Goal: Task Accomplishment & Management: Use online tool/utility

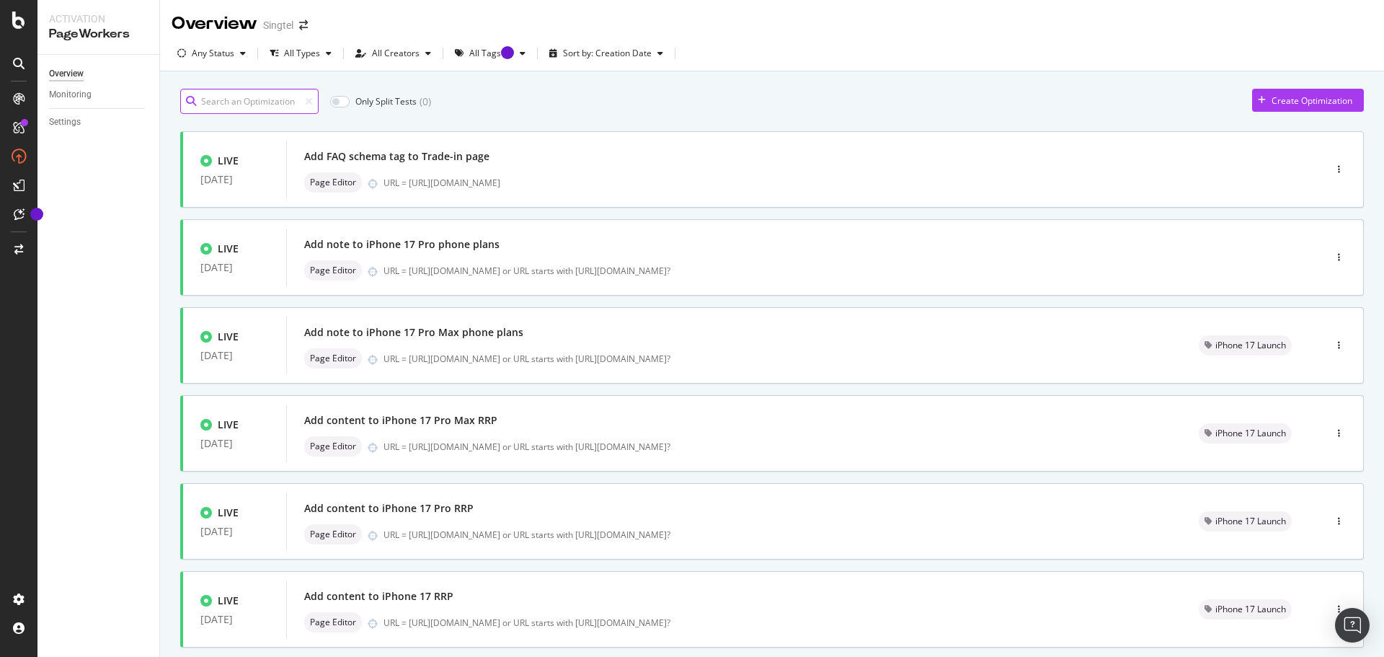
click at [276, 101] on input at bounding box center [249, 101] width 138 height 25
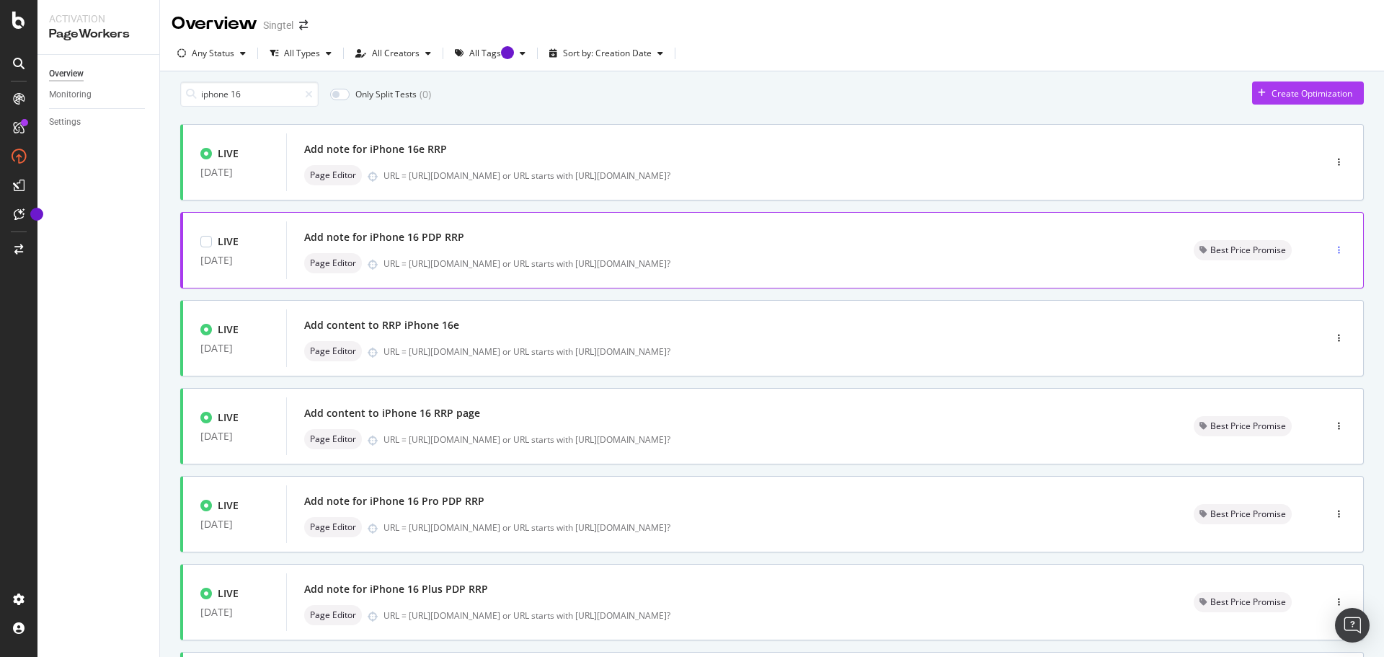
click at [1333, 251] on div "button" at bounding box center [1340, 250] width 14 height 22
click at [1294, 282] on div at bounding box center [1288, 284] width 12 height 9
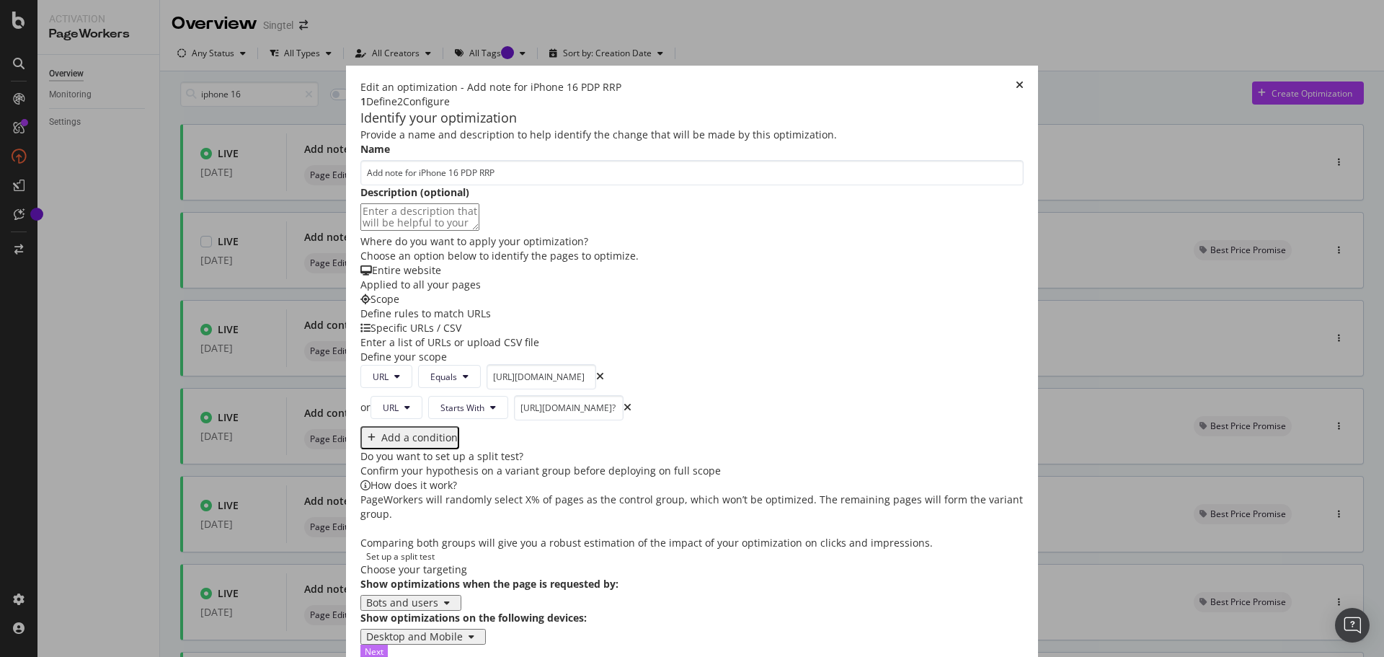
click at [388, 645] on button "Next" at bounding box center [374, 652] width 27 height 14
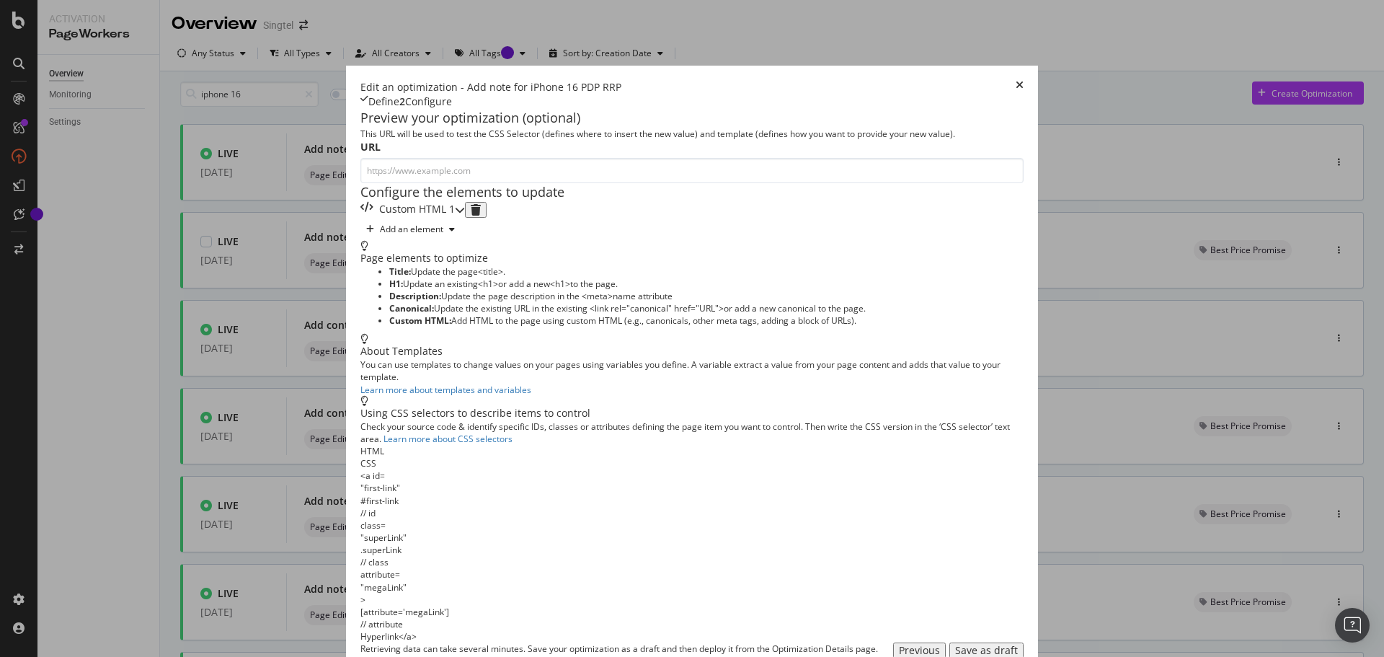
click at [455, 218] on div "Custom HTML 1" at bounding box center [408, 210] width 94 height 16
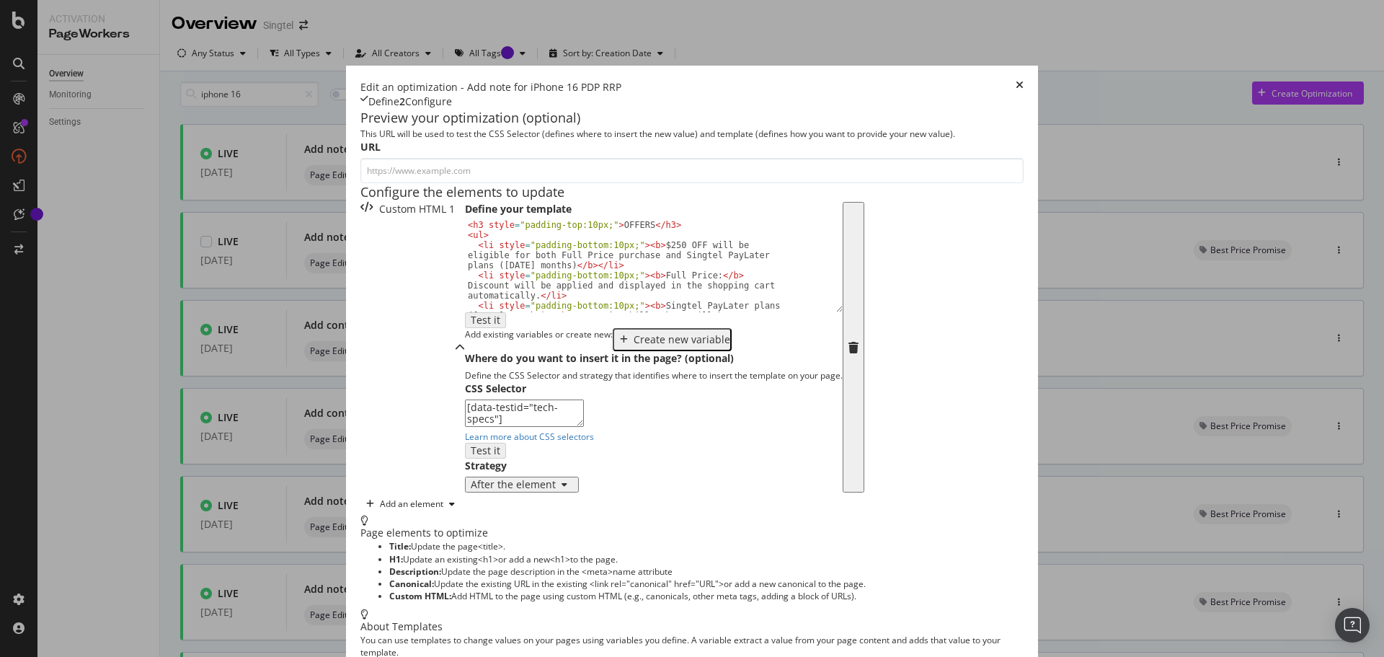
click at [473, 356] on div "< h3 style = "padding-top:10px;" > OFFERS </ h3 > < ul > < li style = "padding-…" at bounding box center [648, 290] width 367 height 141
click at [470, 361] on div "< h3 style = "padding-top:10px;" > OFFERS </ h3 > < ul > < li style = "padding-…" at bounding box center [648, 290] width 367 height 141
click at [465, 361] on div "< h3 style = "padding-top:10px;" > OFFERS </ h3 > < ul > < li style = "padding-…" at bounding box center [648, 290] width 367 height 141
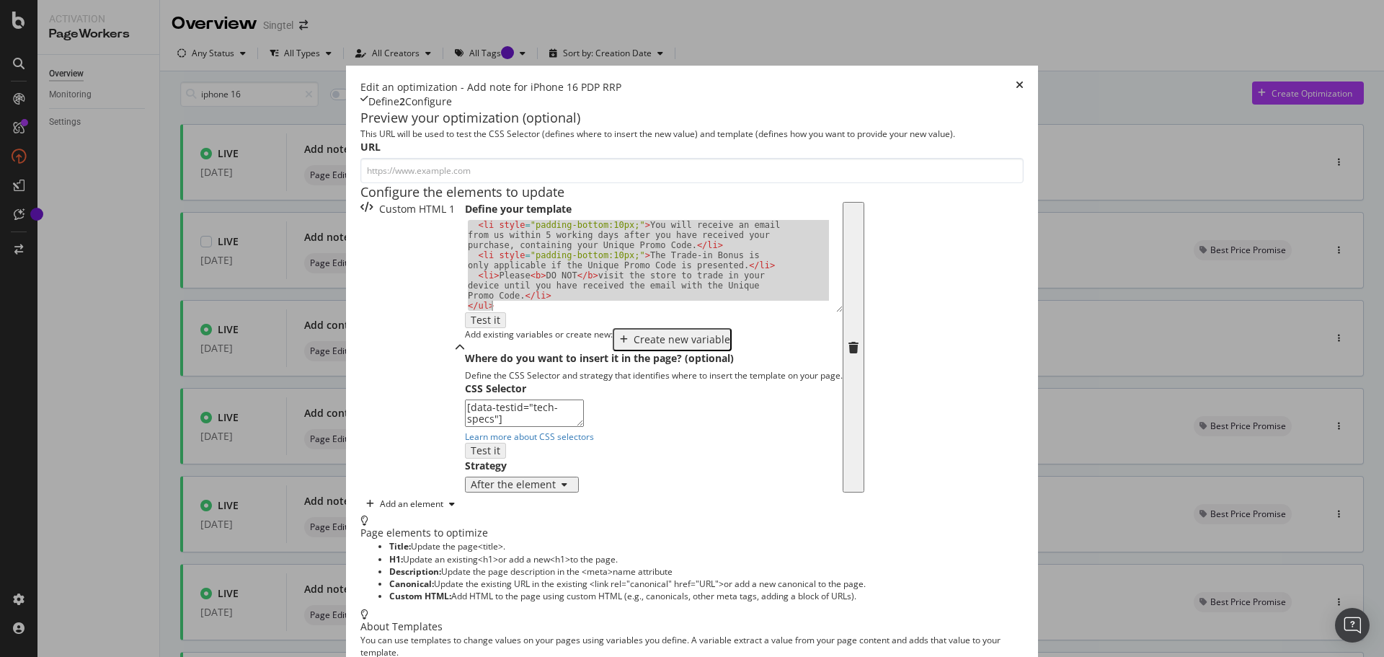
scroll to position [303, 0]
drag, startPoint x: 280, startPoint y: 370, endPoint x: 418, endPoint y: 472, distance: 172.2
click at [465, 472] on div "Define your template <li style="padding-bottom:10px;"><b>Full Price:</b> Discou…" at bounding box center [654, 347] width 378 height 291
type textarea "</ul>"
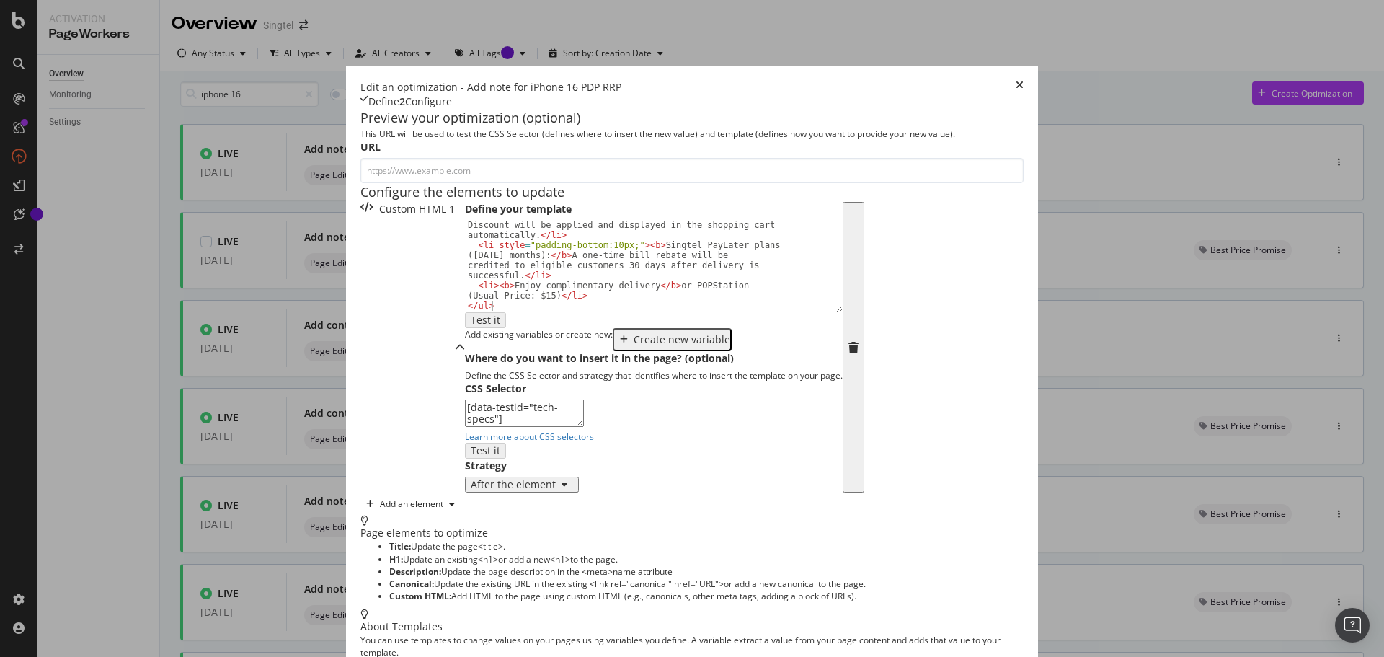
scroll to position [144, 0]
drag, startPoint x: 1283, startPoint y: 222, endPoint x: 1286, endPoint y: 197, distance: 25.3
click at [1038, 206] on div "Edit an optimization - Add note for iPhone 16 PDP RRP Define 2 Configure Previe…" at bounding box center [692, 507] width 692 height 883
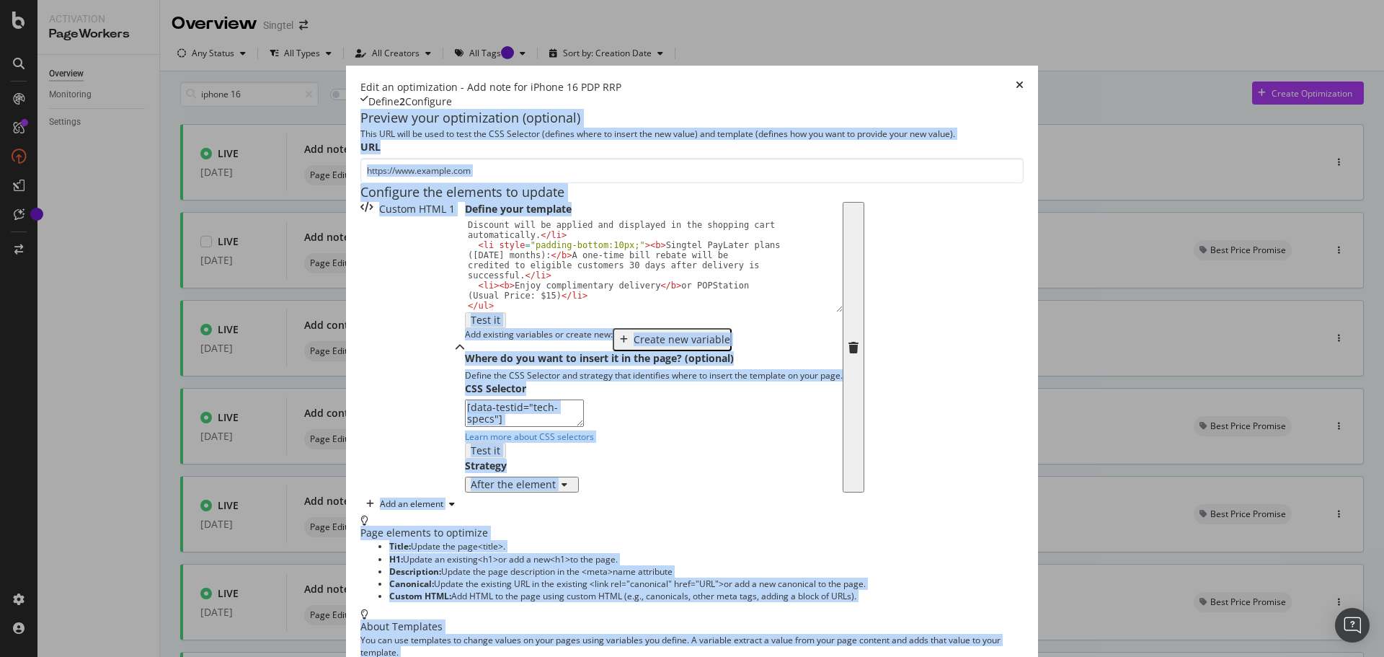
drag, startPoint x: 622, startPoint y: 282, endPoint x: 601, endPoint y: 301, distance: 28.6
click at [621, 282] on div "</ul> < li style = "padding-bottom:10px;" > < b > Full Price: </ b > Discount w…" at bounding box center [654, 274] width 378 height 108
click at [346, 244] on div "Edit an optimization - Add note for iPhone 16 PDP RRP Define 2 Configure Previe…" at bounding box center [692, 507] width 692 height 883
click at [346, 296] on div "Edit an optimization - Add note for iPhone 16 PDP RRP Define 2 Configure Previe…" at bounding box center [692, 507] width 692 height 883
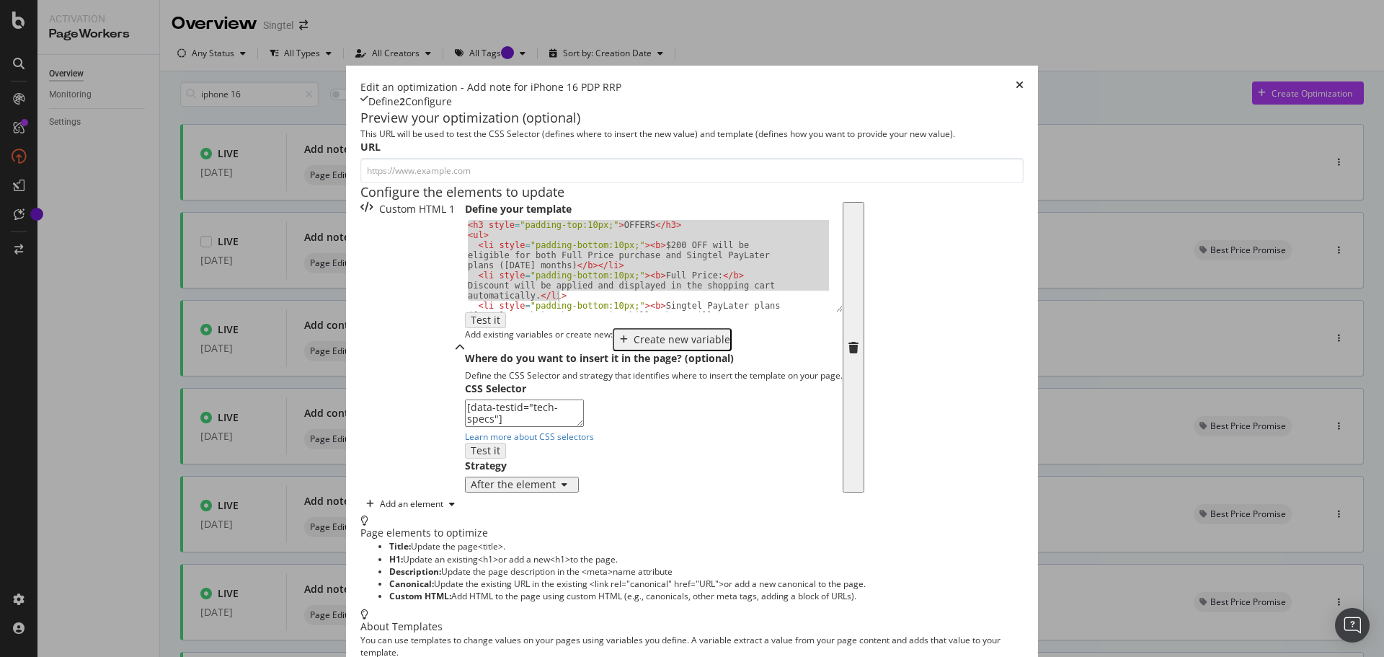
scroll to position [61, 0]
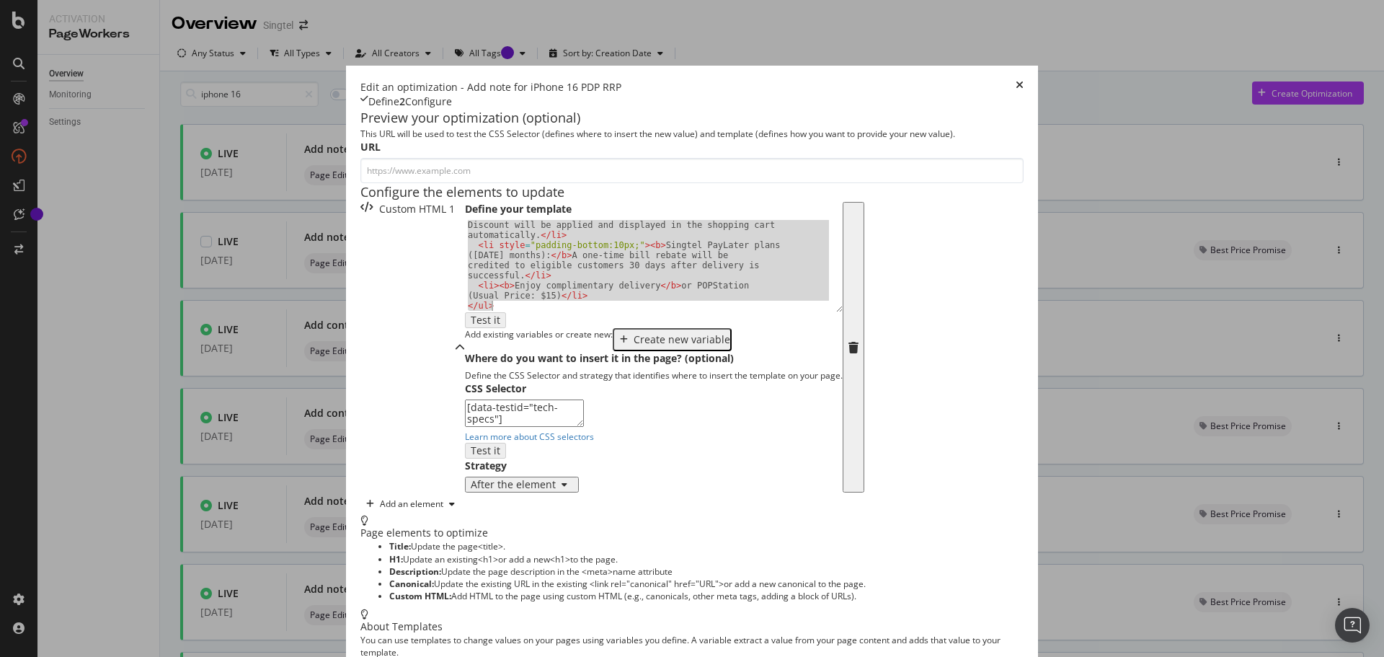
drag, startPoint x: 282, startPoint y: 343, endPoint x: 486, endPoint y: 493, distance: 253.7
click at [485, 493] on div "Define your template <h3 style="padding-top:10px;">OFFERS</h3> < li style = "pa…" at bounding box center [654, 347] width 378 height 291
type textarea "<li><b>Enjoy complimentary delivery</b> or POPStation (Usual Price: $15)</li> <…"
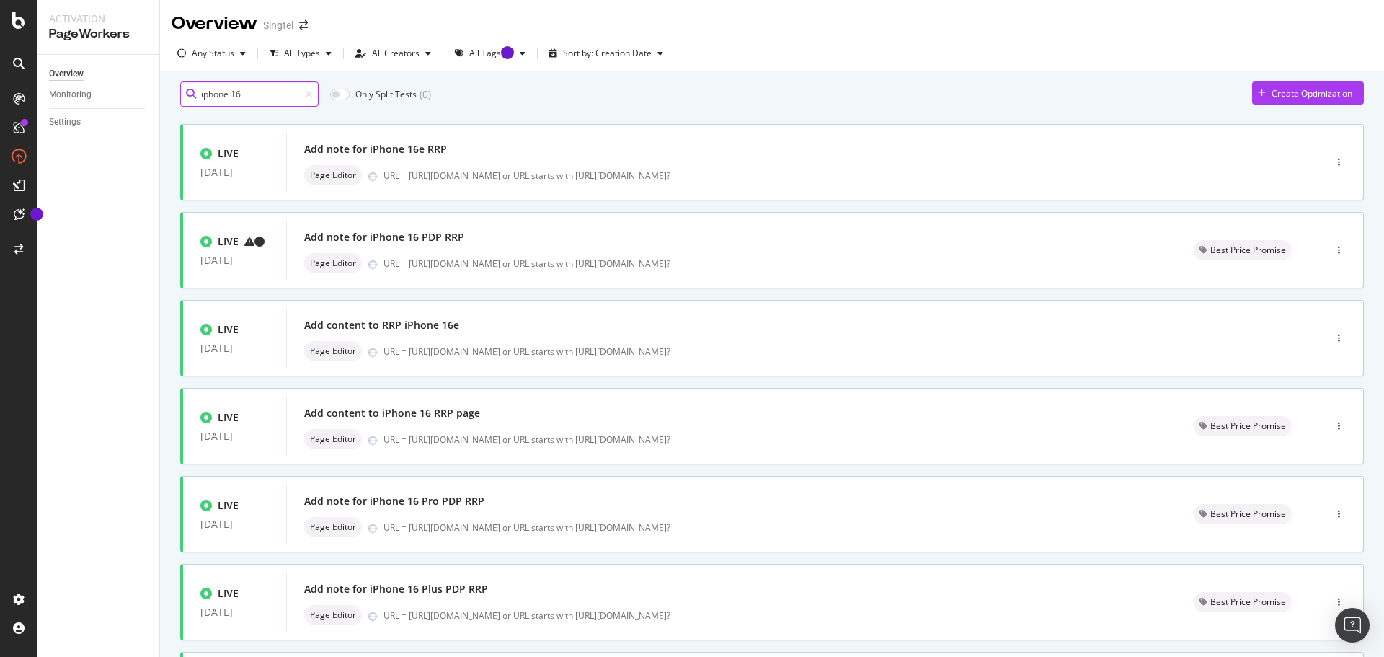
click at [253, 96] on input "iphone 16" at bounding box center [249, 93] width 138 height 25
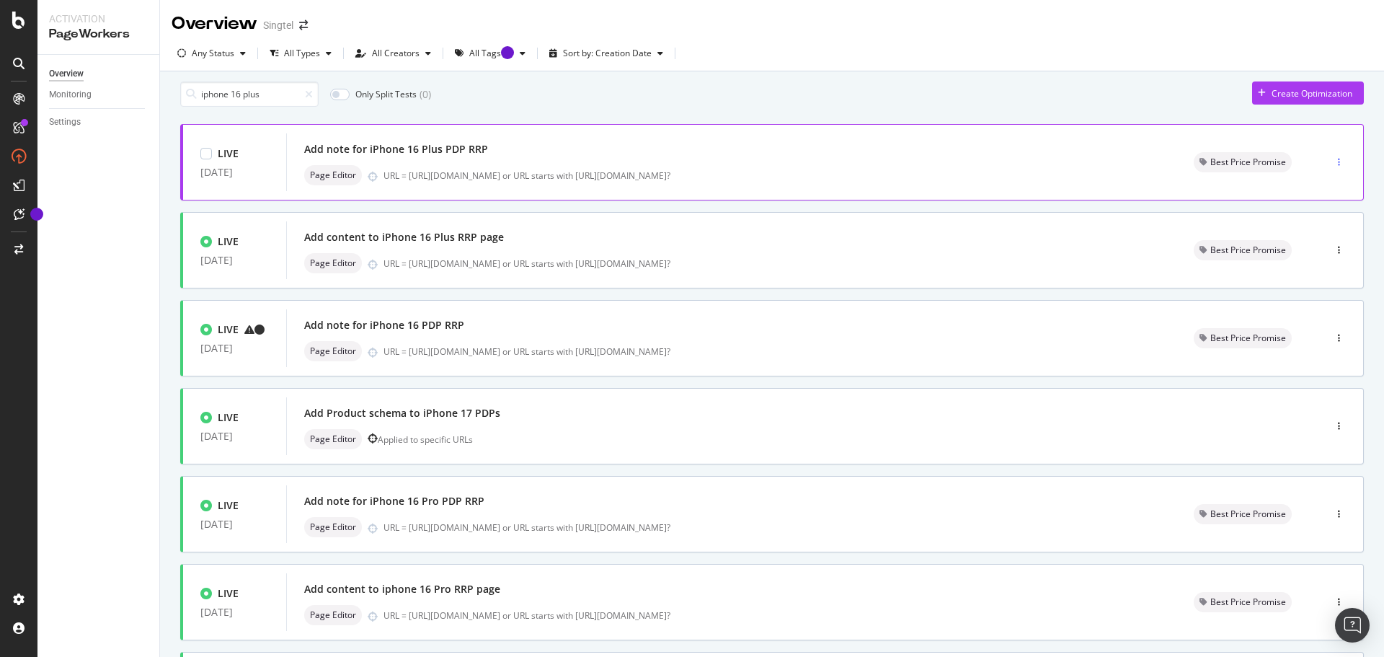
click at [1333, 163] on div "button" at bounding box center [1340, 162] width 14 height 22
click at [1309, 193] on div "Edit" at bounding box center [1306, 196] width 15 height 12
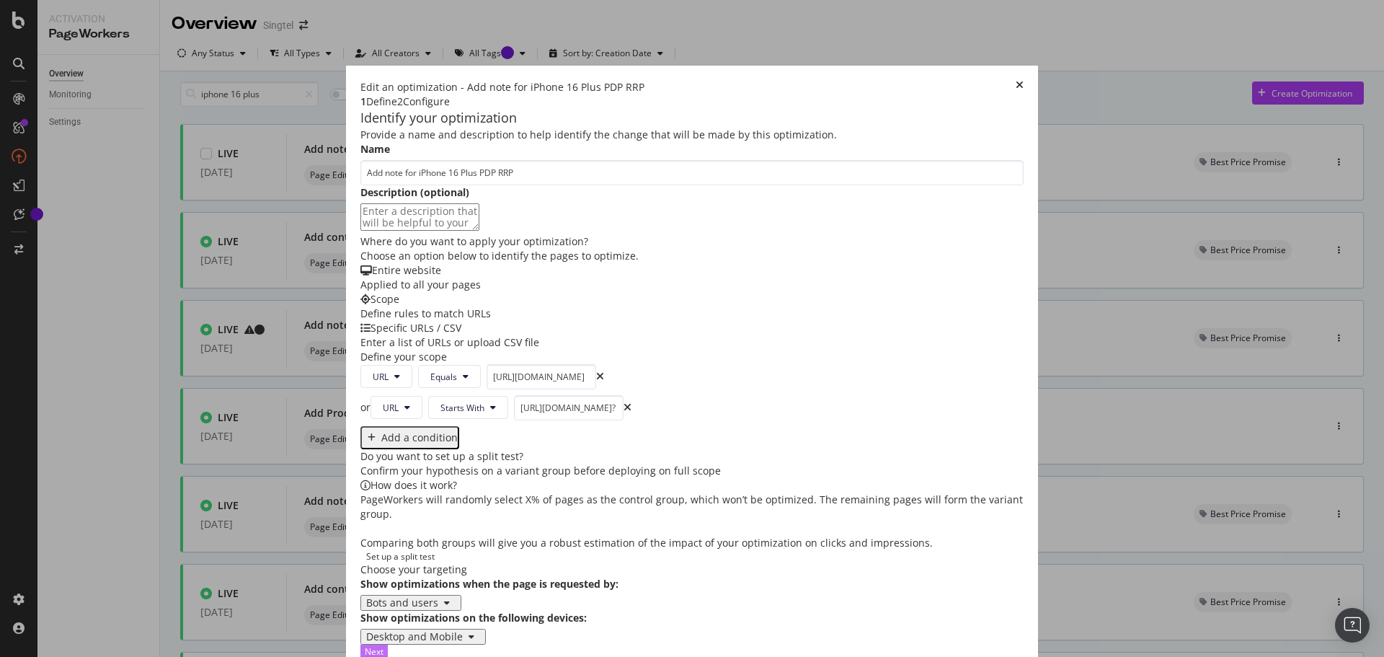
click at [384, 645] on div "Next" at bounding box center [374, 651] width 19 height 12
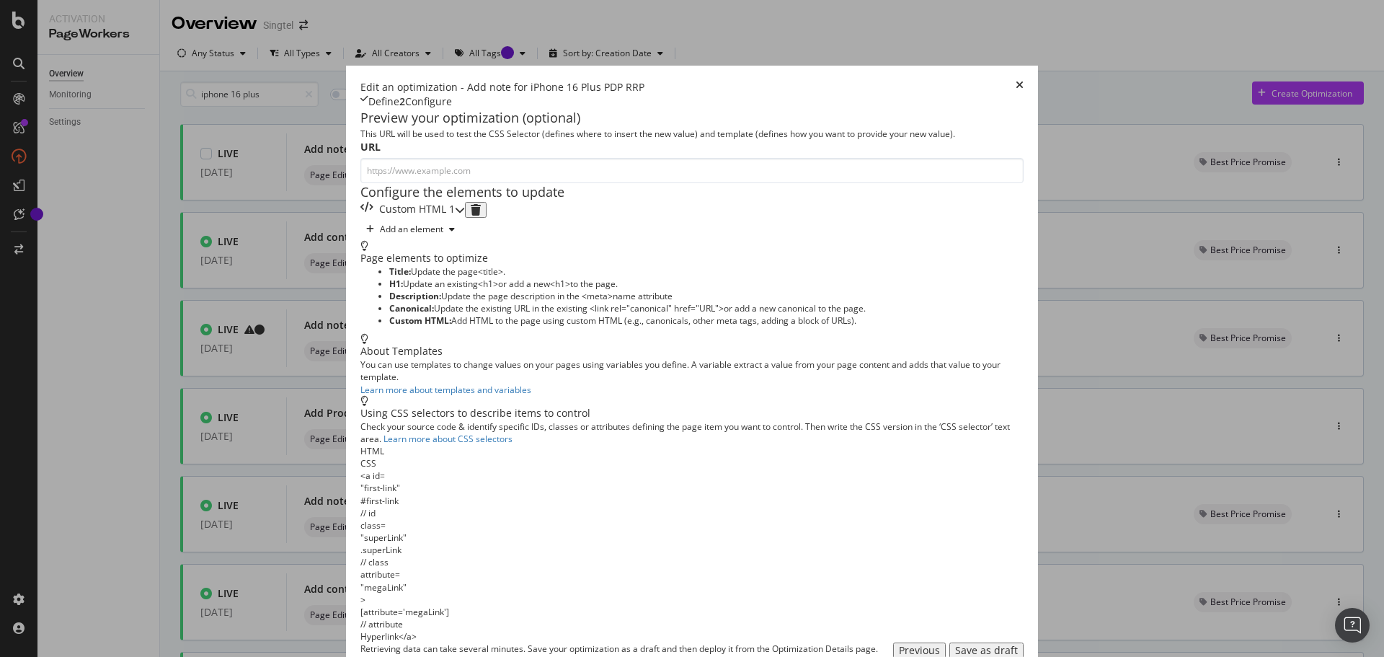
click at [372, 218] on div "Custom HTML 1" at bounding box center [408, 210] width 94 height 16
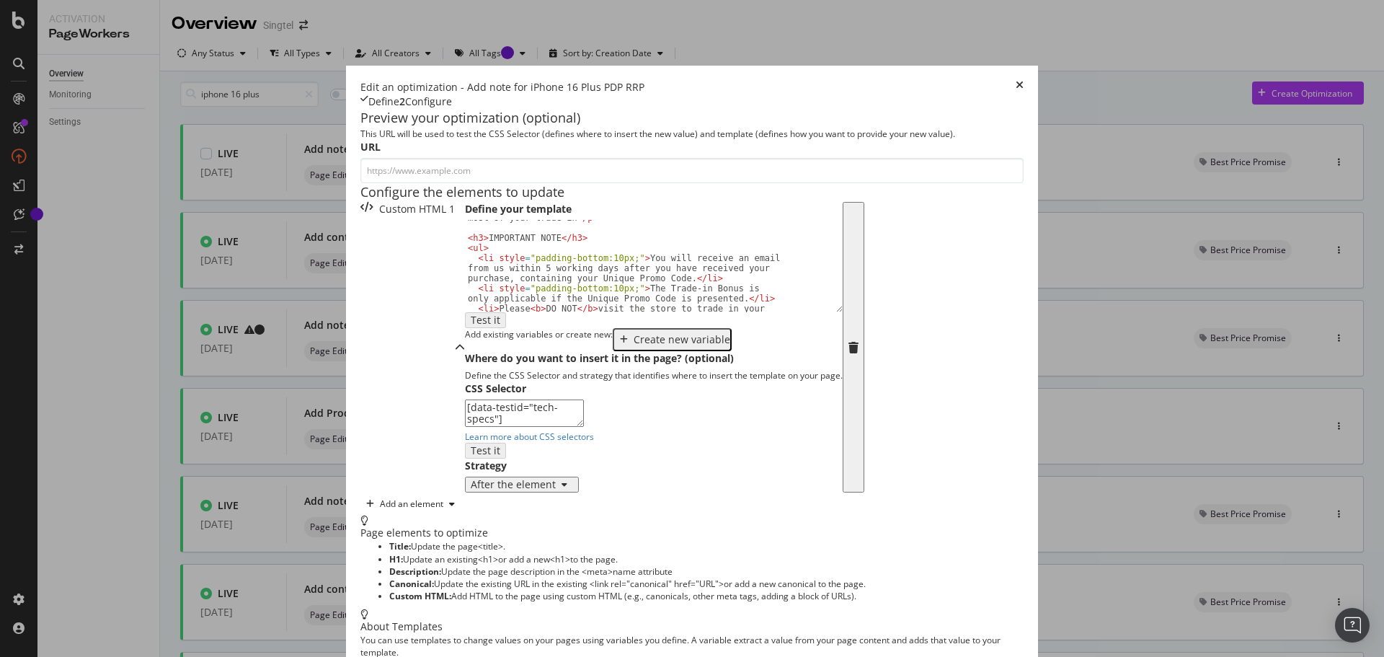
scroll to position [249, 0]
click at [465, 344] on div "< p > Lock in a $100 bonus on top of your trade-in value when you trade in an i…" at bounding box center [648, 243] width 367 height 202
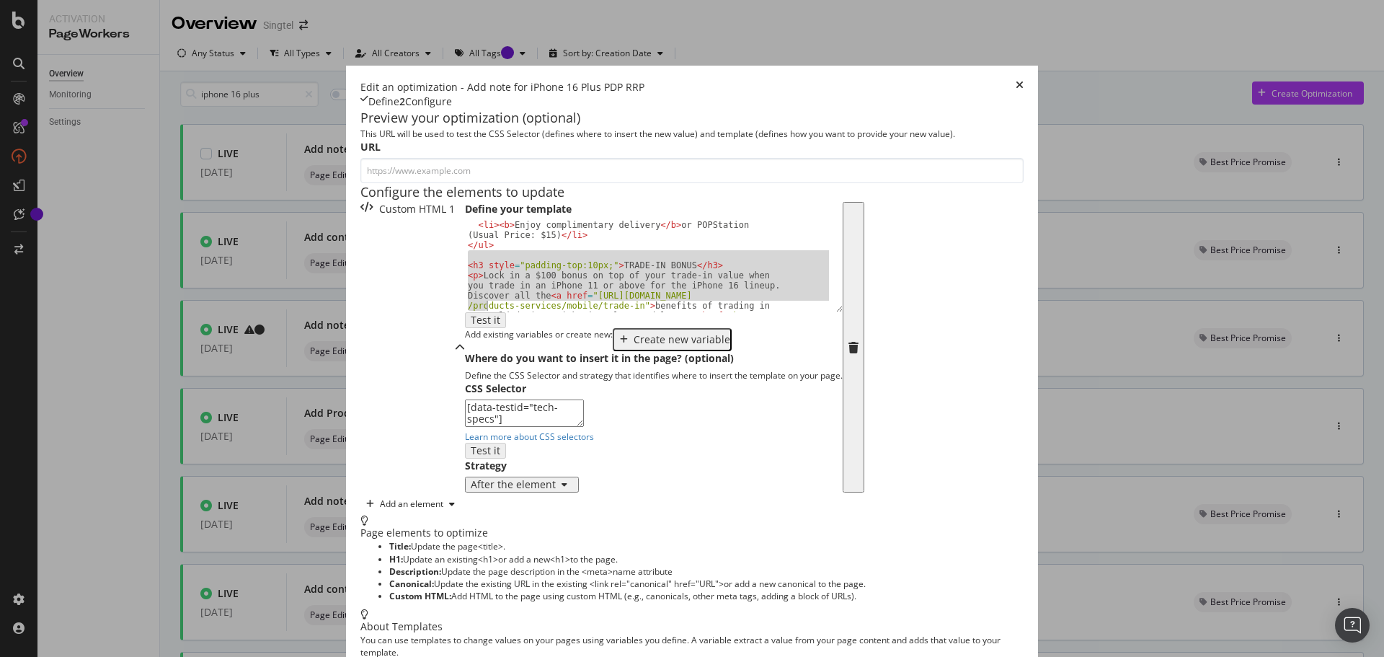
scroll to position [293, 0]
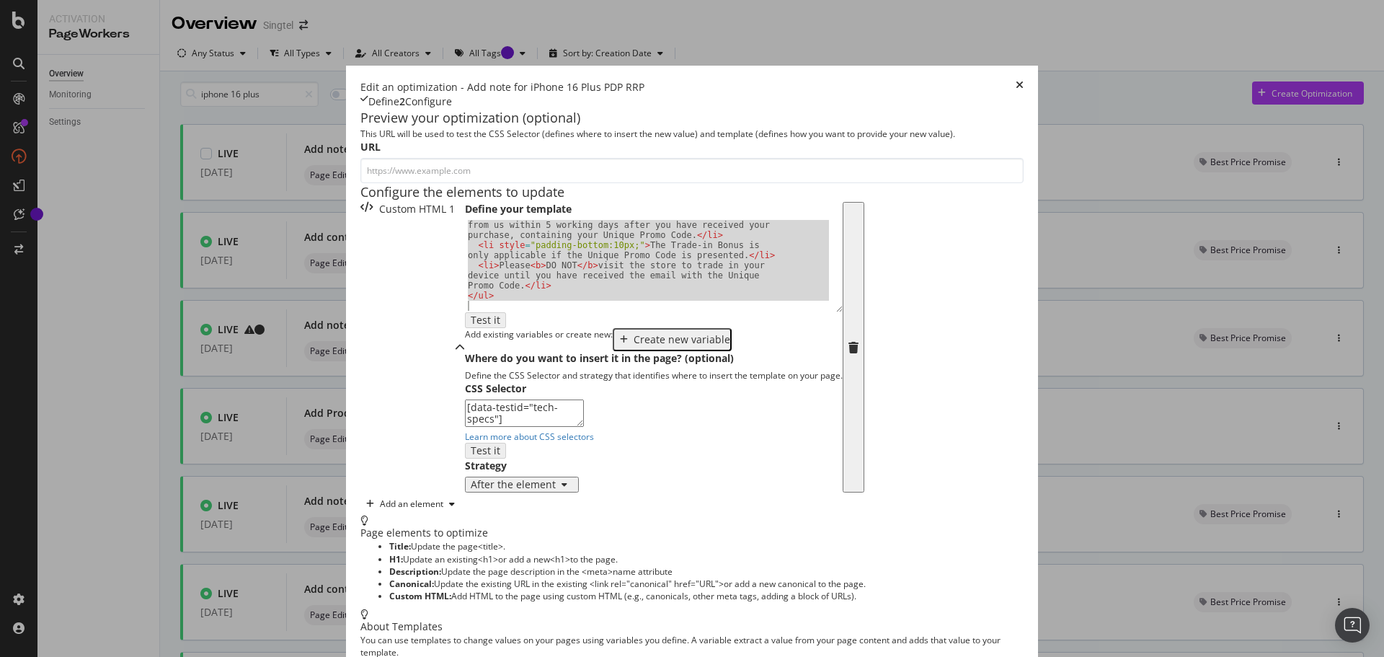
drag, startPoint x: 280, startPoint y: 344, endPoint x: 391, endPoint y: 471, distance: 168.6
click at [465, 475] on div "Define your template <li style="padding-bottom:10px;">The Trade-in Bonus is onl…" at bounding box center [654, 347] width 378 height 291
type textarea "</ul>"
drag, startPoint x: 281, startPoint y: 347, endPoint x: 378, endPoint y: 470, distance: 156.6
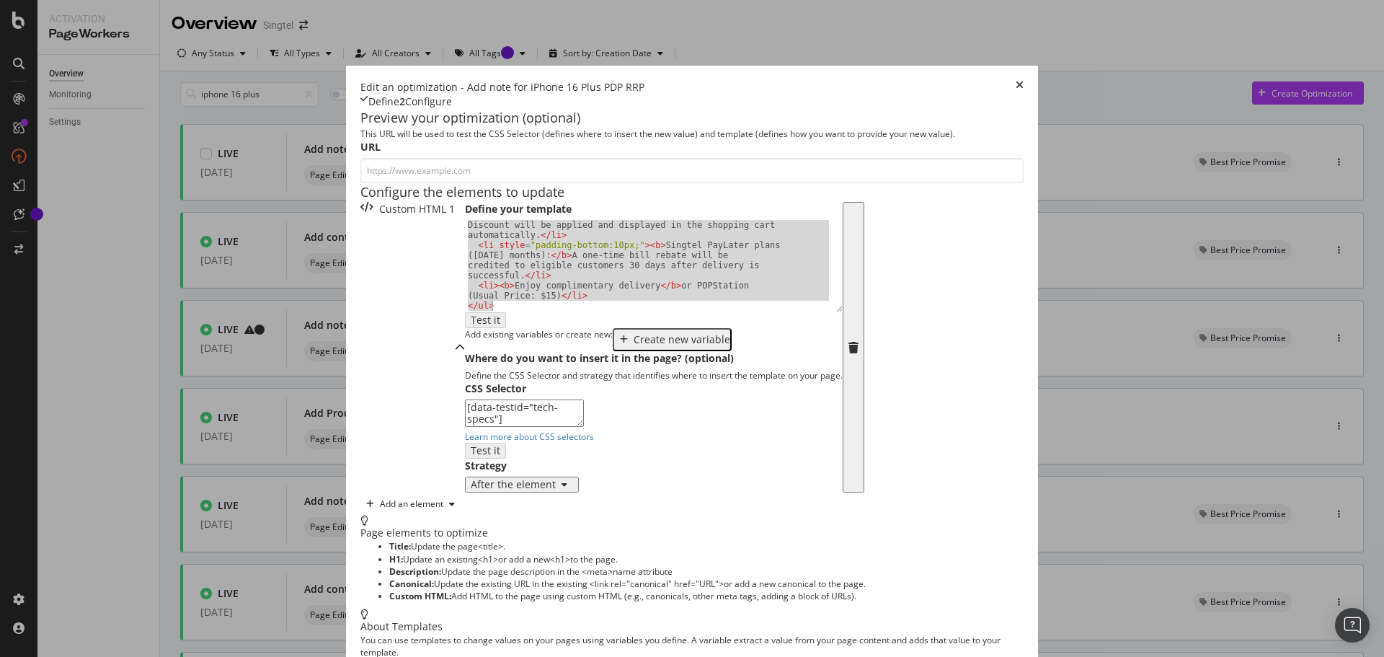
click at [465, 470] on div "Define your template </ul> < li style = "padding-bottom:10px;" > < b > Full Pri…" at bounding box center [654, 347] width 378 height 291
click at [465, 312] on div "< li style = "padding-bottom:10px;" > < b > Full Price: </ b > Discount will be…" at bounding box center [648, 266] width 367 height 92
drag, startPoint x: 280, startPoint y: 340, endPoint x: 449, endPoint y: 497, distance: 230.6
click at [465, 493] on div "Define your template <li style="padding-bottom:10px;"><b>Singtel PayLater plans…" at bounding box center [654, 347] width 378 height 291
type textarea "<li><b>Enjoy complimentary delivery</b> or POPStation (Usual Price: $15)</li> <…"
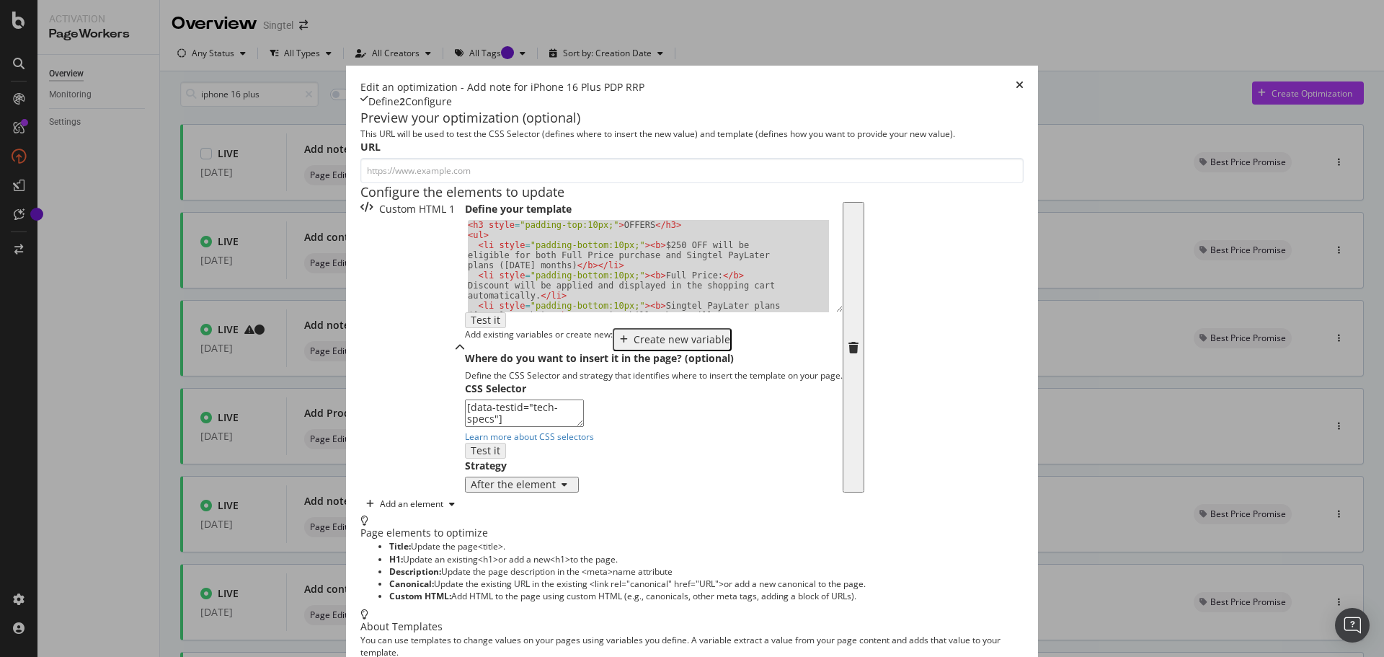
scroll to position [0, 0]
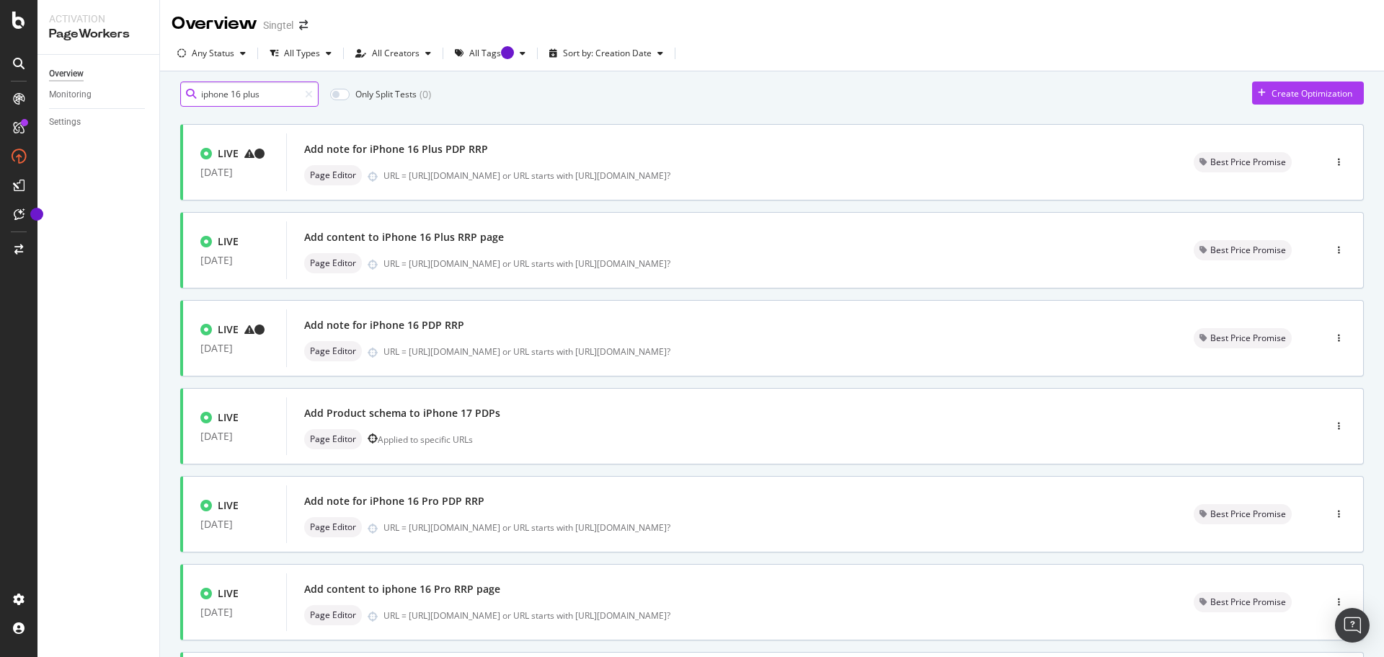
click at [256, 105] on input "iphone 16 plus" at bounding box center [249, 93] width 138 height 25
click at [257, 105] on input "iphone 16 plus" at bounding box center [249, 93] width 138 height 25
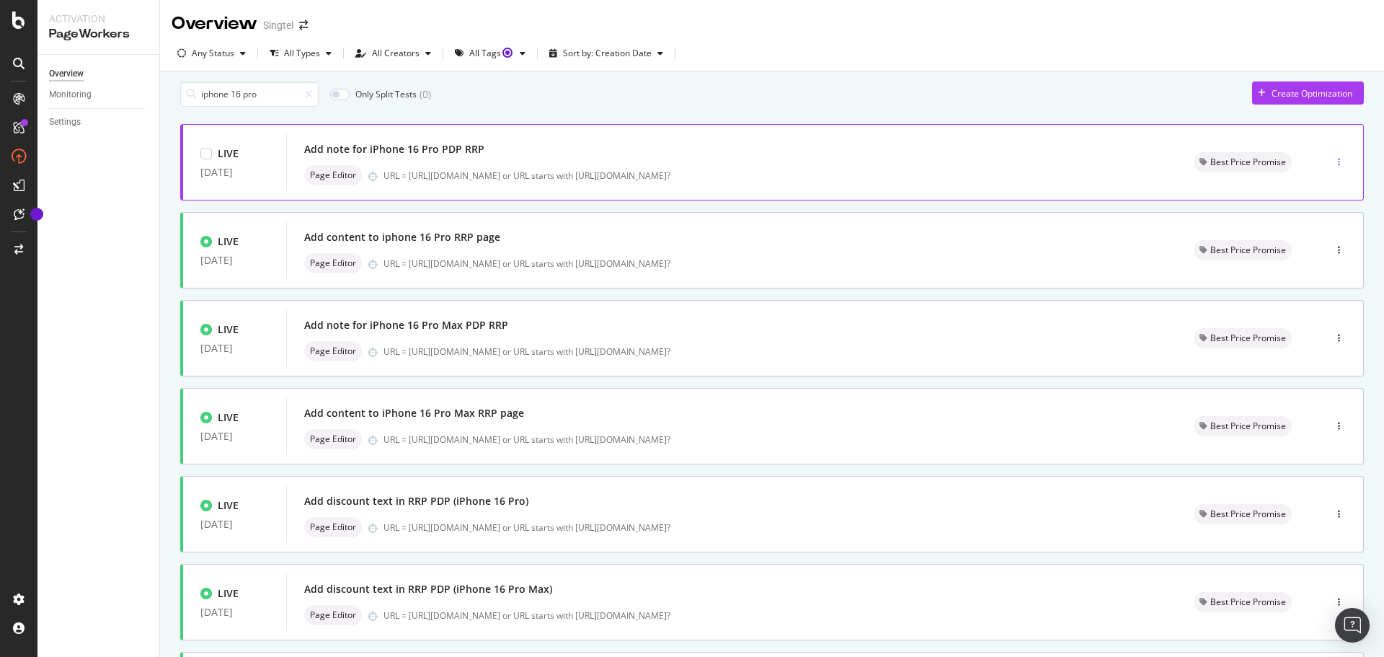
click at [1333, 167] on div "button" at bounding box center [1340, 162] width 14 height 9
click at [1320, 191] on div "Edit" at bounding box center [1303, 196] width 67 height 18
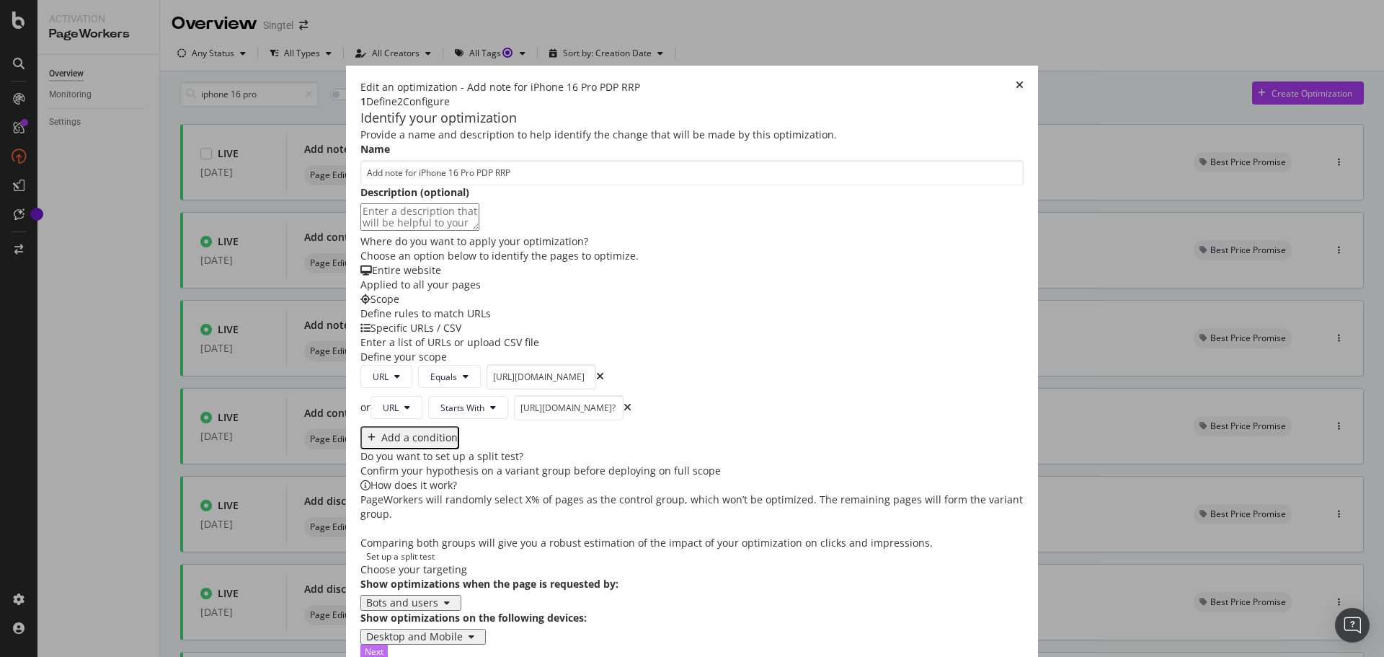
click at [384, 645] on div "Next" at bounding box center [374, 651] width 19 height 12
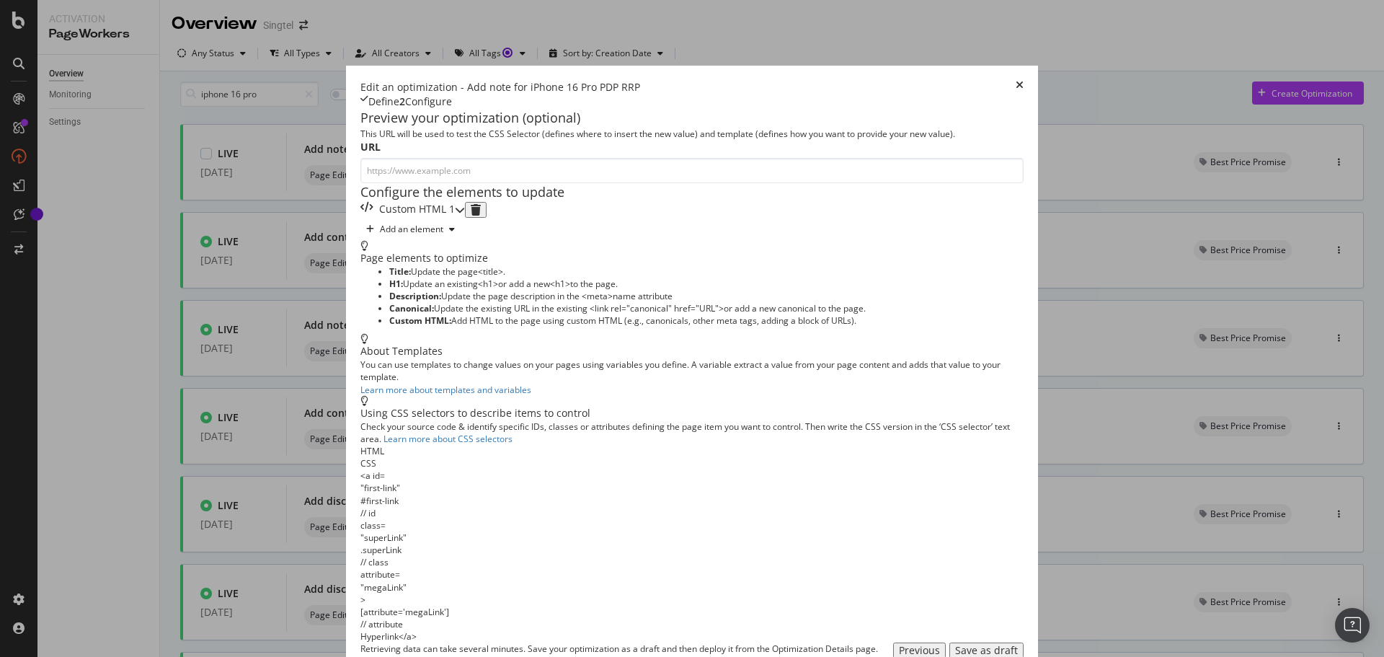
drag, startPoint x: 389, startPoint y: 258, endPoint x: 394, endPoint y: 274, distance: 16.6
click at [389, 241] on div "Preview your optimization (optional) This URL will be used to test the CSS Sele…" at bounding box center [692, 175] width 663 height 132
click at [394, 218] on div "Custom HTML 1" at bounding box center [408, 210] width 94 height 16
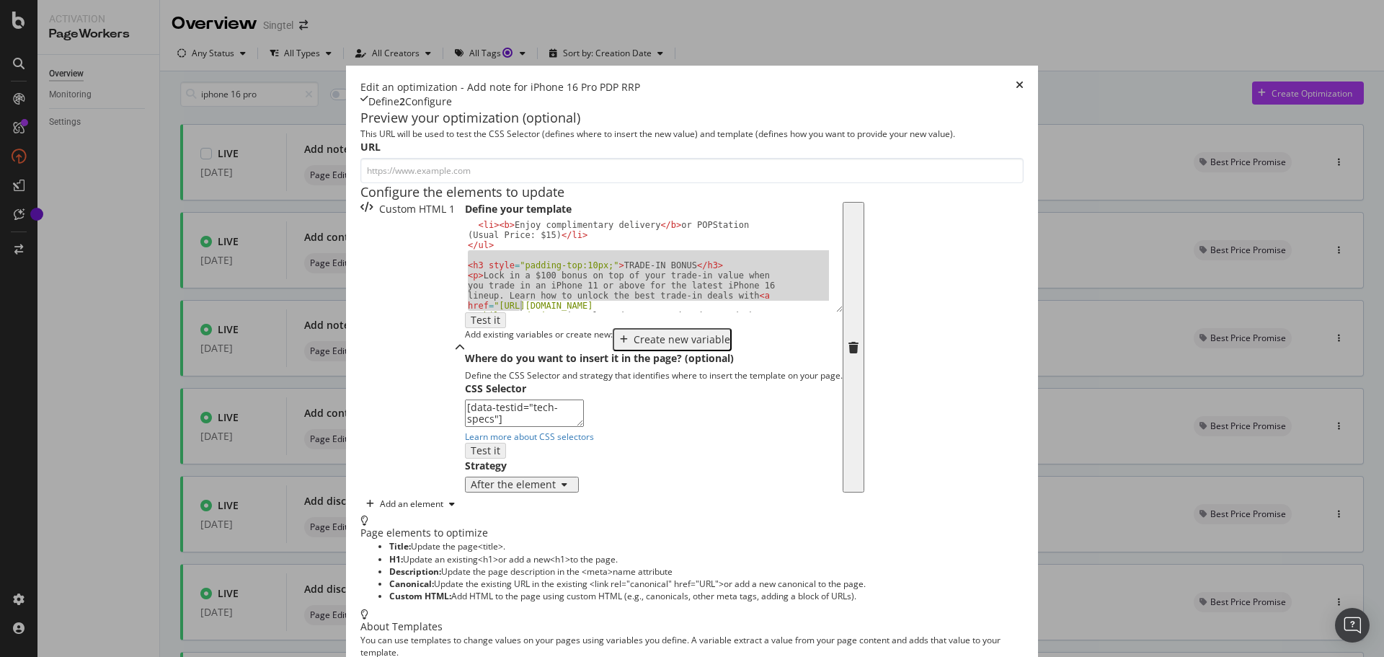
scroll to position [293, 0]
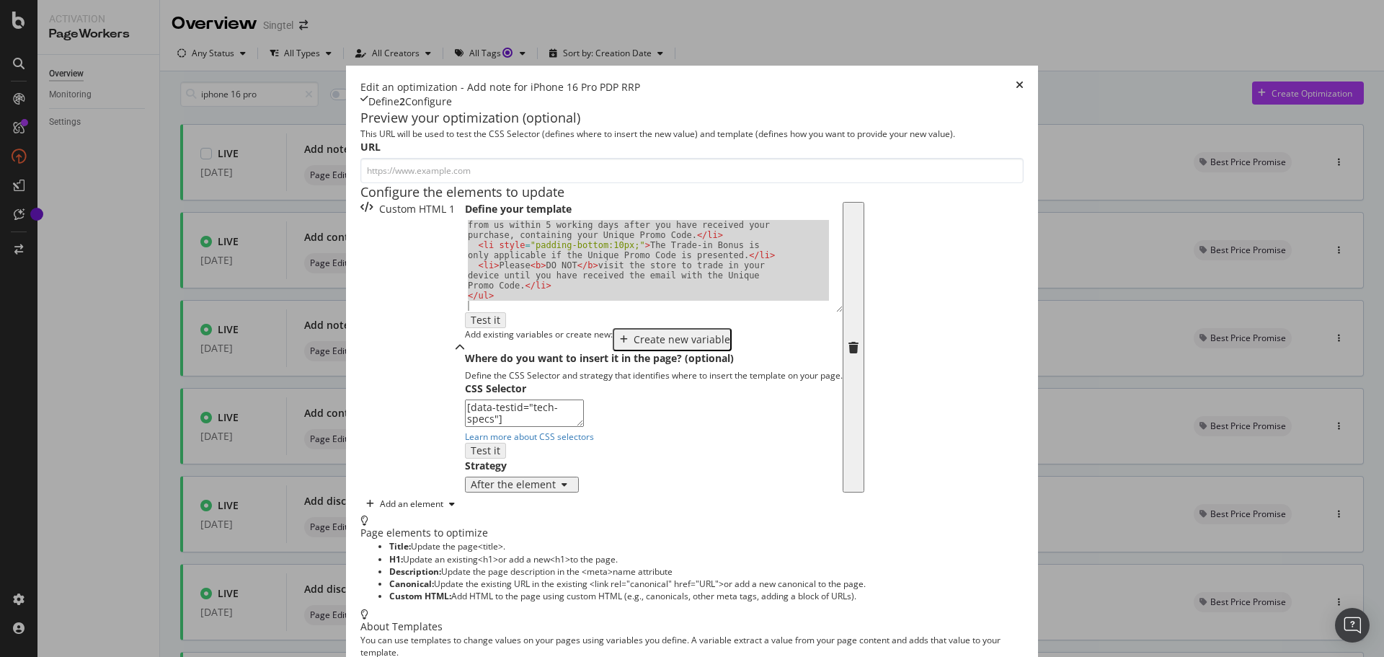
drag, startPoint x: 281, startPoint y: 334, endPoint x: 433, endPoint y: 437, distance: 183.2
click at [465, 441] on div "Define your template < li style = "padding-bottom:10px;" > You will receive an …" at bounding box center [654, 347] width 378 height 291
type textarea "</ul>"
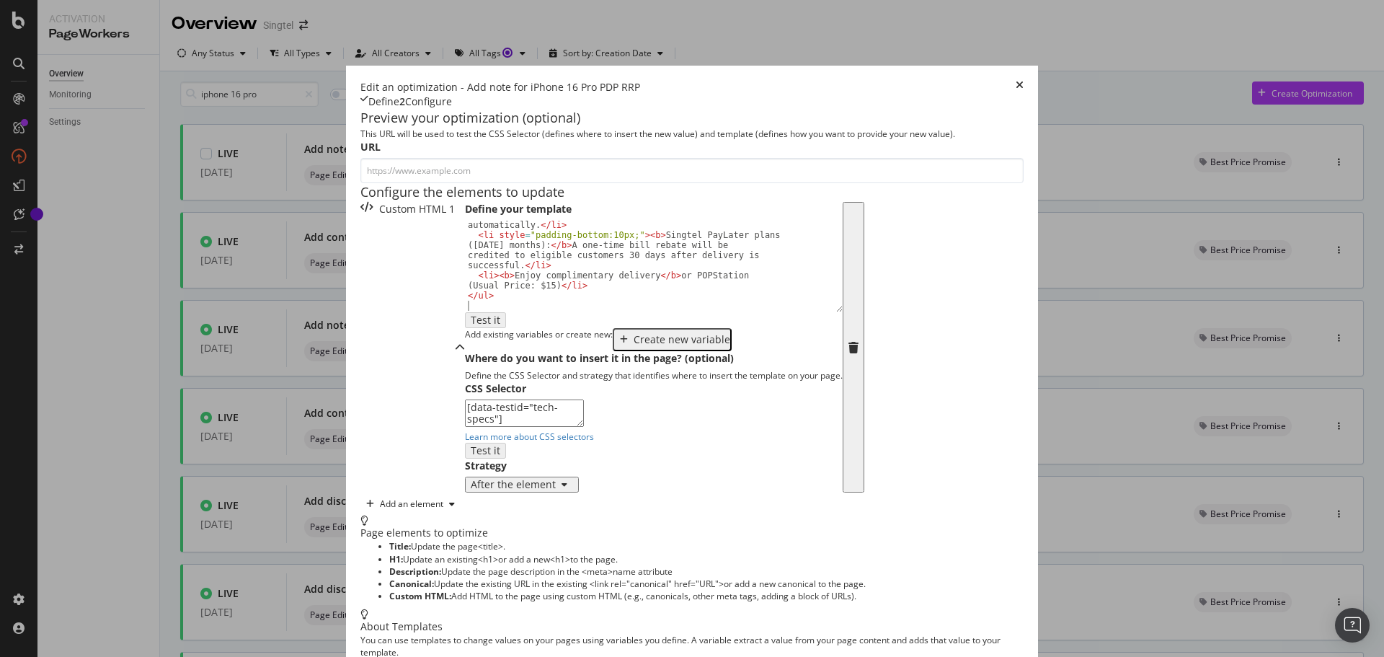
type textarea "</ul>"
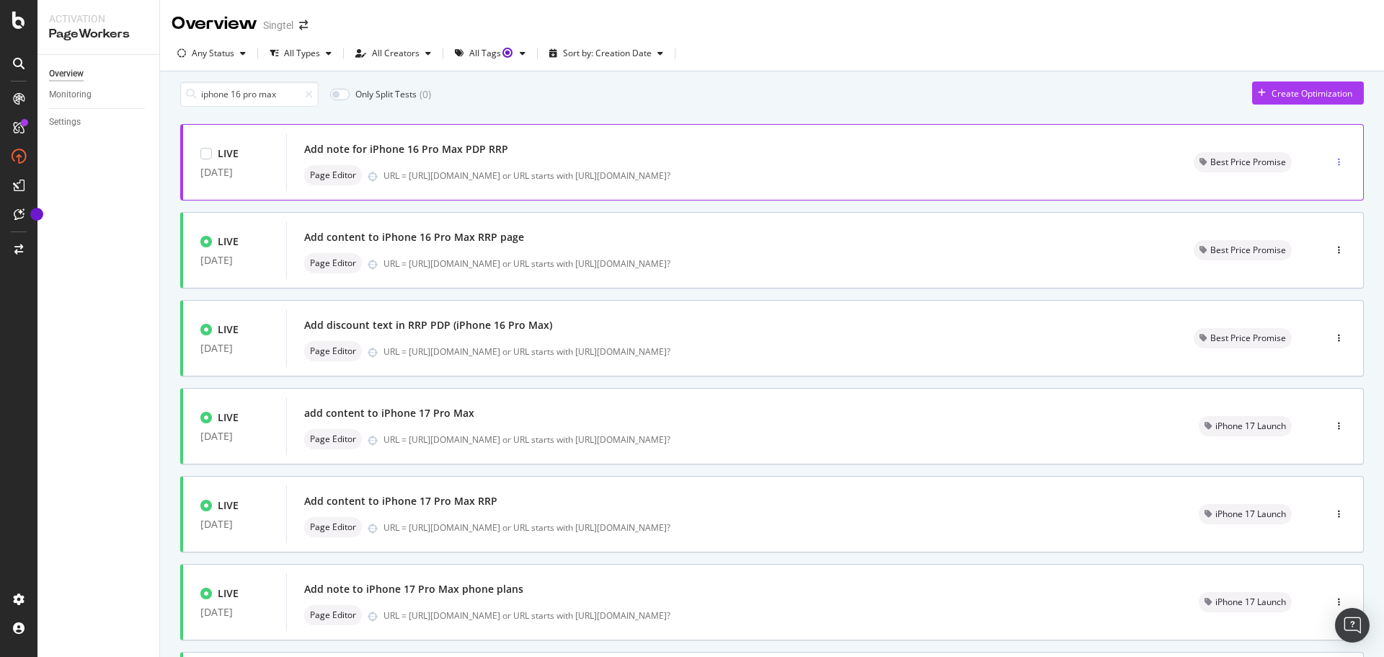
click at [1333, 162] on div "button" at bounding box center [1340, 162] width 14 height 22
click at [1321, 195] on div "Edit" at bounding box center [1303, 196] width 67 height 18
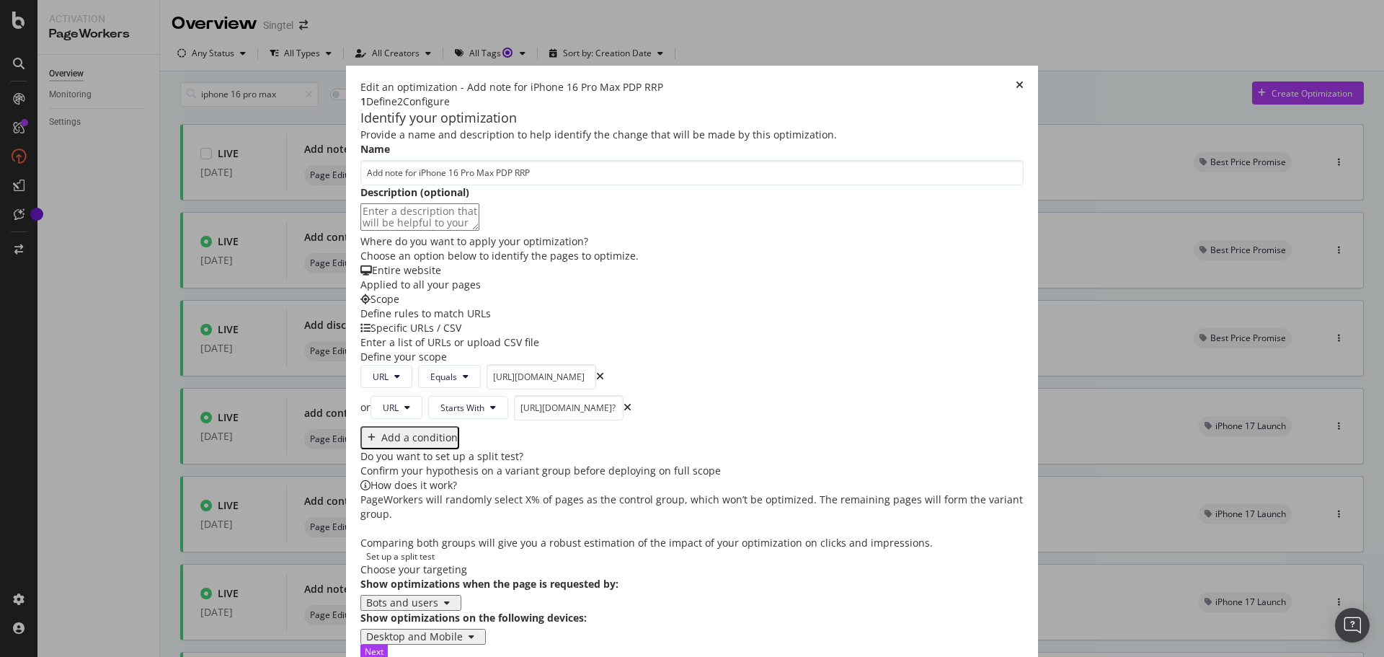
click at [1024, 645] on div "Next" at bounding box center [692, 652] width 663 height 14
click at [384, 645] on div "Next" at bounding box center [374, 651] width 19 height 12
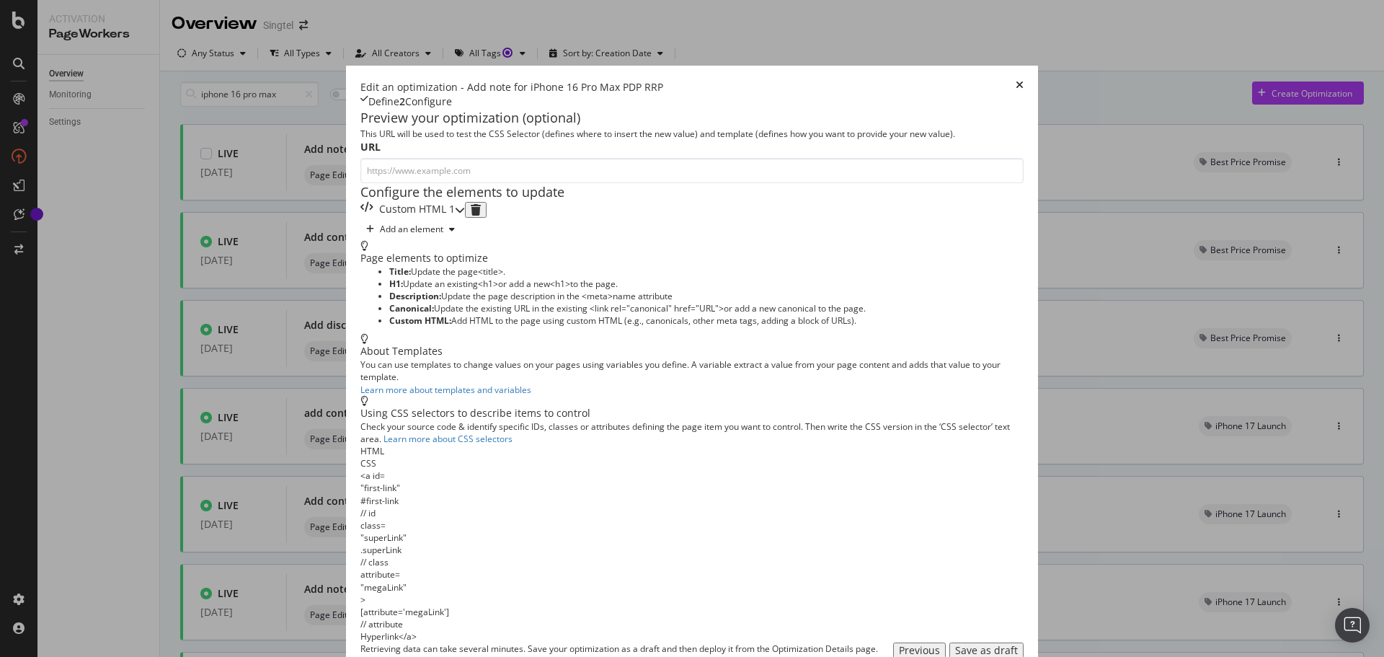
click at [415, 218] on div "Custom HTML 1" at bounding box center [408, 210] width 94 height 16
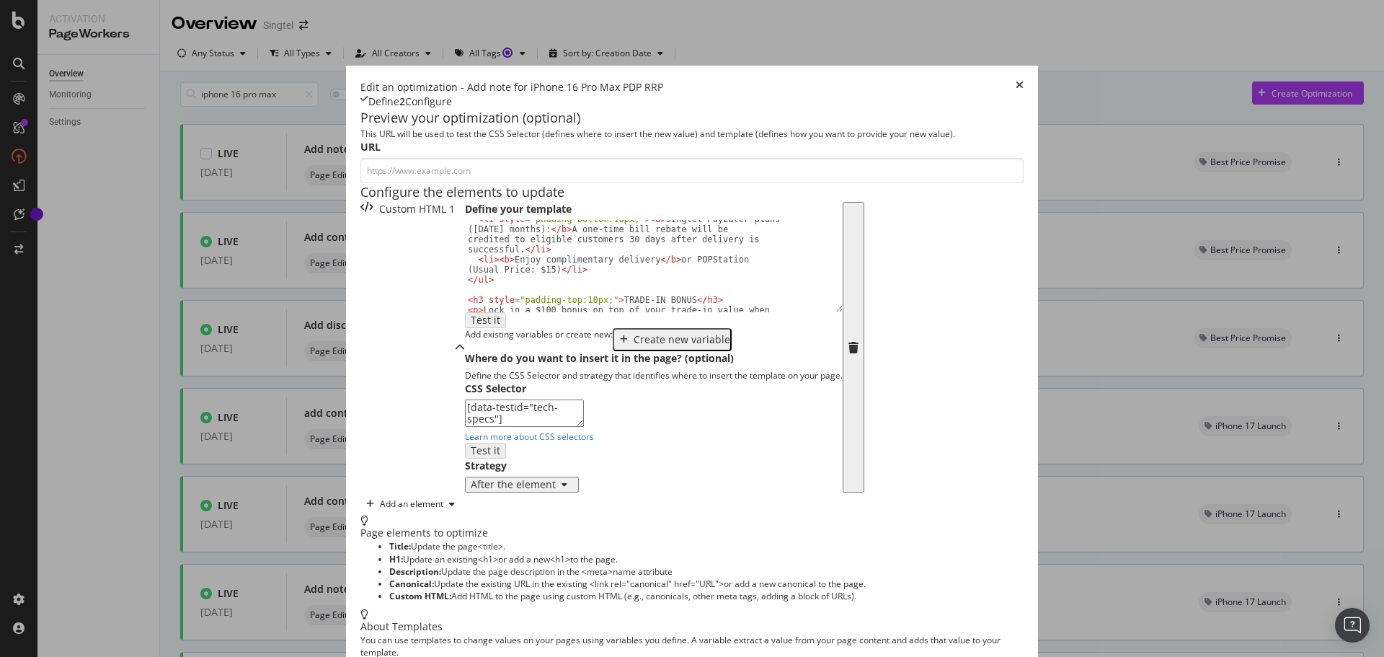
scroll to position [87, 0]
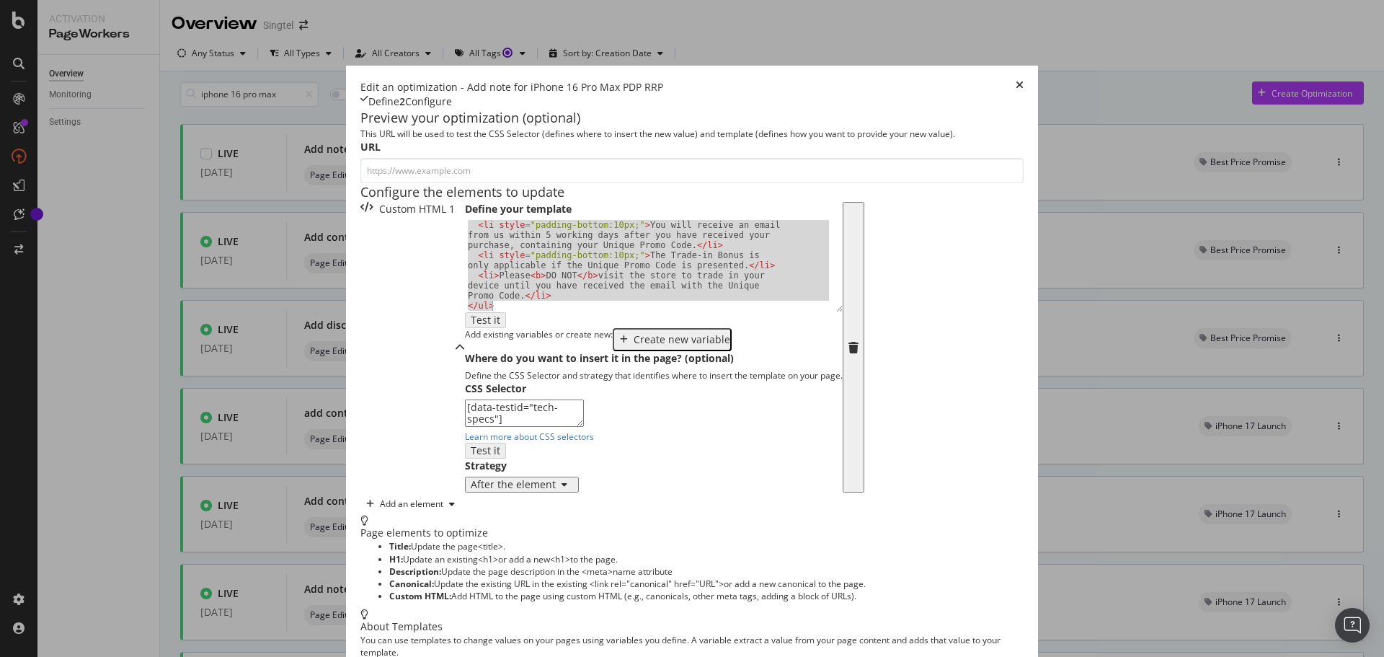
drag, startPoint x: 283, startPoint y: 409, endPoint x: 417, endPoint y: 538, distance: 186.7
click at [465, 493] on div "Define your template < li style = "padding-bottom:10px;" > You will receive an …" at bounding box center [654, 347] width 378 height 291
type textarea "<li>Please <b>DO NOT</b> visit the store to trade in your device until you have…"
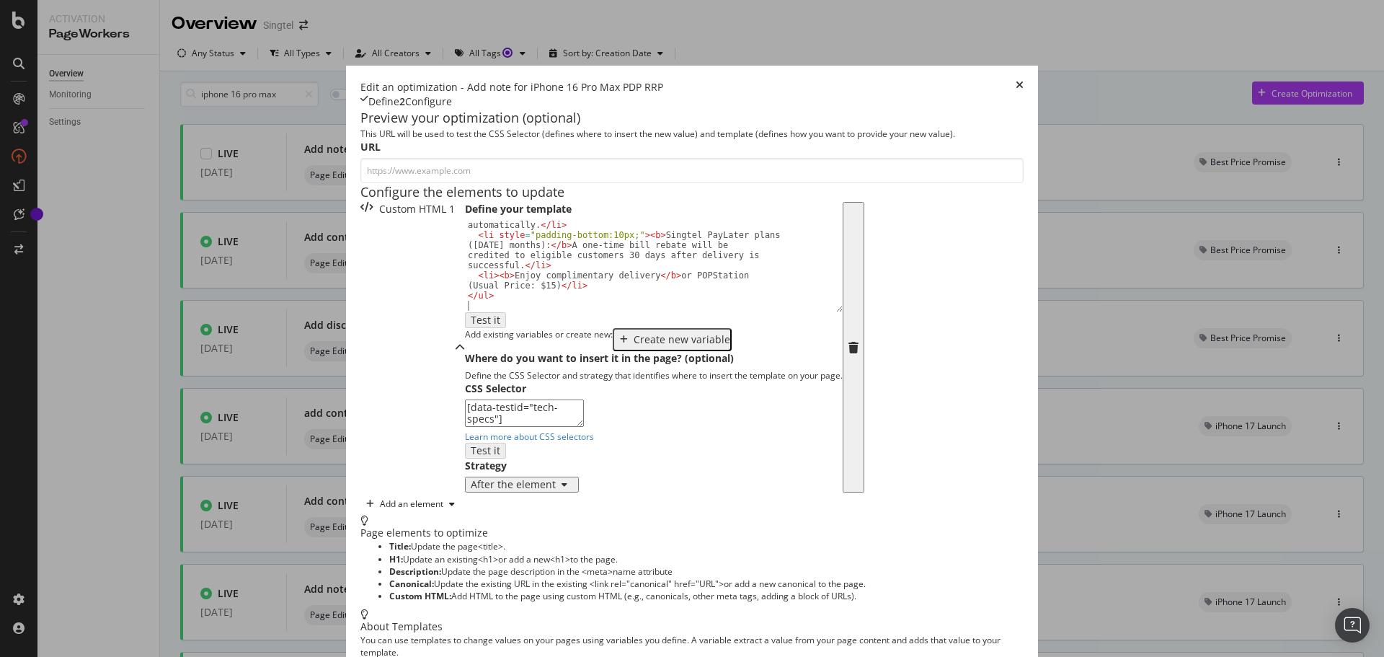
type textarea "</ul>"
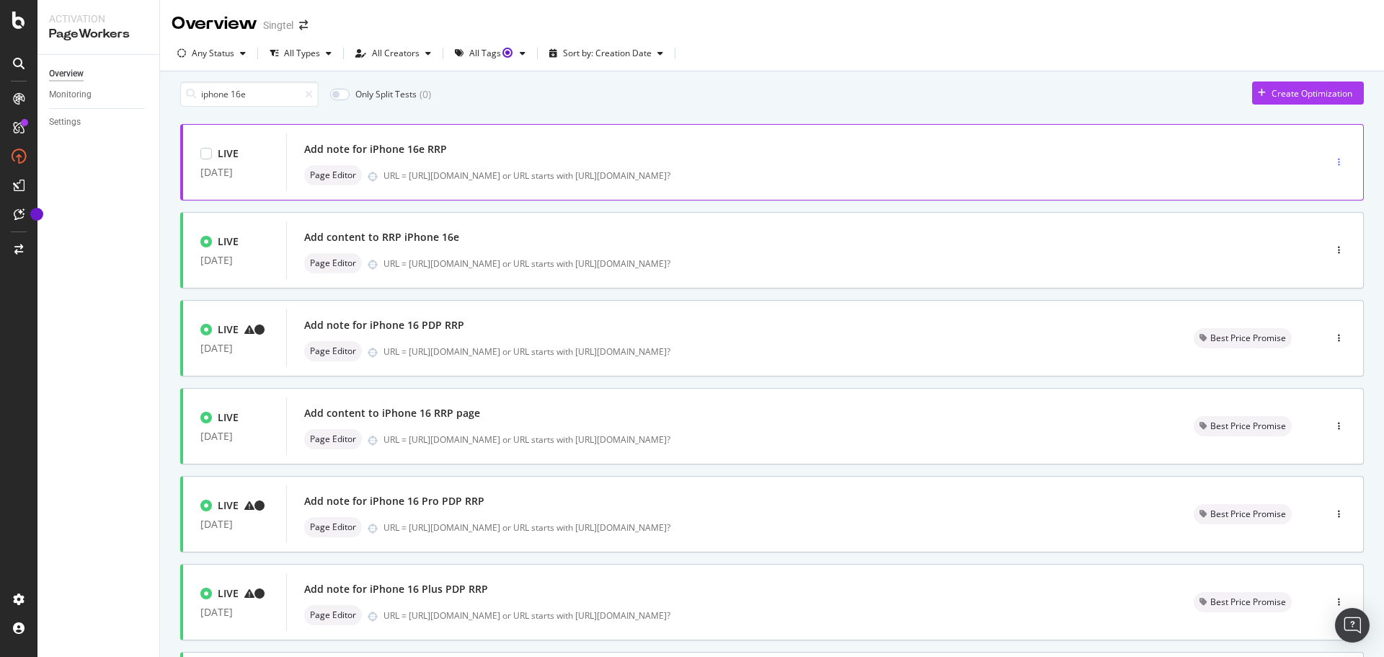
click at [1333, 164] on div "button" at bounding box center [1340, 162] width 14 height 22
click at [1322, 196] on div "Edit" at bounding box center [1303, 196] width 67 height 18
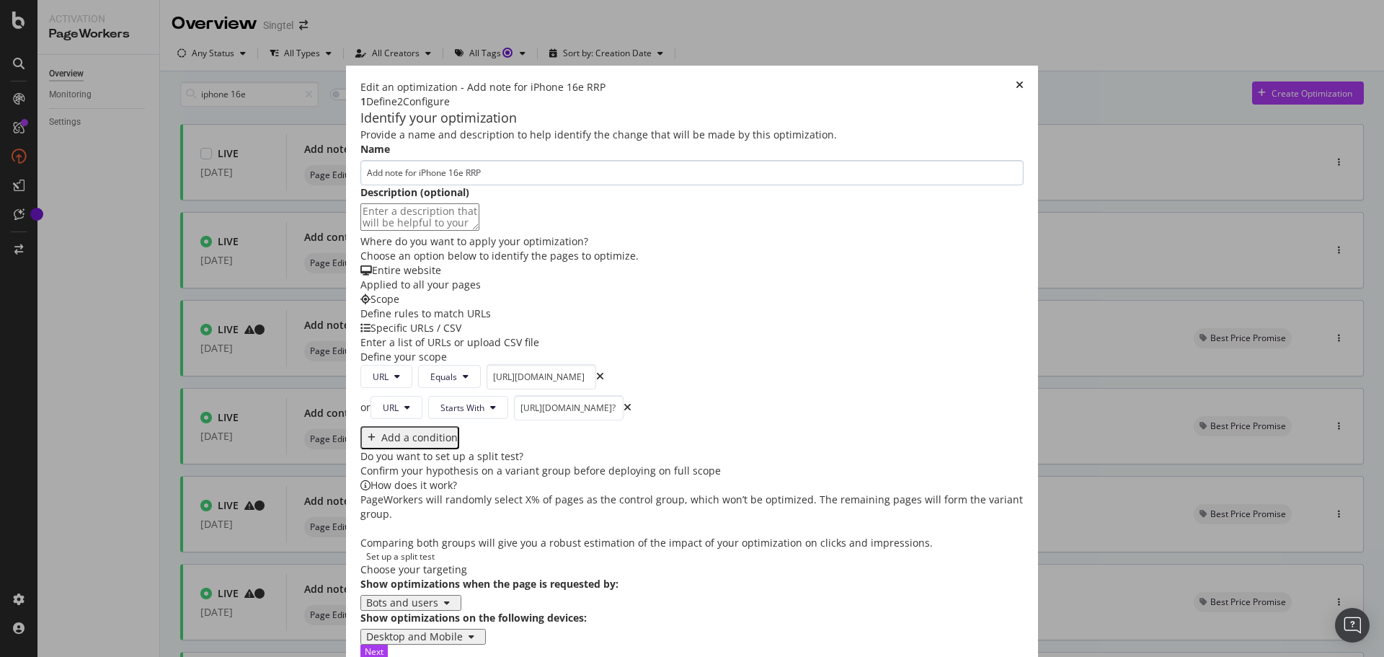
click at [366, 185] on input "Add note for iPhone 16e RRP" at bounding box center [692, 172] width 663 height 25
type input "Add note for iPhone 16e PDP RRP"
drag, startPoint x: 505, startPoint y: 536, endPoint x: 852, endPoint y: 564, distance: 348.6
click at [852, 564] on div "Provide a name and description to help identify the change that will be made by…" at bounding box center [692, 387] width 663 height 518
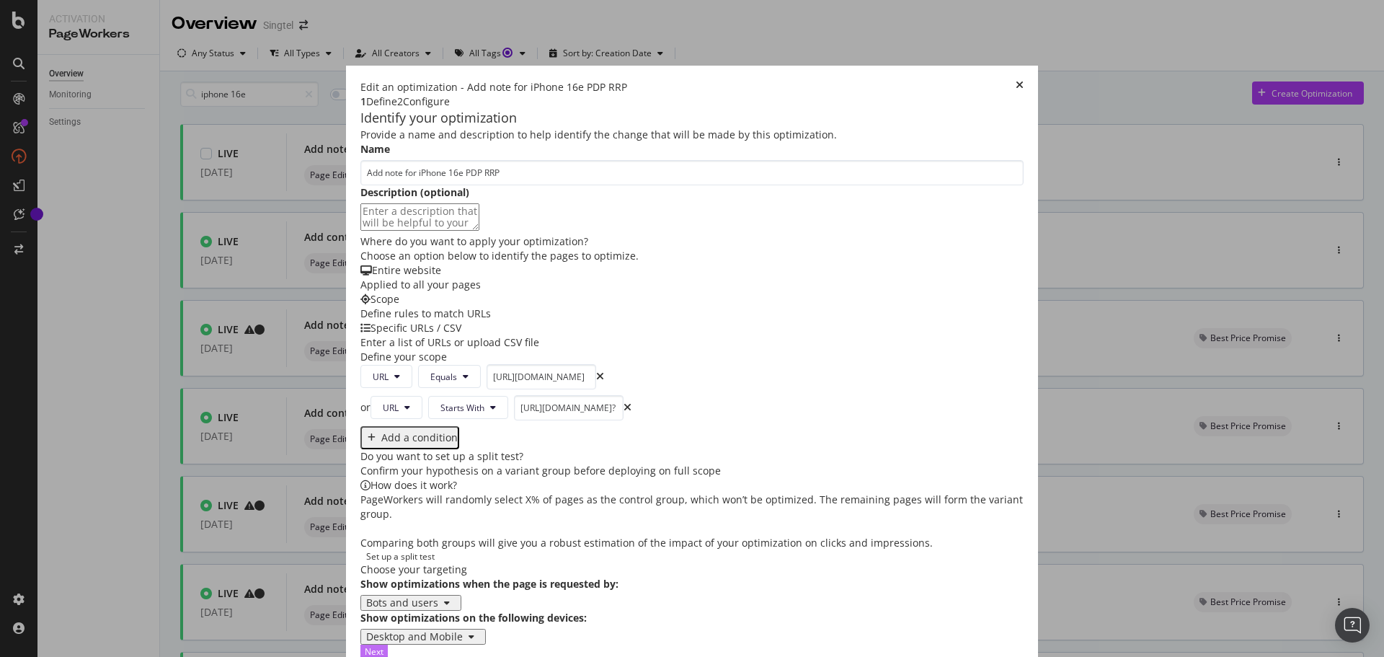
click at [384, 645] on div "Next" at bounding box center [374, 651] width 19 height 12
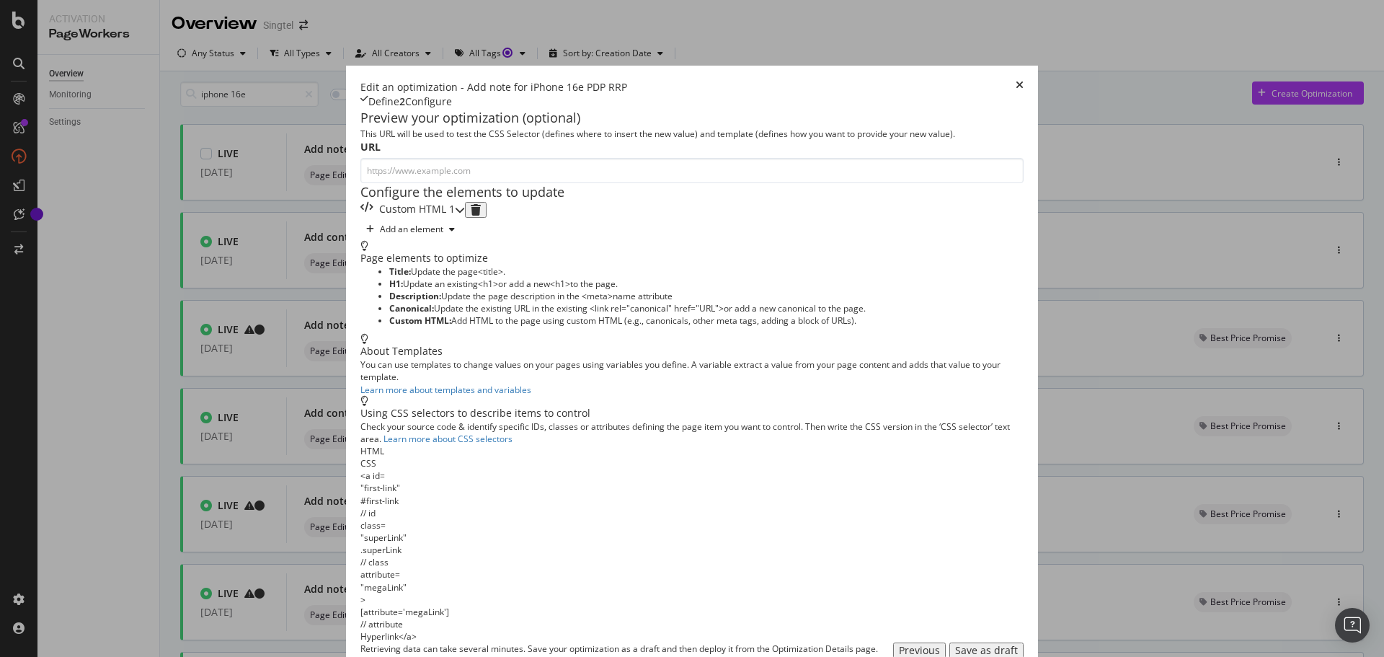
click at [455, 218] on div "Custom HTML 1" at bounding box center [408, 210] width 94 height 16
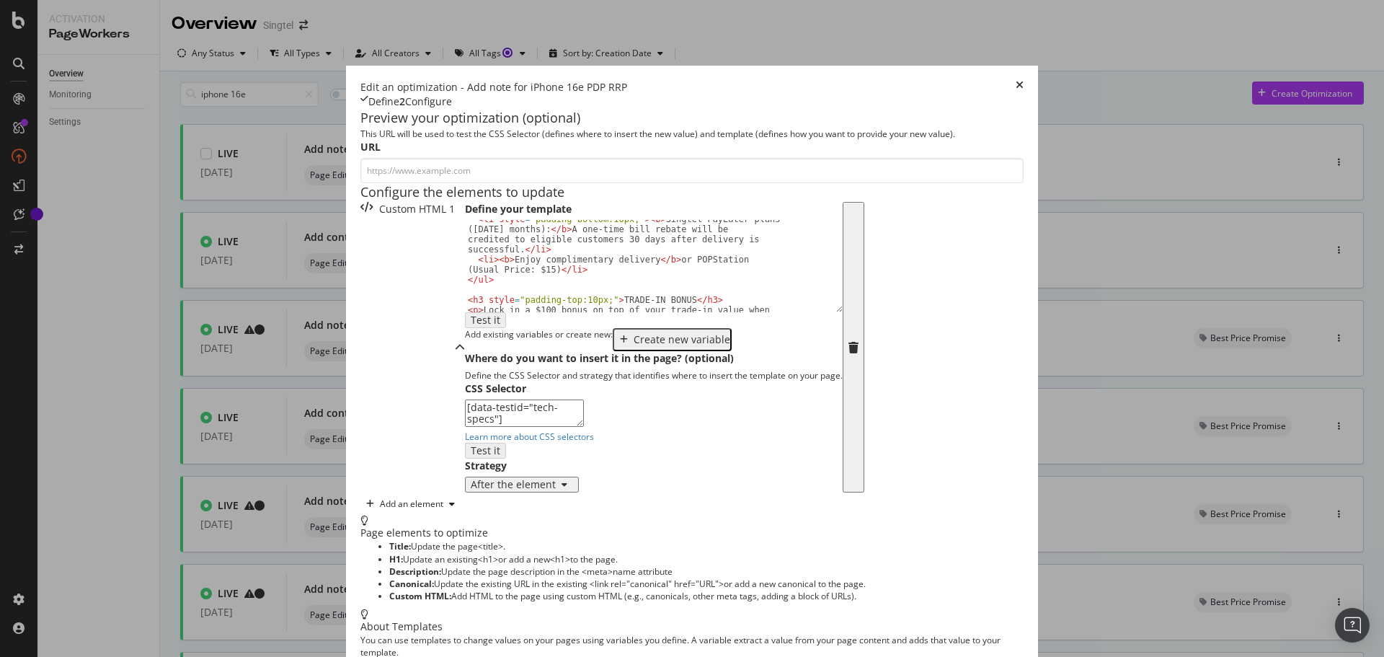
scroll to position [87, 0]
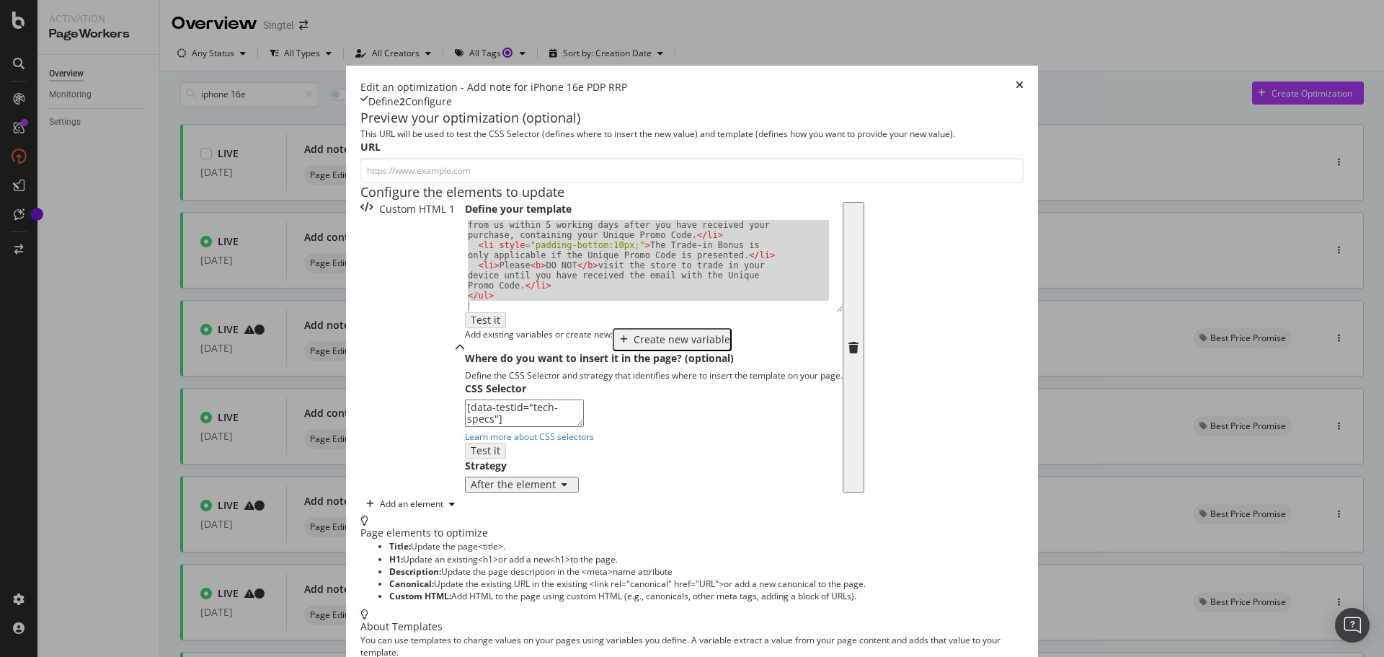
drag, startPoint x: 280, startPoint y: 405, endPoint x: 555, endPoint y: 631, distance: 355.5
click at [555, 631] on div "Edit an optimization - Add note for iPhone 16e PDP RRP Define 2 Configure Previ…" at bounding box center [692, 507] width 692 height 883
type textarea "</ul>"
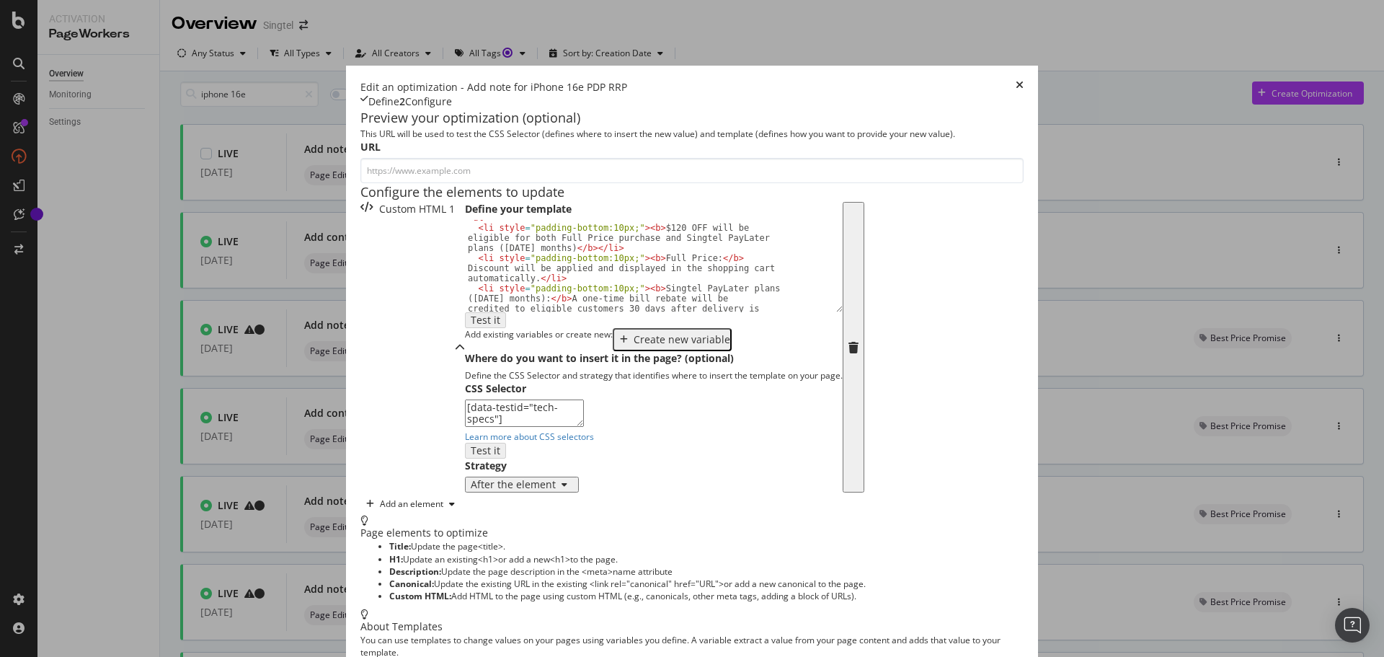
scroll to position [0, 0]
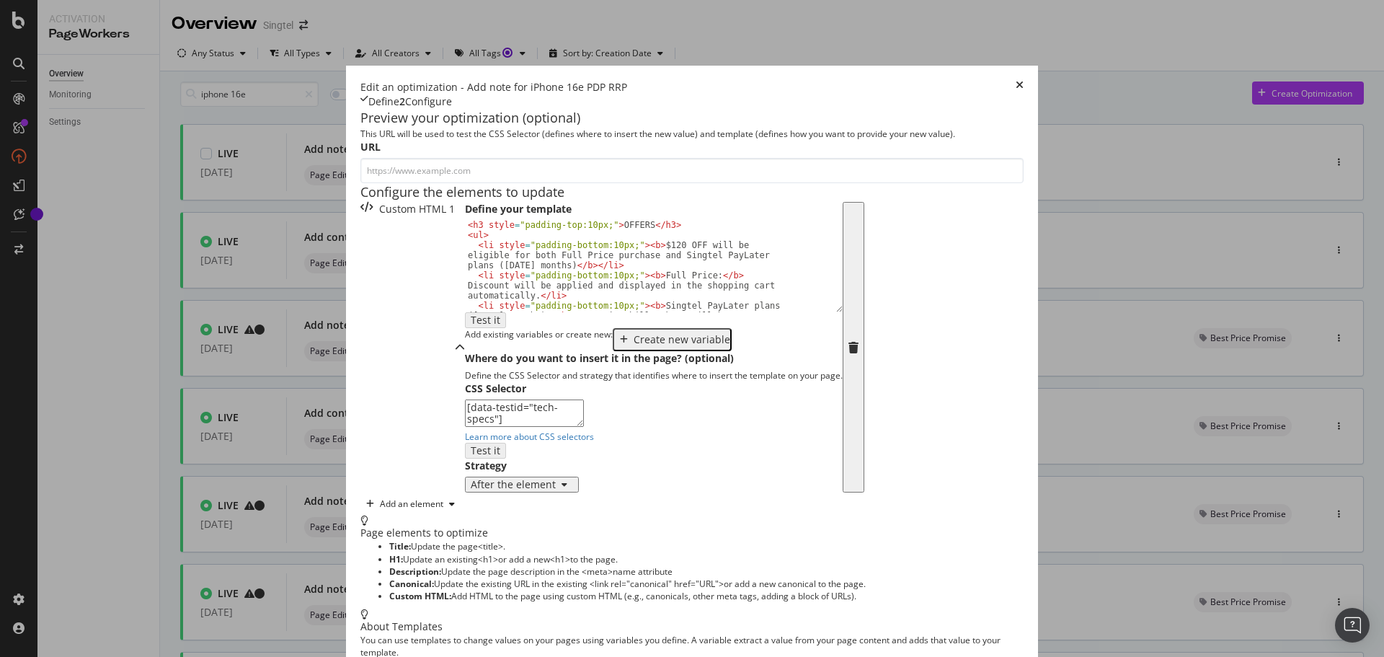
click at [475, 360] on div "< h3 style = "padding-top:10px;" > OFFERS </ h3 > < ul > < li style = "padding-…" at bounding box center [648, 290] width 367 height 141
type textarea "<li style="padding-bottom:10px;"><b>$100 OFF will be eligible for both Full Pri…"
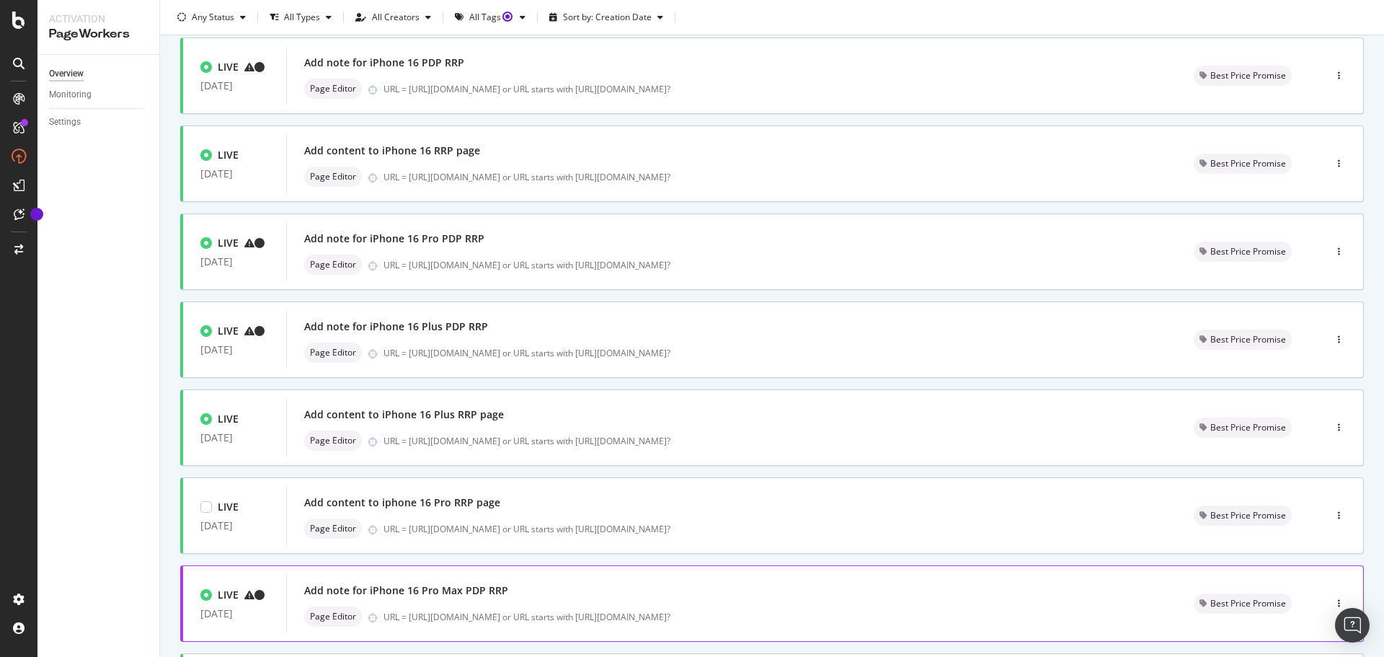
scroll to position [288, 0]
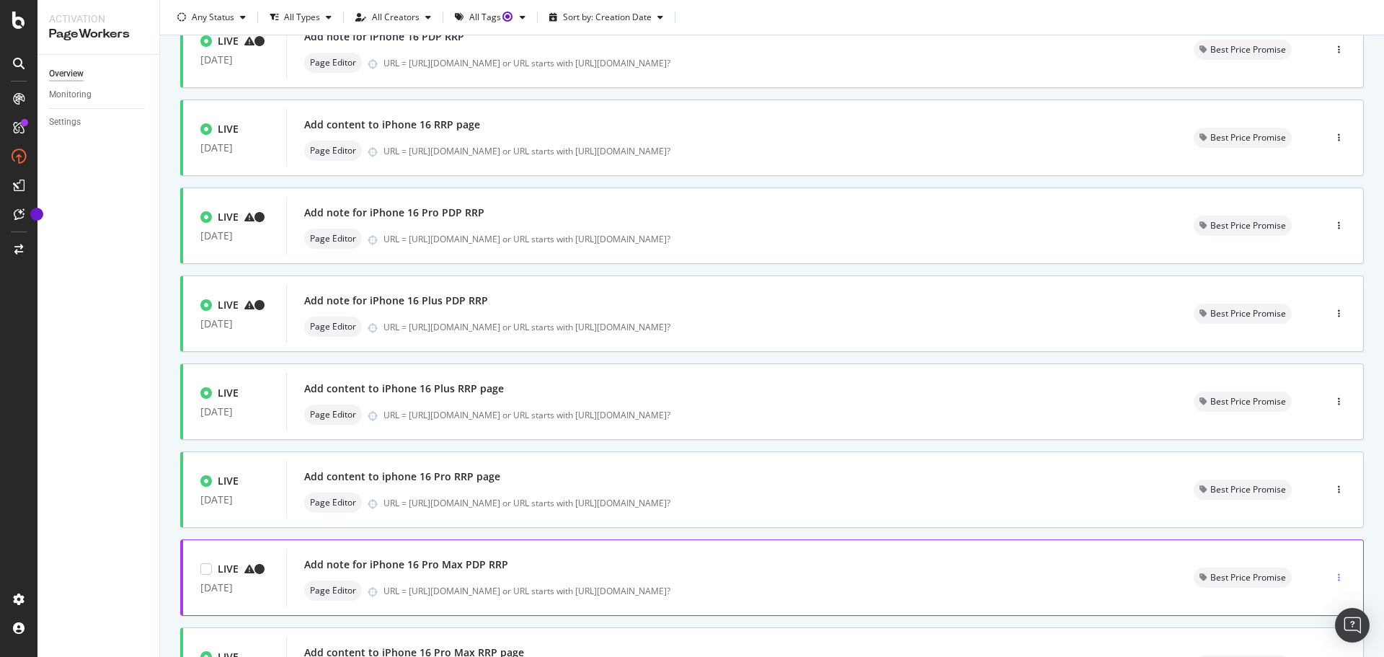
drag, startPoint x: 1334, startPoint y: 587, endPoint x: 1325, endPoint y: 585, distance: 8.9
click at [1333, 582] on div "button" at bounding box center [1340, 577] width 14 height 9
click at [1302, 460] on div "Edit" at bounding box center [1306, 462] width 15 height 12
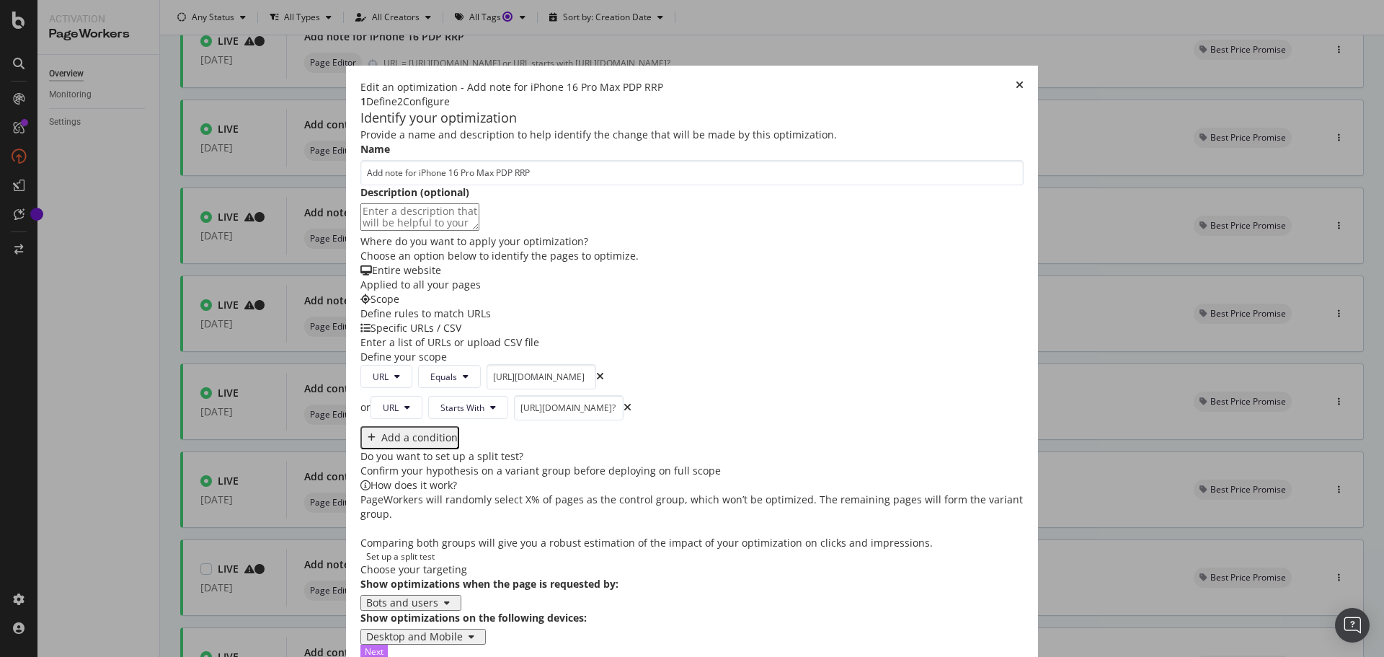
click at [384, 645] on div "Next" at bounding box center [374, 651] width 19 height 12
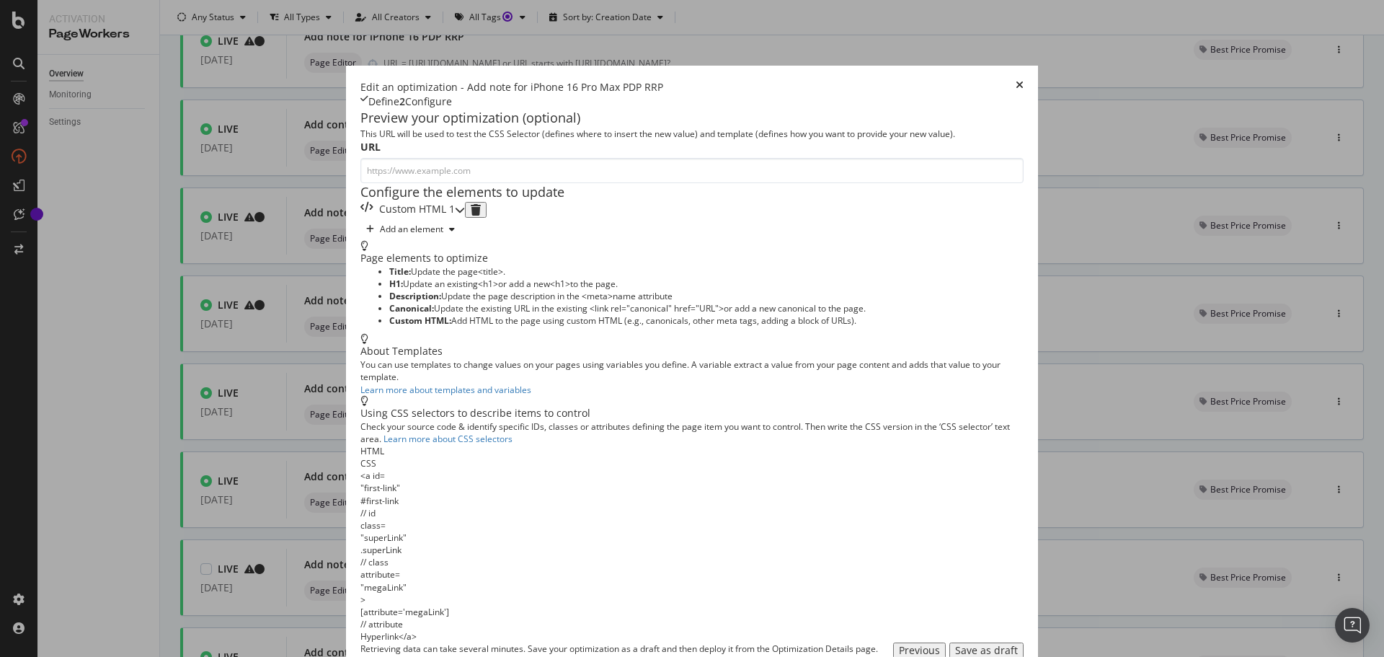
click at [454, 218] on div "Custom HTML 1" at bounding box center [413, 210] width 105 height 16
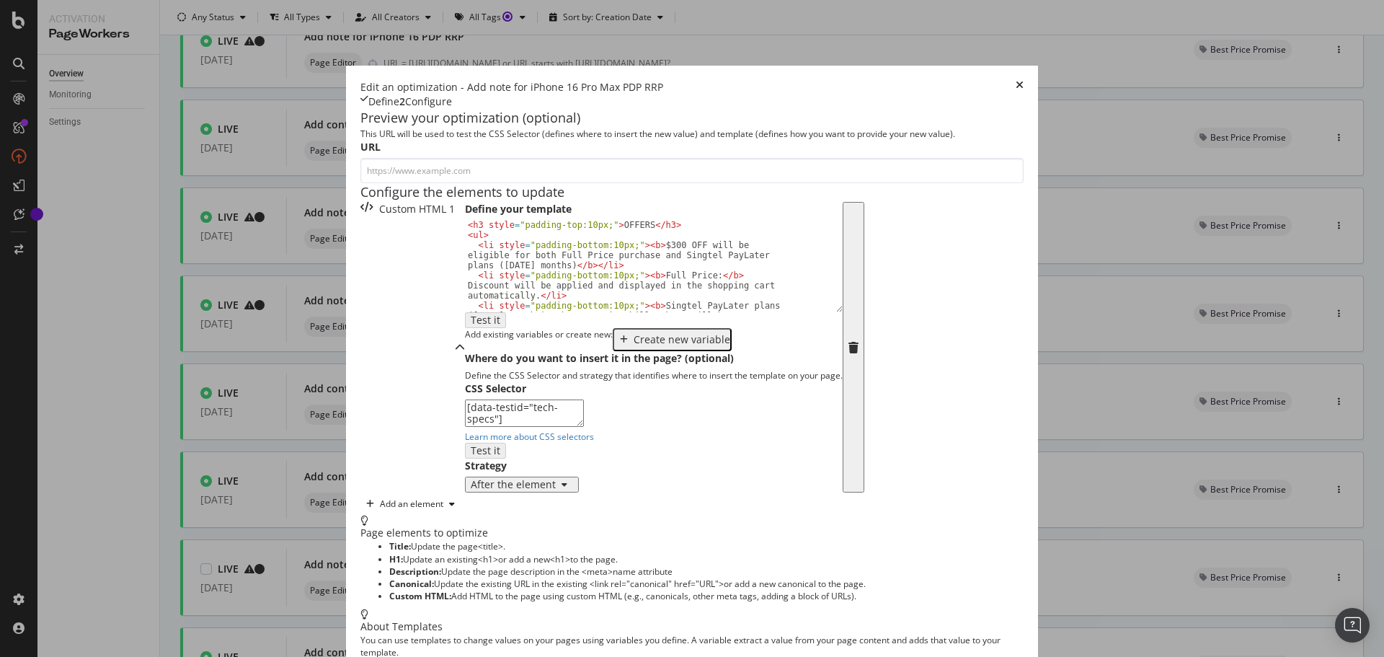
click at [1024, 80] on div "times" at bounding box center [1020, 87] width 8 height 14
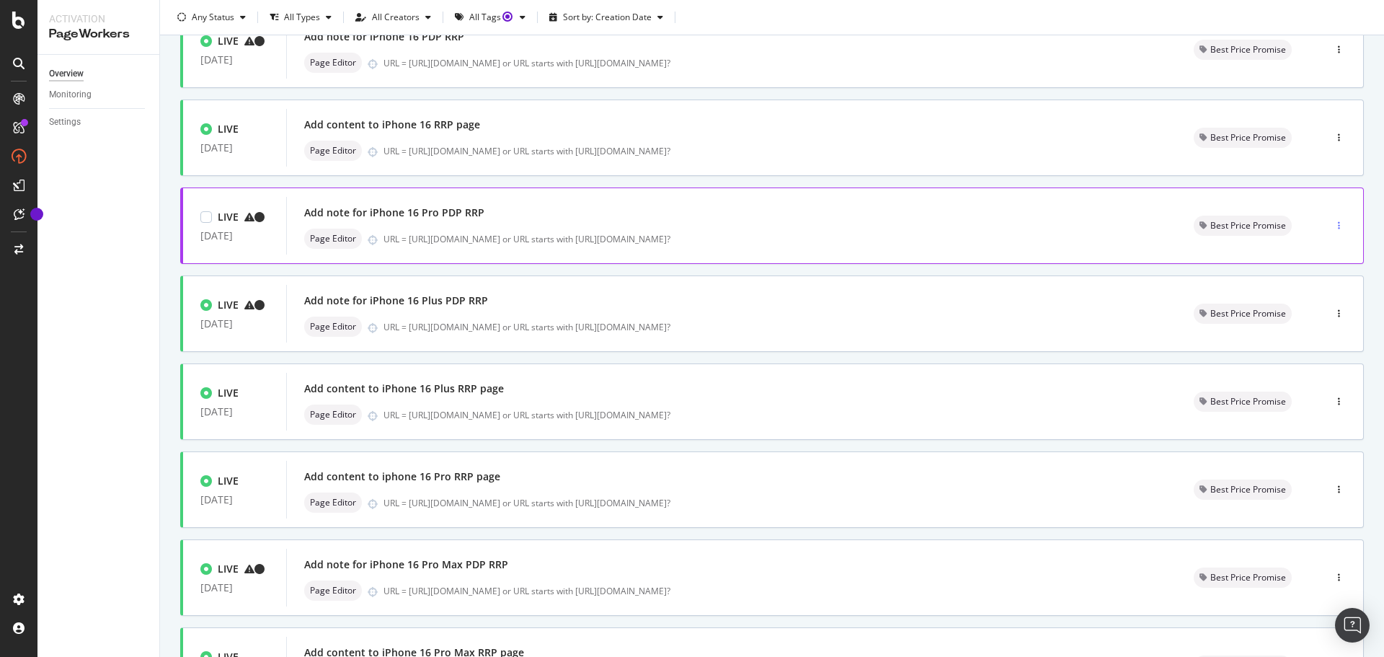
click at [1333, 230] on div "button" at bounding box center [1340, 225] width 14 height 9
click at [1317, 254] on div "Edit" at bounding box center [1303, 260] width 67 height 18
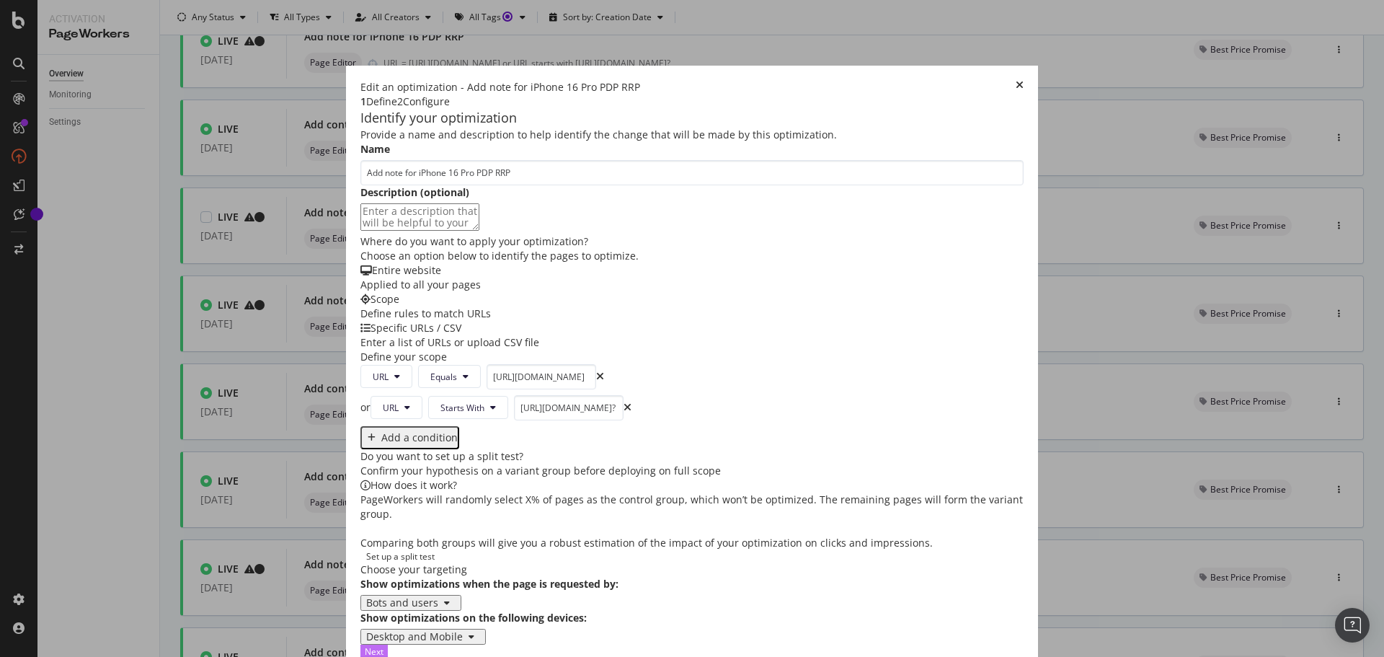
click at [388, 645] on button "Next" at bounding box center [374, 652] width 27 height 14
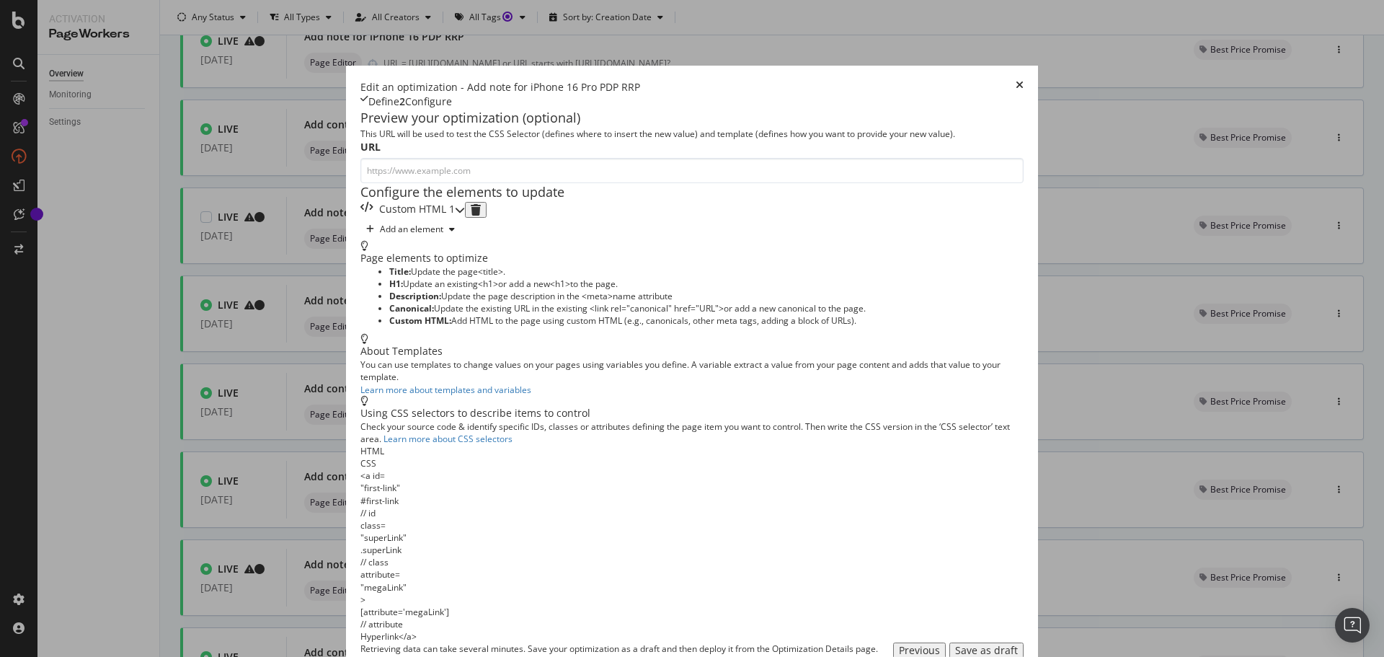
drag, startPoint x: 493, startPoint y: 278, endPoint x: 492, endPoint y: 286, distance: 8.0
click at [455, 218] on div "Custom HTML 1" at bounding box center [408, 210] width 94 height 16
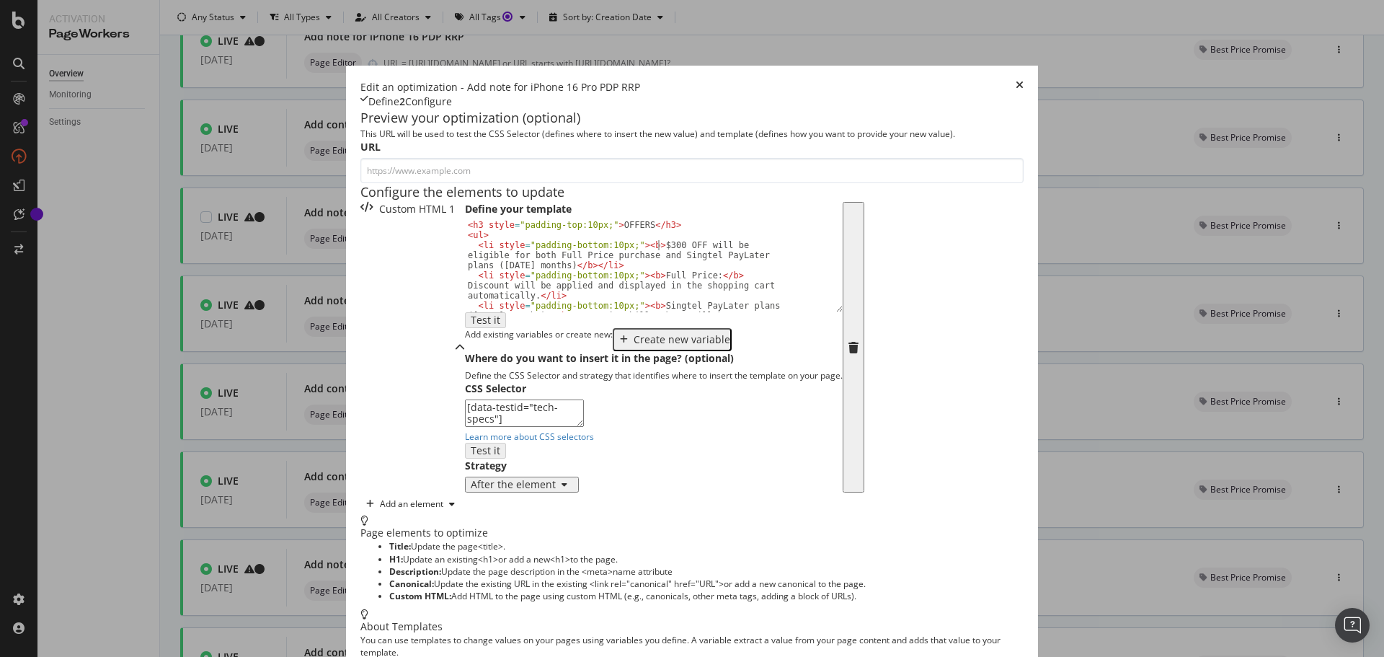
drag, startPoint x: 471, startPoint y: 359, endPoint x: 480, endPoint y: 365, distance: 10.4
click at [473, 359] on div "< h3 style = "padding-top:10px;" > OFFERS </ h3 > < ul > < li style = "padding-…" at bounding box center [648, 290] width 367 height 141
type textarea "<li style="padding-bottom:10px;"><b>$200 OFF will be eligible for both Full Pri…"
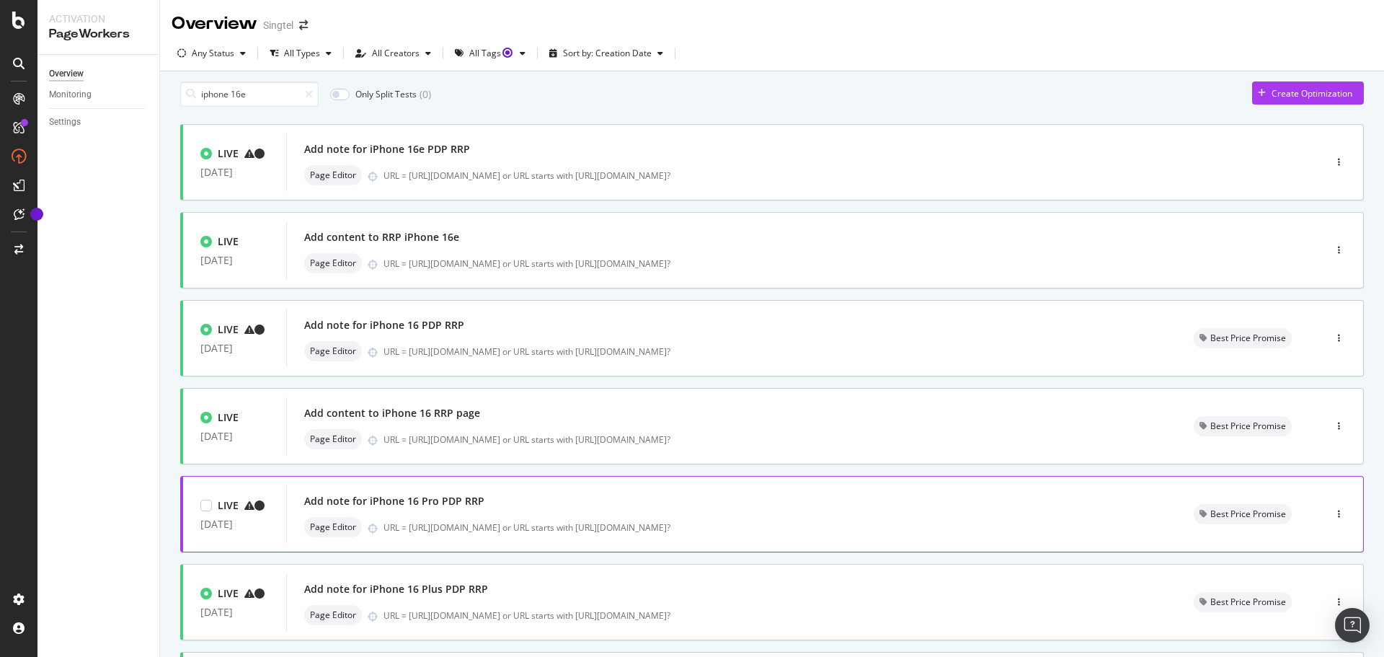
scroll to position [72, 0]
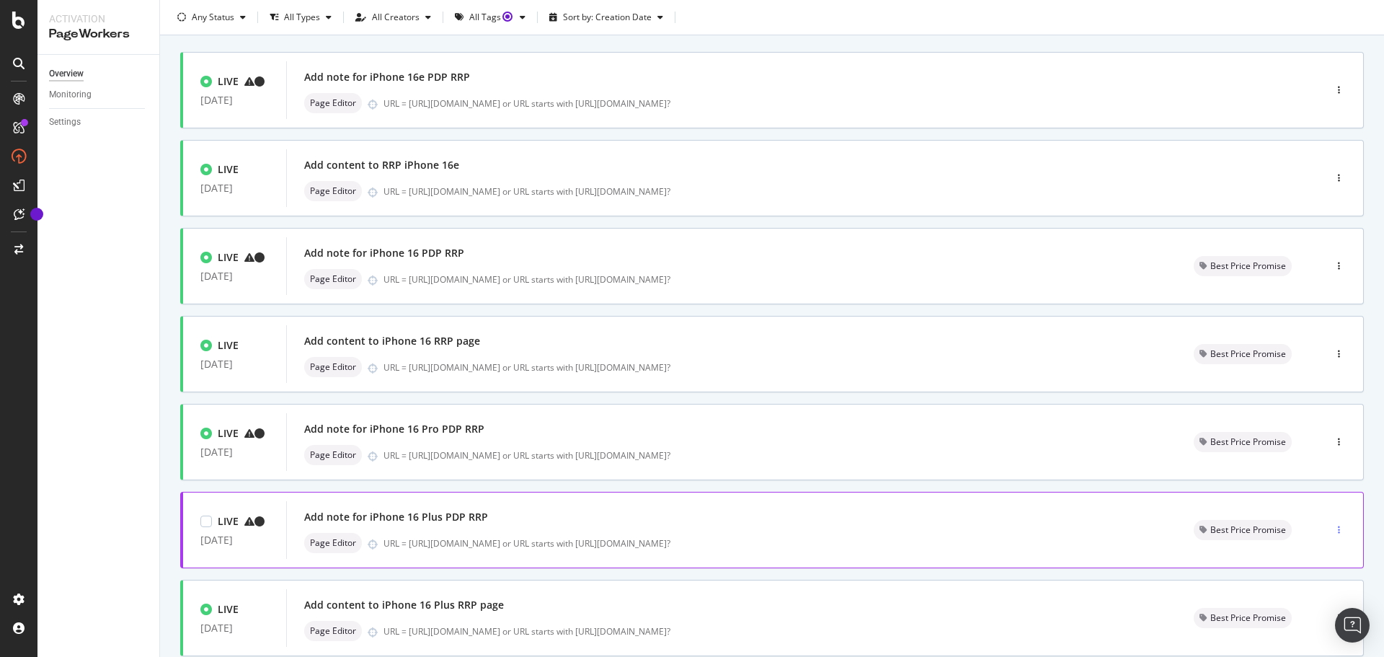
click at [1338, 534] on icon "button" at bounding box center [1339, 530] width 2 height 9
click at [1308, 410] on div "Edit" at bounding box center [1306, 414] width 15 height 12
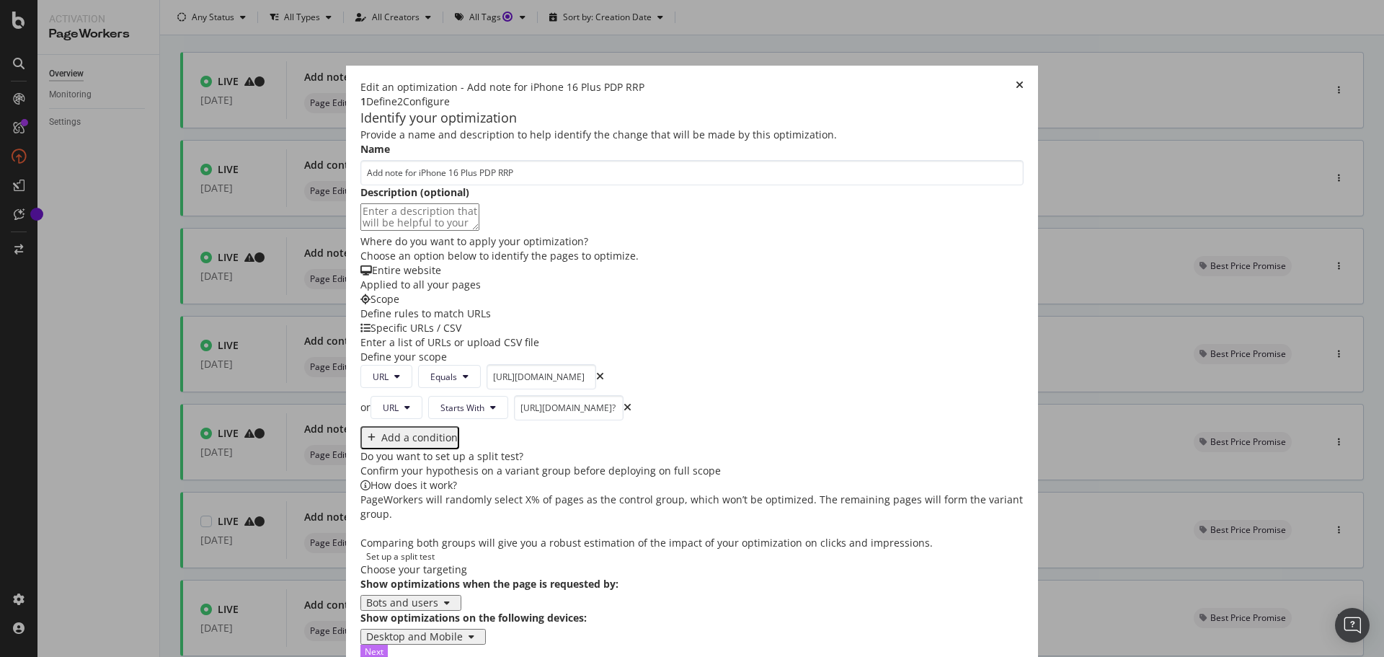
click at [388, 645] on button "Next" at bounding box center [374, 652] width 27 height 14
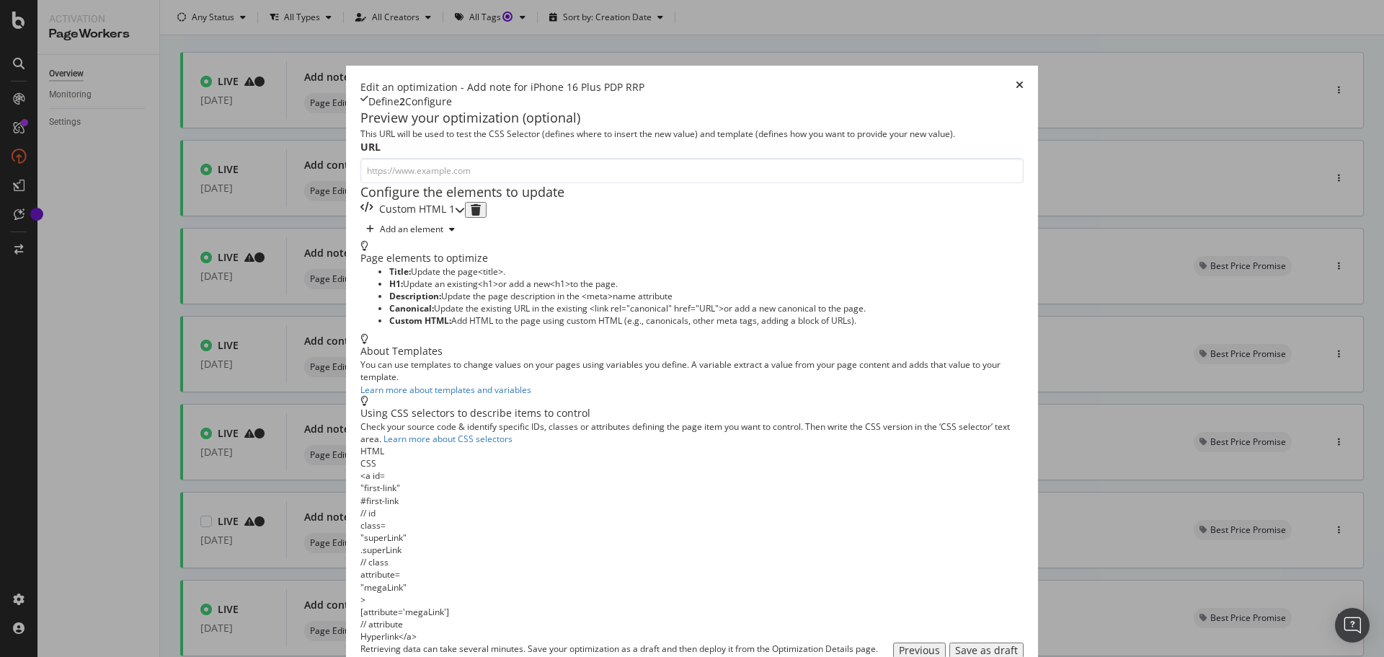
click at [436, 218] on div "Custom HTML 1" at bounding box center [408, 210] width 94 height 16
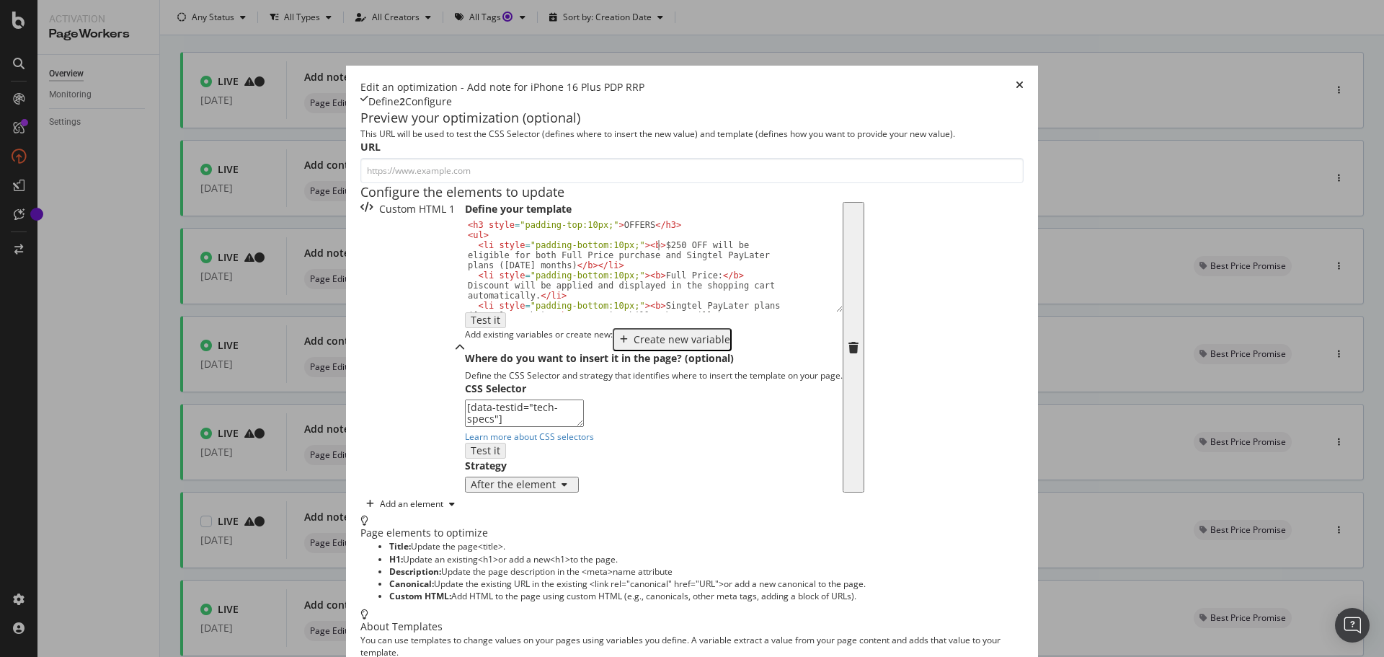
click at [472, 360] on div "< h3 style = "padding-top:10px;" > OFFERS </ h3 > < ul > < li style = "padding-…" at bounding box center [648, 290] width 367 height 141
type textarea "<li style="padding-bottom:10px;"><b>$150 OFF will be eligible for both Full Pri…"
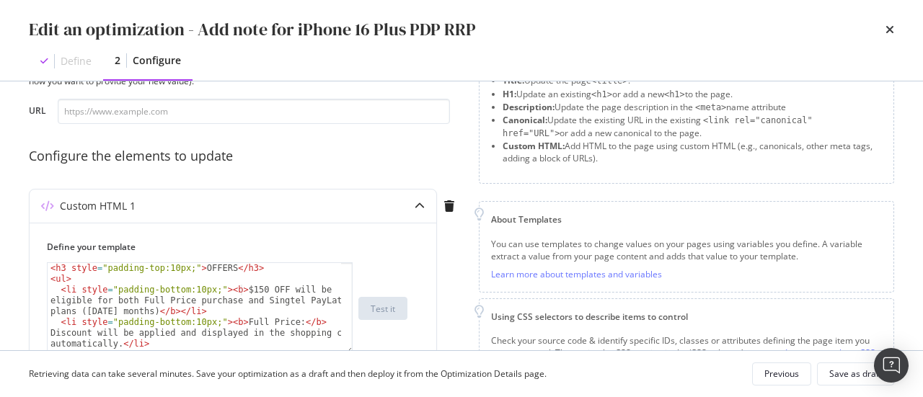
scroll to position [71, 0]
drag, startPoint x: 6, startPoint y: 158, endPoint x: 19, endPoint y: 167, distance: 16.0
click at [6, 158] on div "Preview your optimization (optional) This URL will be used to test the CSS Sele…" at bounding box center [461, 215] width 923 height 269
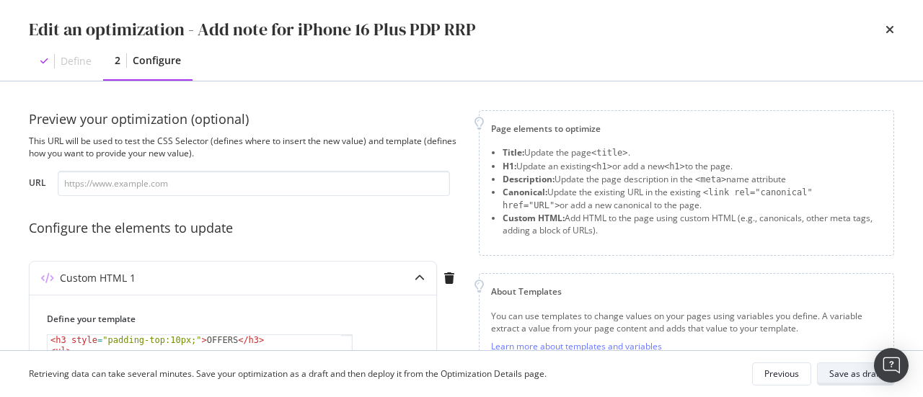
click at [837, 382] on div "Save as draft" at bounding box center [855, 374] width 53 height 20
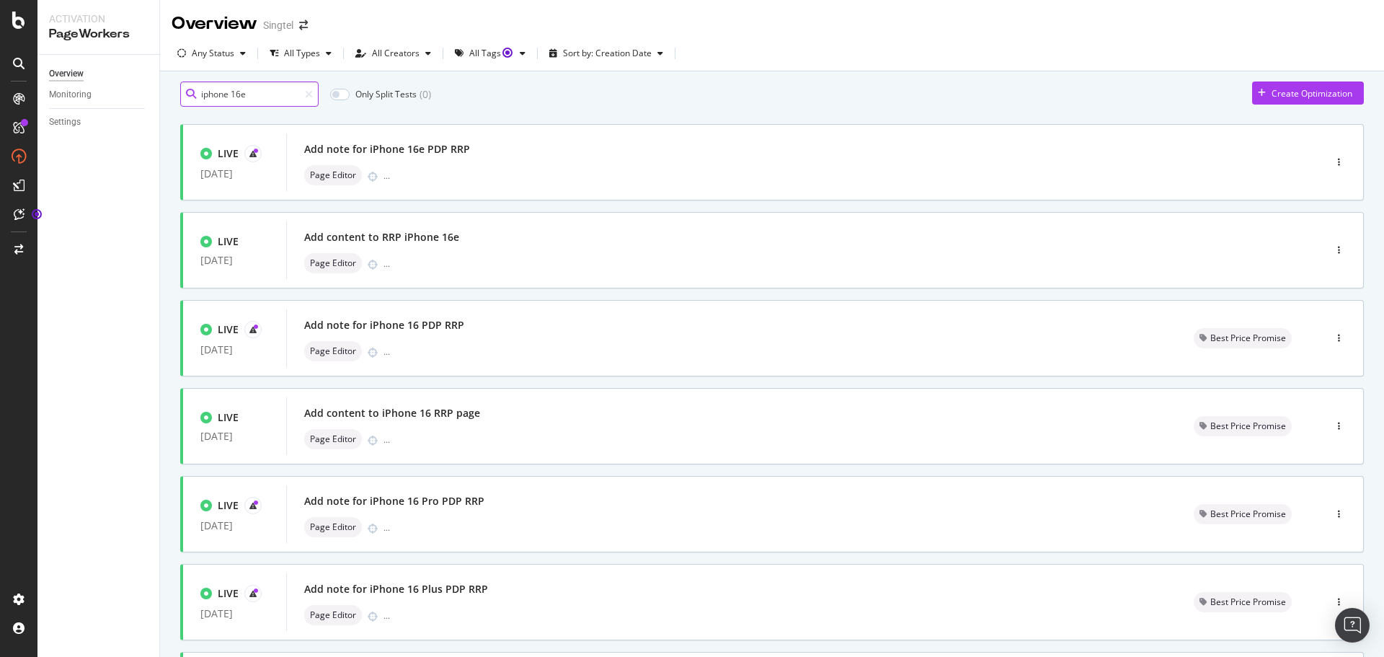
drag, startPoint x: 273, startPoint y: 97, endPoint x: 281, endPoint y: 102, distance: 9.7
click at [272, 98] on input "iphone 16e" at bounding box center [249, 93] width 138 height 25
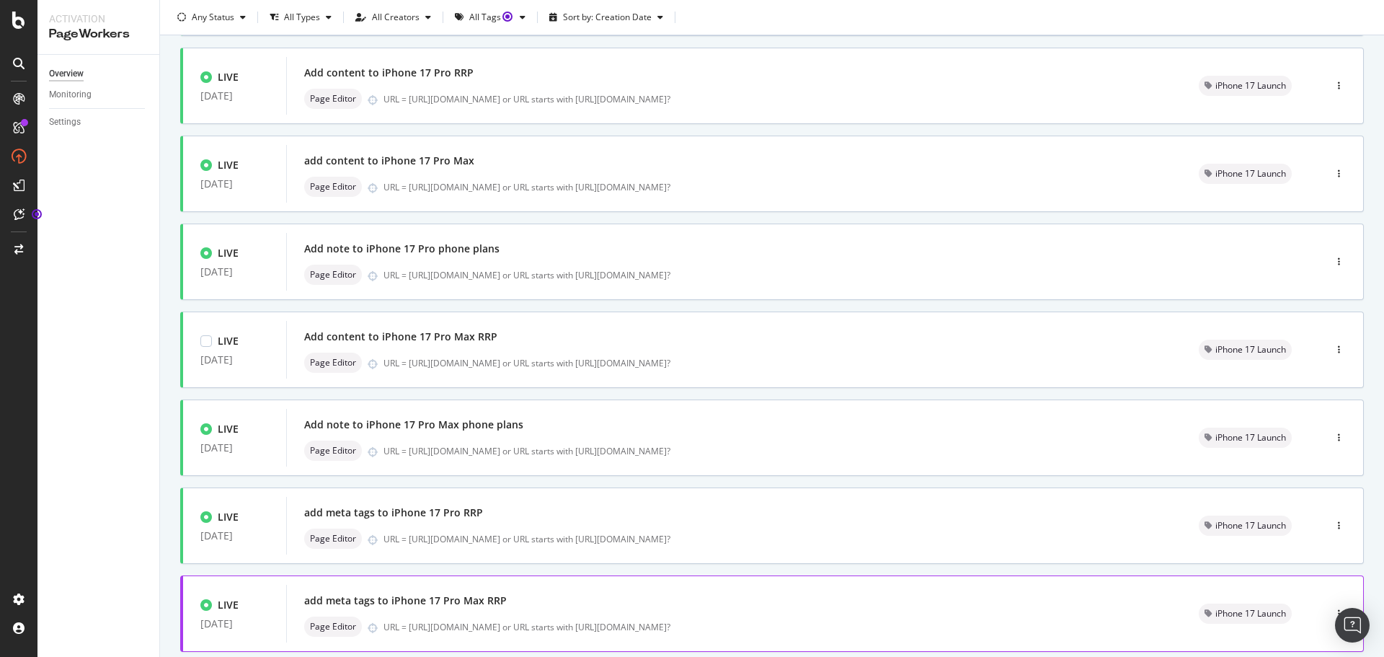
scroll to position [288, 0]
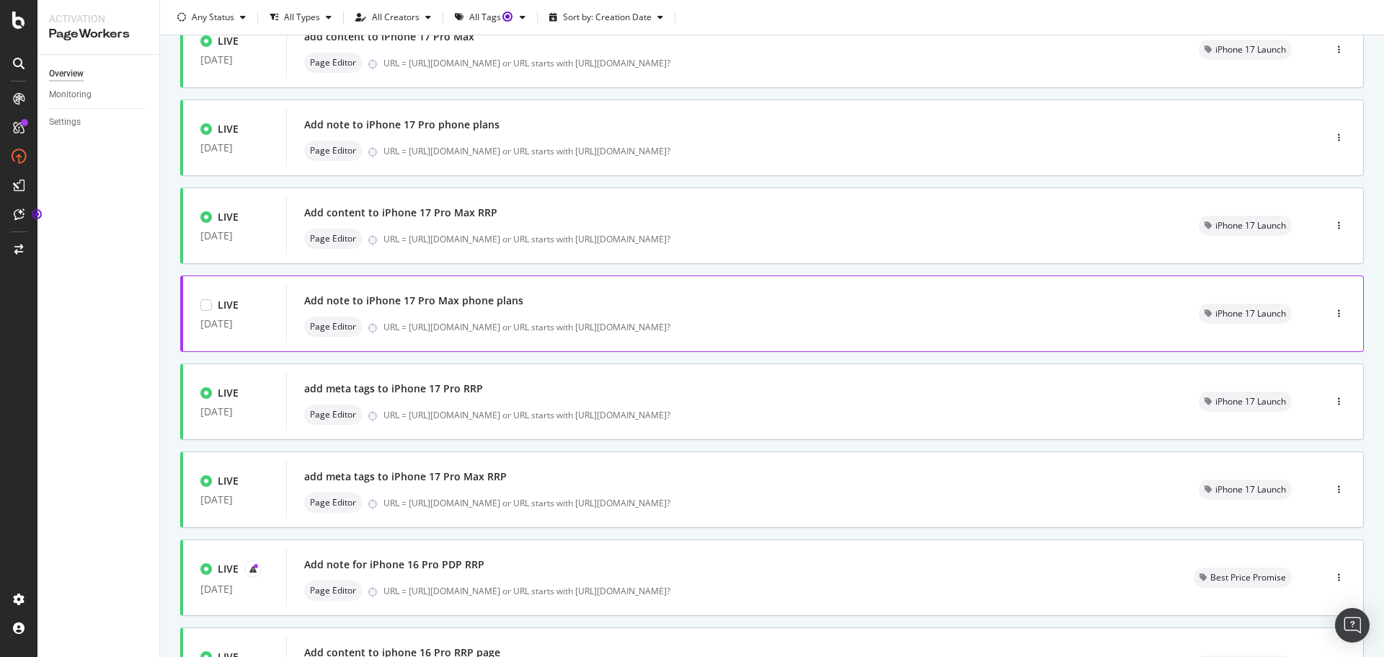
click at [692, 309] on div "Add note to iPhone 17 Pro Max phone plans" at bounding box center [734, 301] width 860 height 20
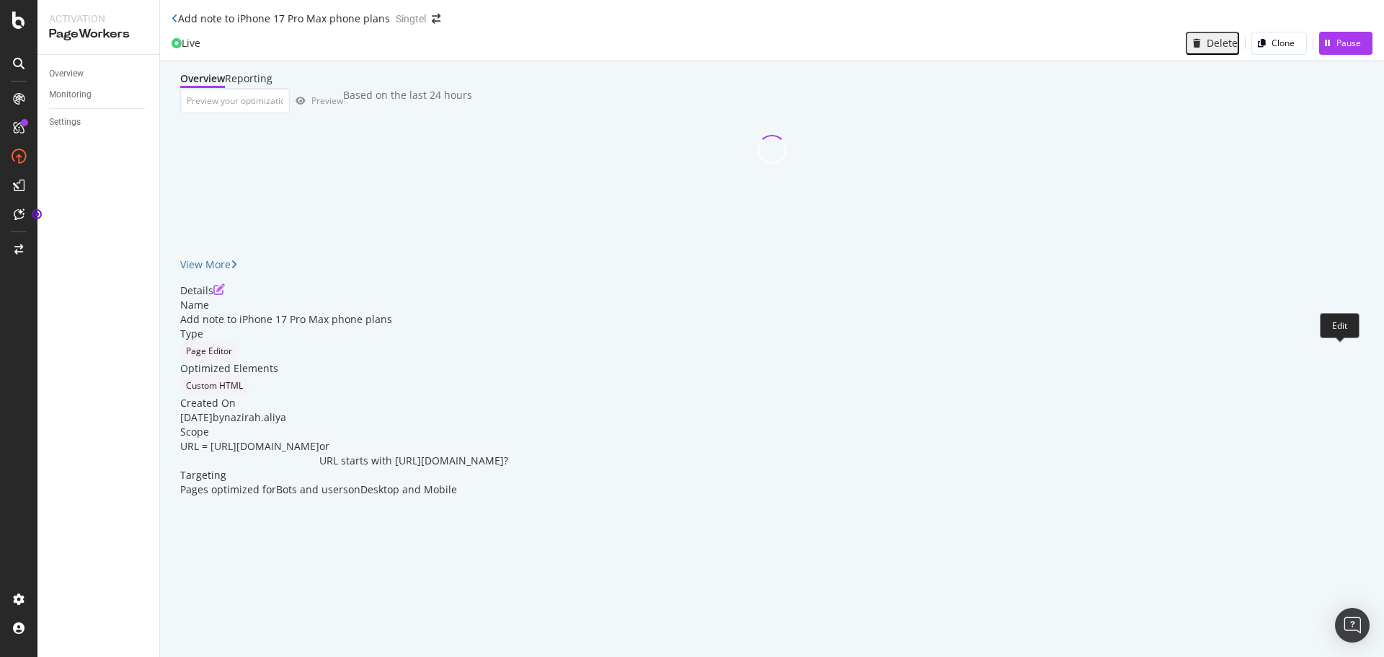
click at [225, 295] on icon "pen-to-square" at bounding box center [219, 289] width 12 height 12
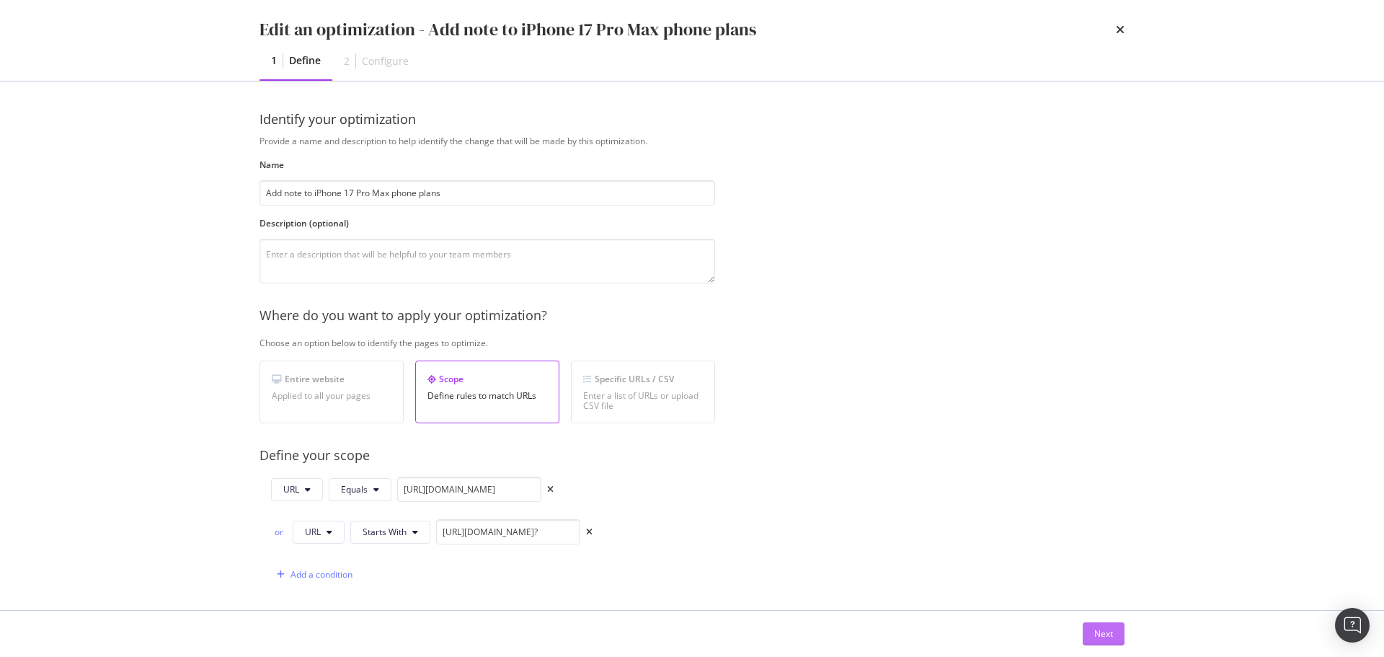
click at [1112, 639] on div "Next" at bounding box center [1104, 633] width 19 height 12
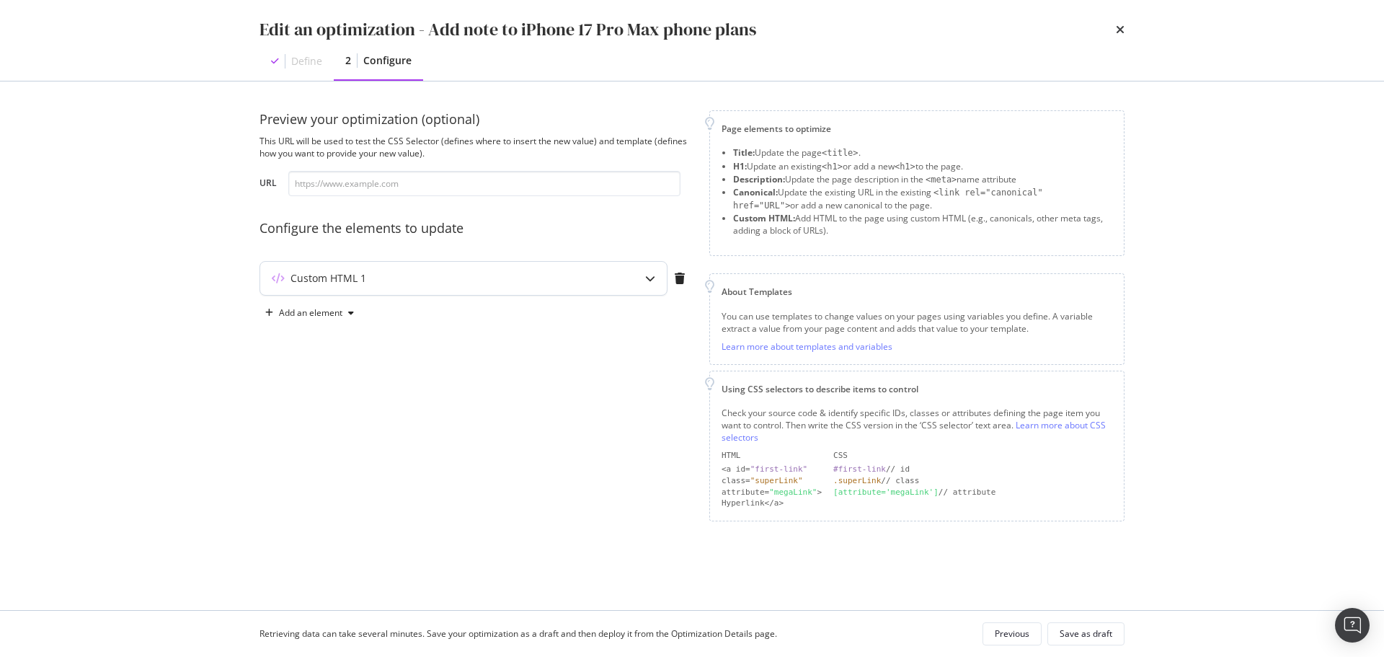
drag, startPoint x: 428, startPoint y: 264, endPoint x: 435, endPoint y: 273, distance: 11.4
click at [429, 266] on div "Custom HTML 1" at bounding box center [463, 278] width 407 height 33
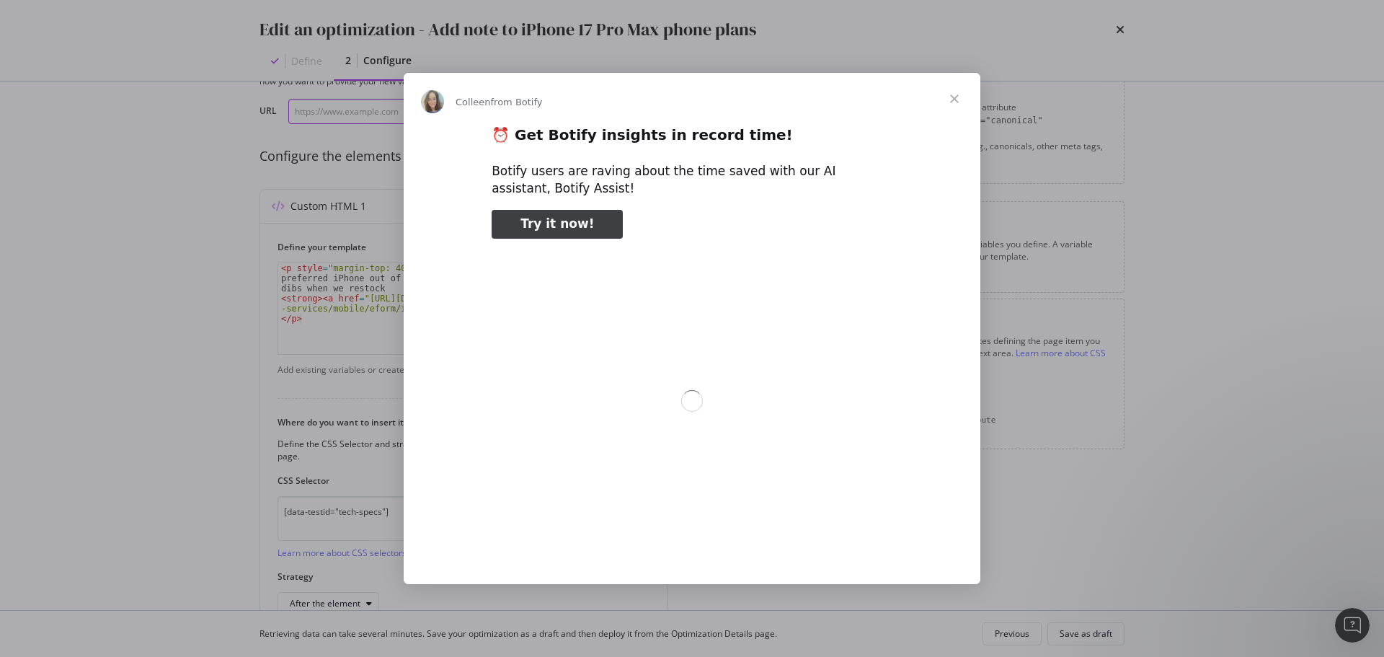
click at [945, 112] on span "Close" at bounding box center [955, 99] width 52 height 52
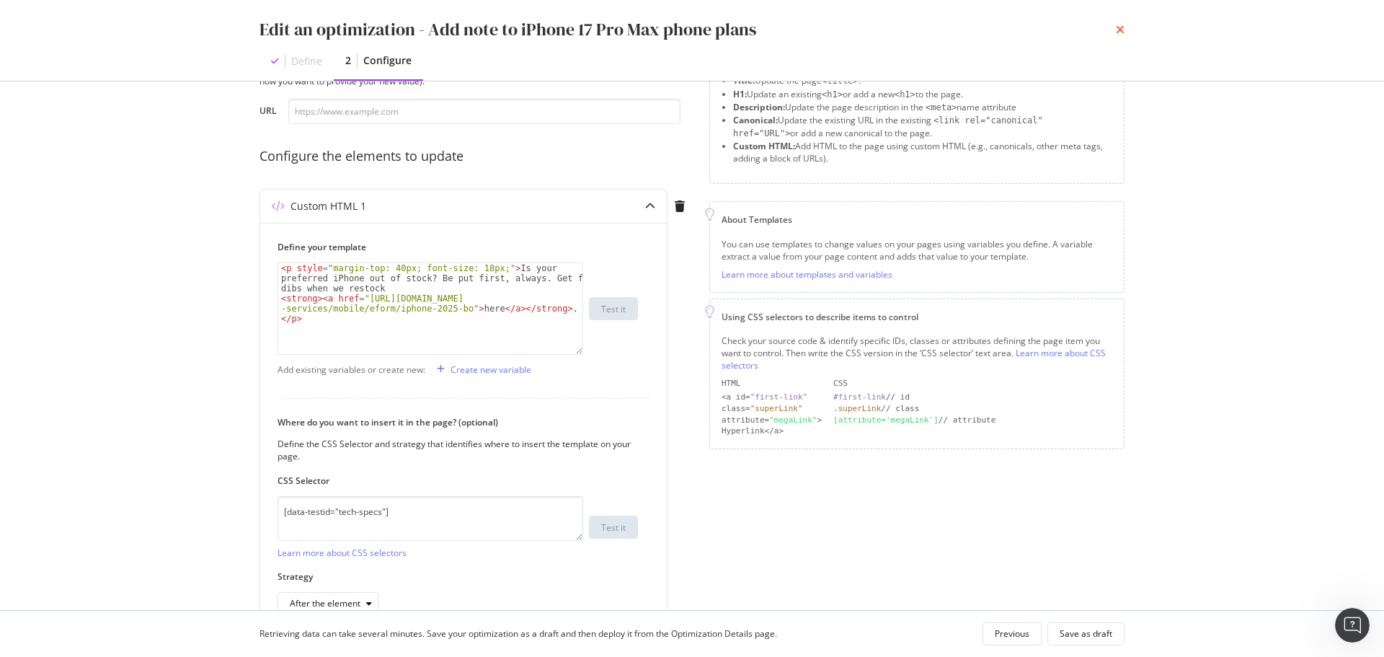
click at [1117, 27] on icon "times" at bounding box center [1120, 30] width 9 height 12
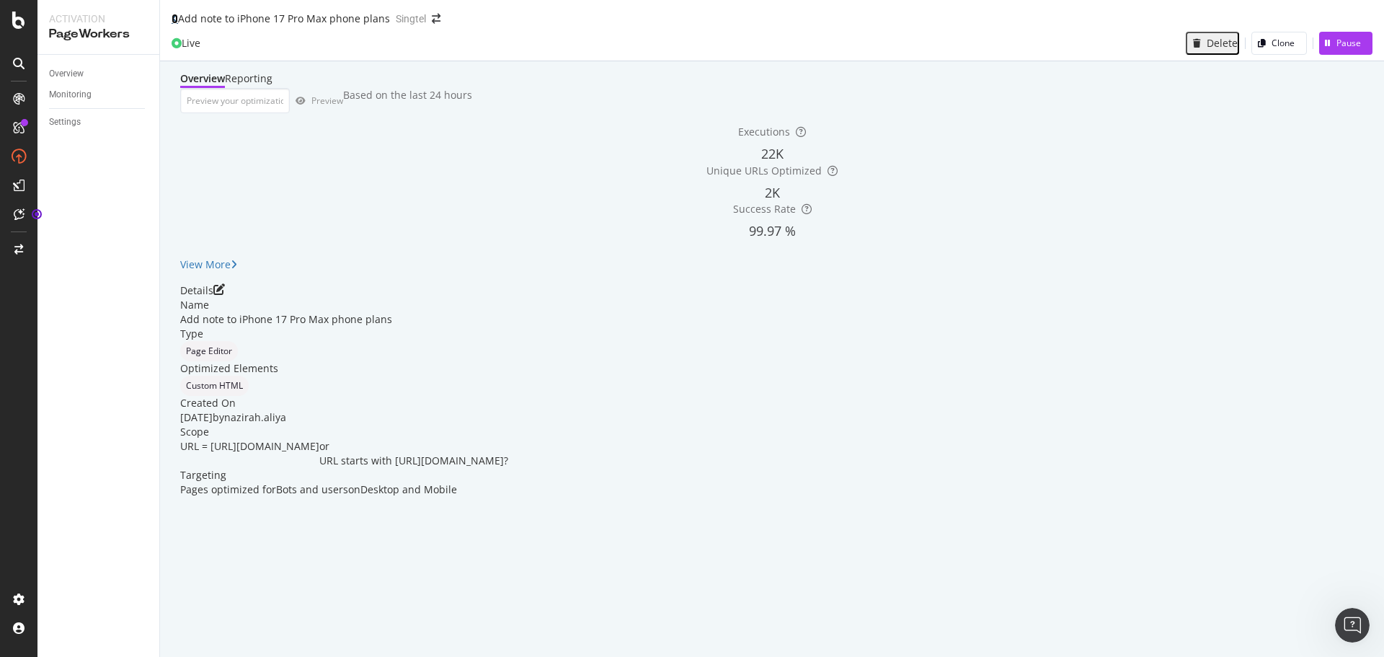
click at [174, 19] on icon at bounding box center [175, 19] width 6 height 10
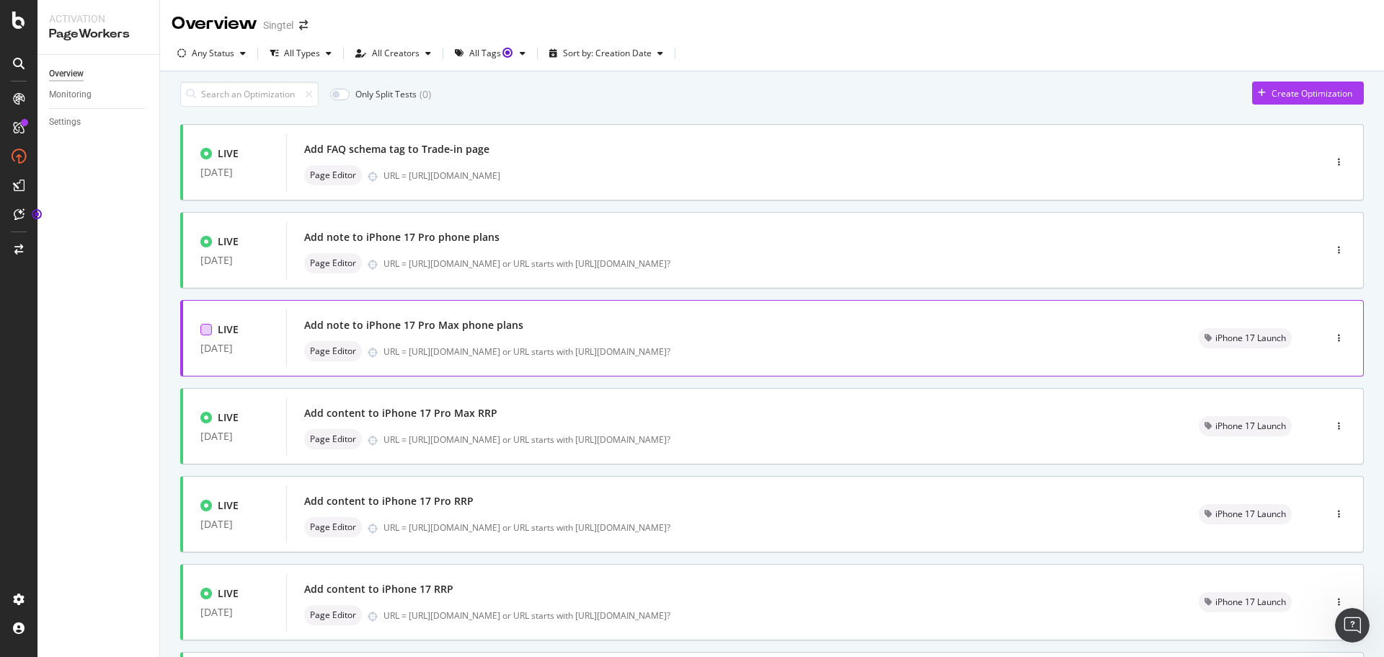
click at [203, 335] on div at bounding box center [206, 330] width 12 height 12
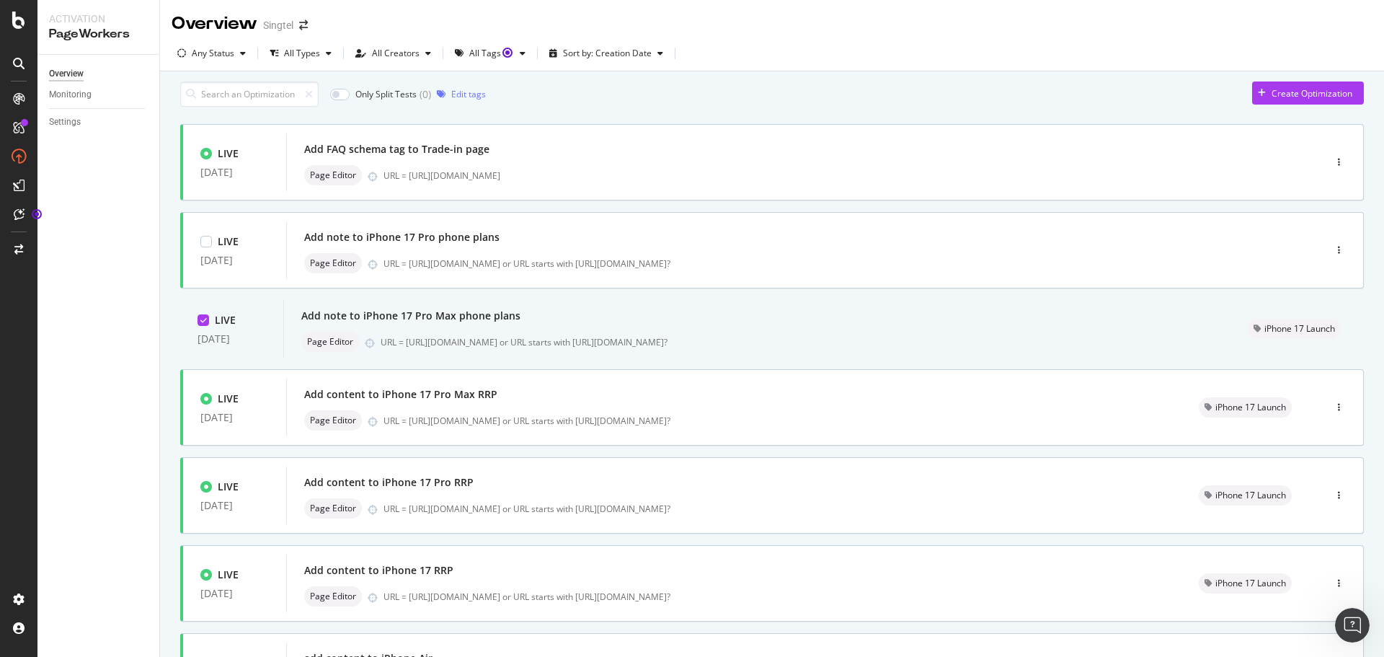
drag, startPoint x: 211, startPoint y: 244, endPoint x: 256, endPoint y: 307, distance: 77.5
click at [212, 243] on div "LIVE" at bounding box center [219, 241] width 38 height 14
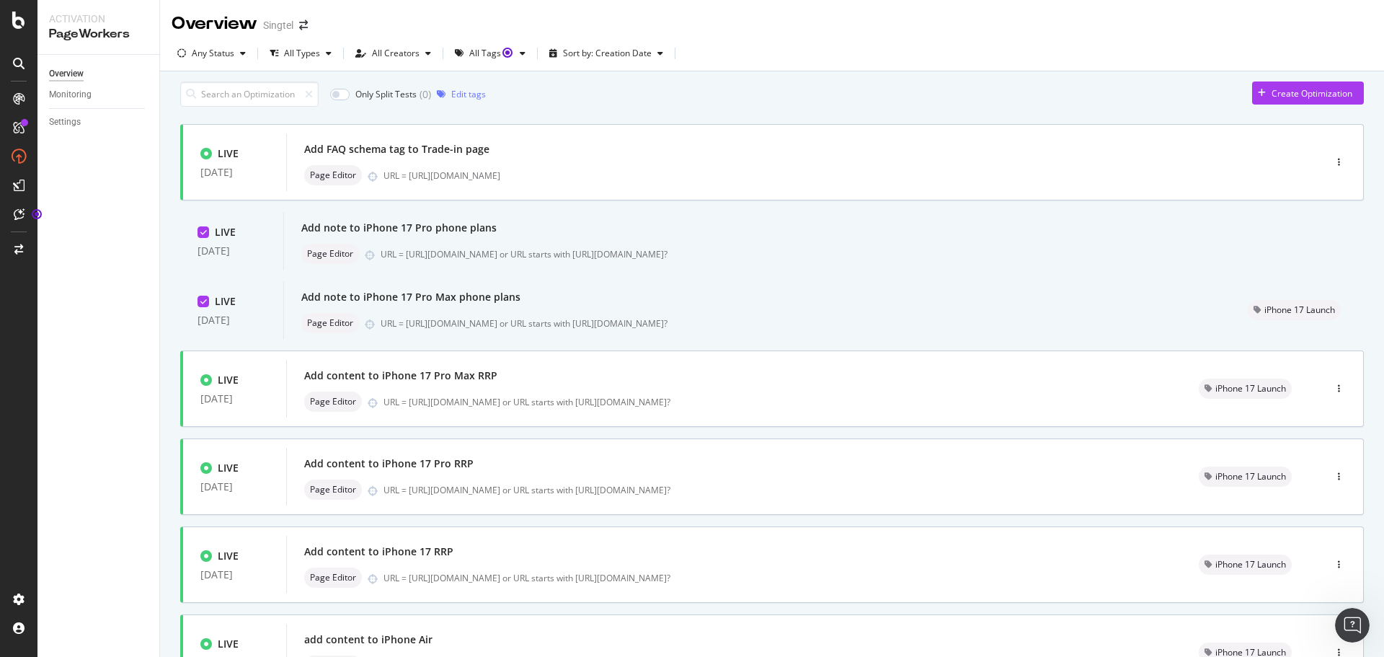
click at [202, 238] on div at bounding box center [204, 232] width 12 height 12
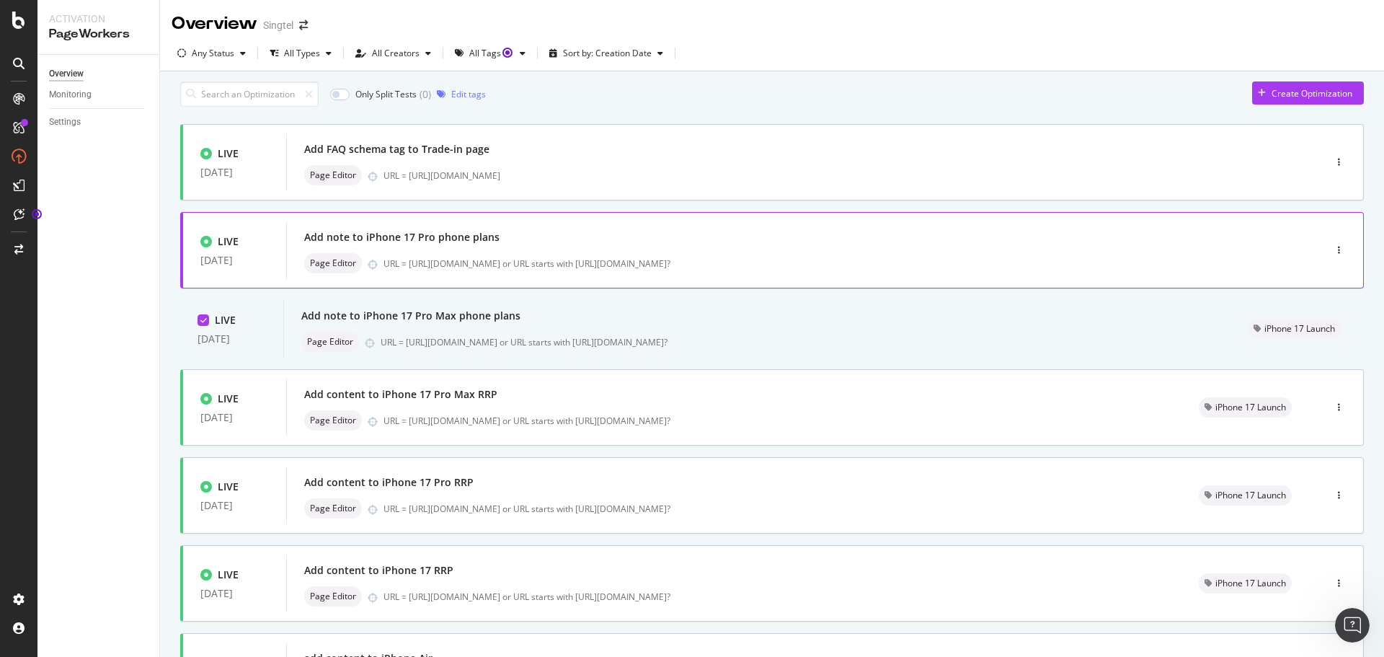
click at [203, 324] on icon at bounding box center [203, 320] width 6 height 7
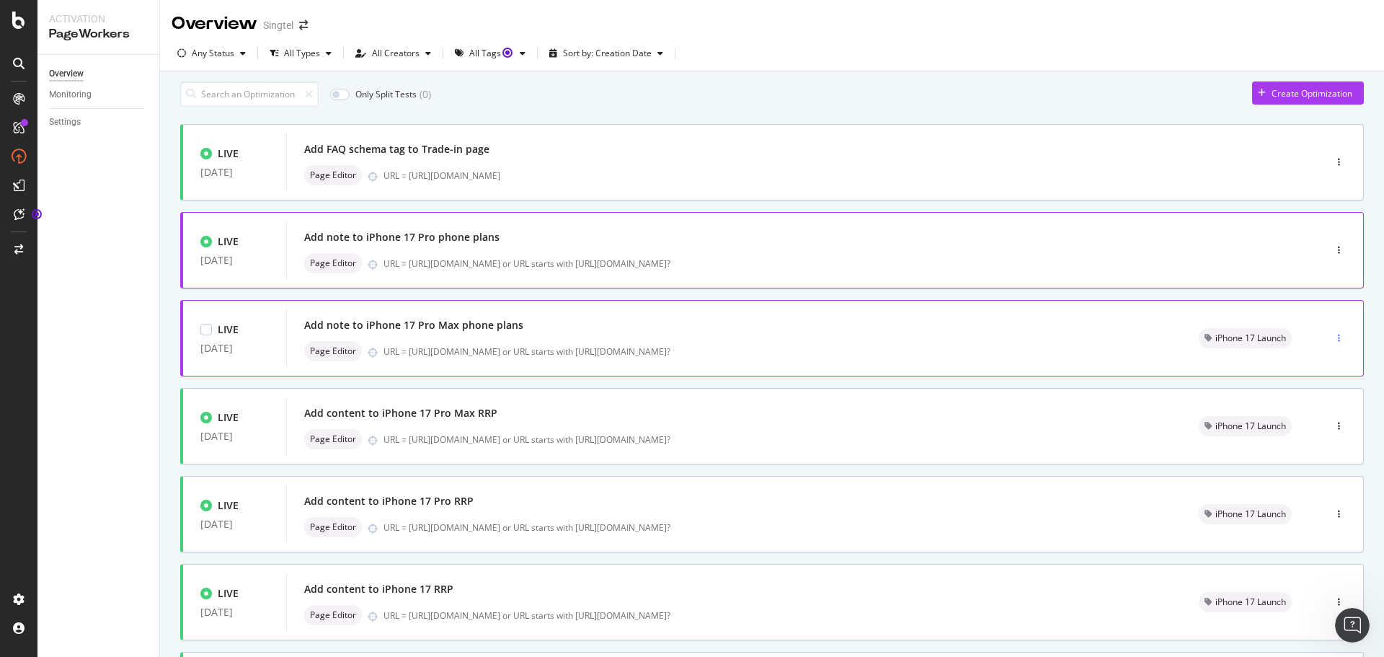
click at [1333, 337] on div "button" at bounding box center [1340, 338] width 14 height 22
click at [1314, 367] on div "Edit" at bounding box center [1306, 372] width 15 height 12
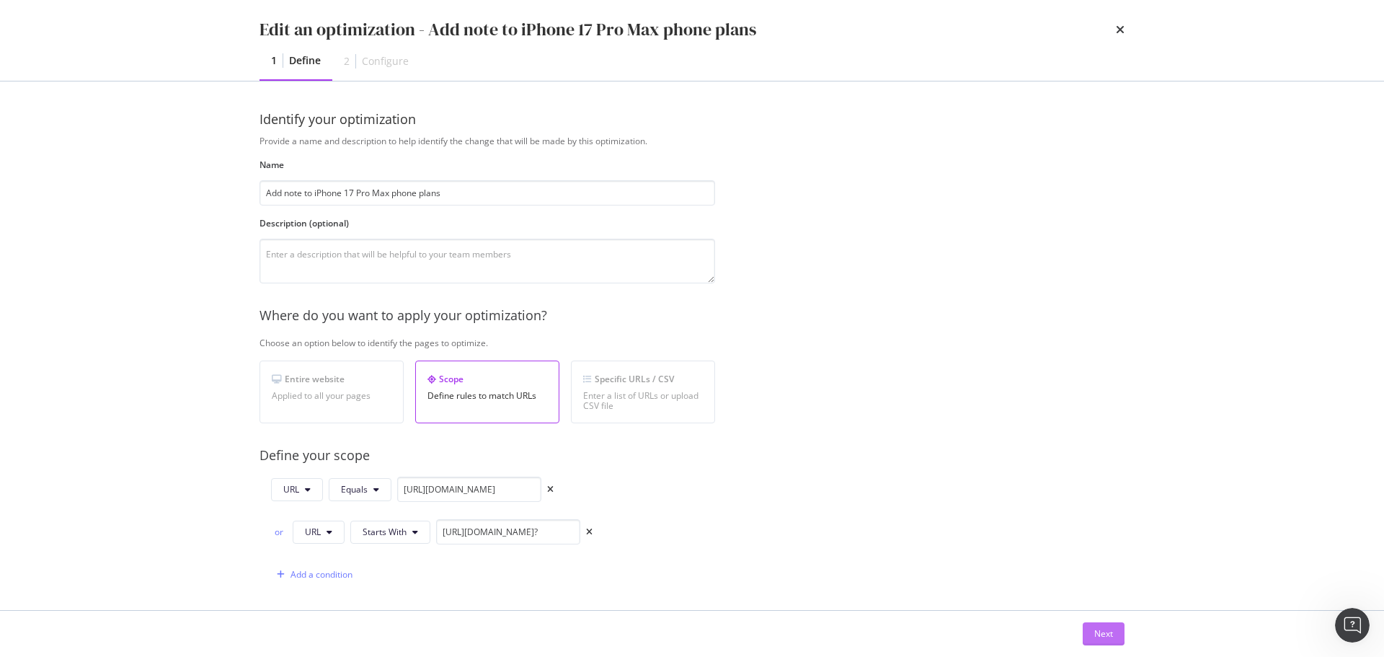
click at [1102, 634] on div "Next" at bounding box center [1104, 633] width 19 height 12
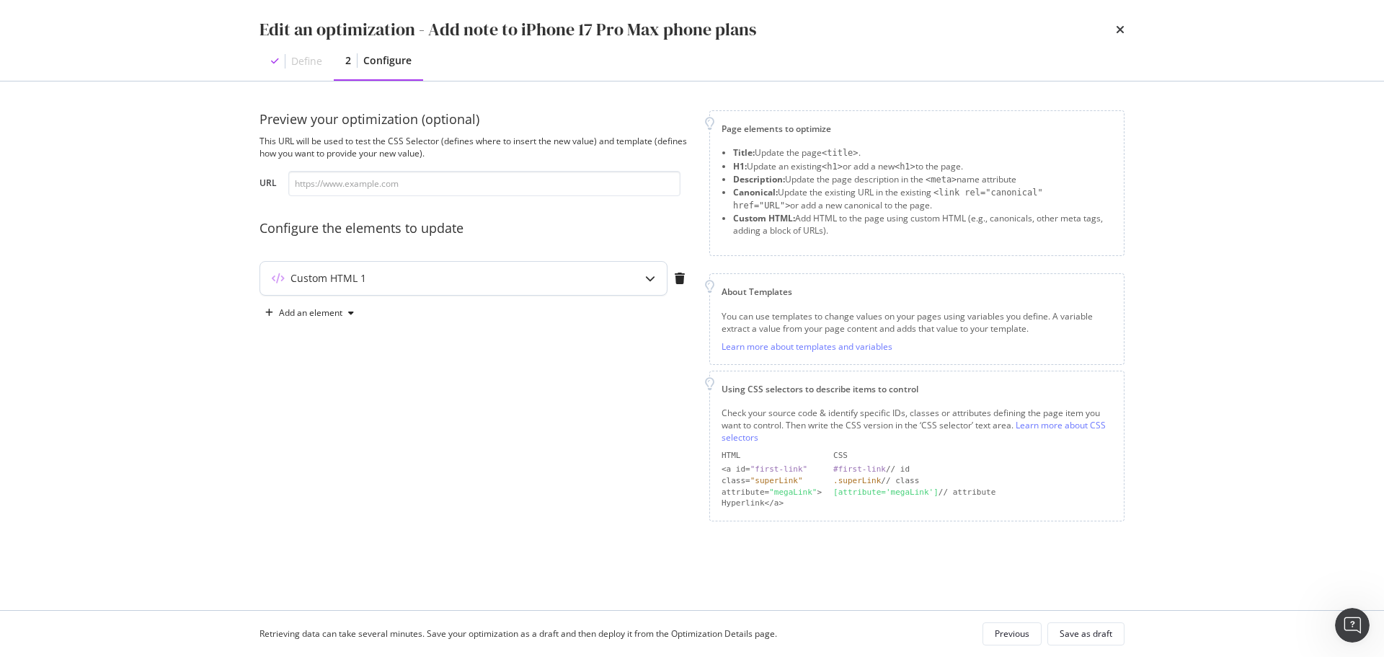
click at [565, 262] on div "Custom HTML 1" at bounding box center [463, 278] width 407 height 33
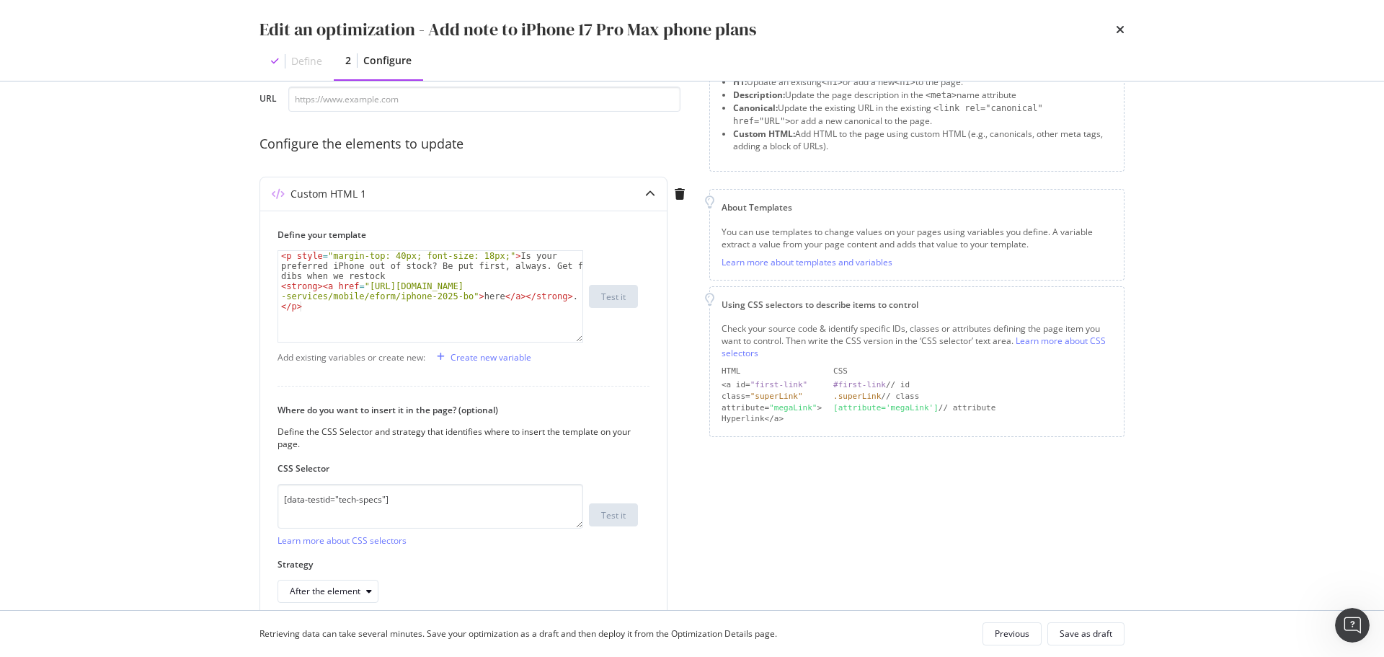
scroll to position [153, 0]
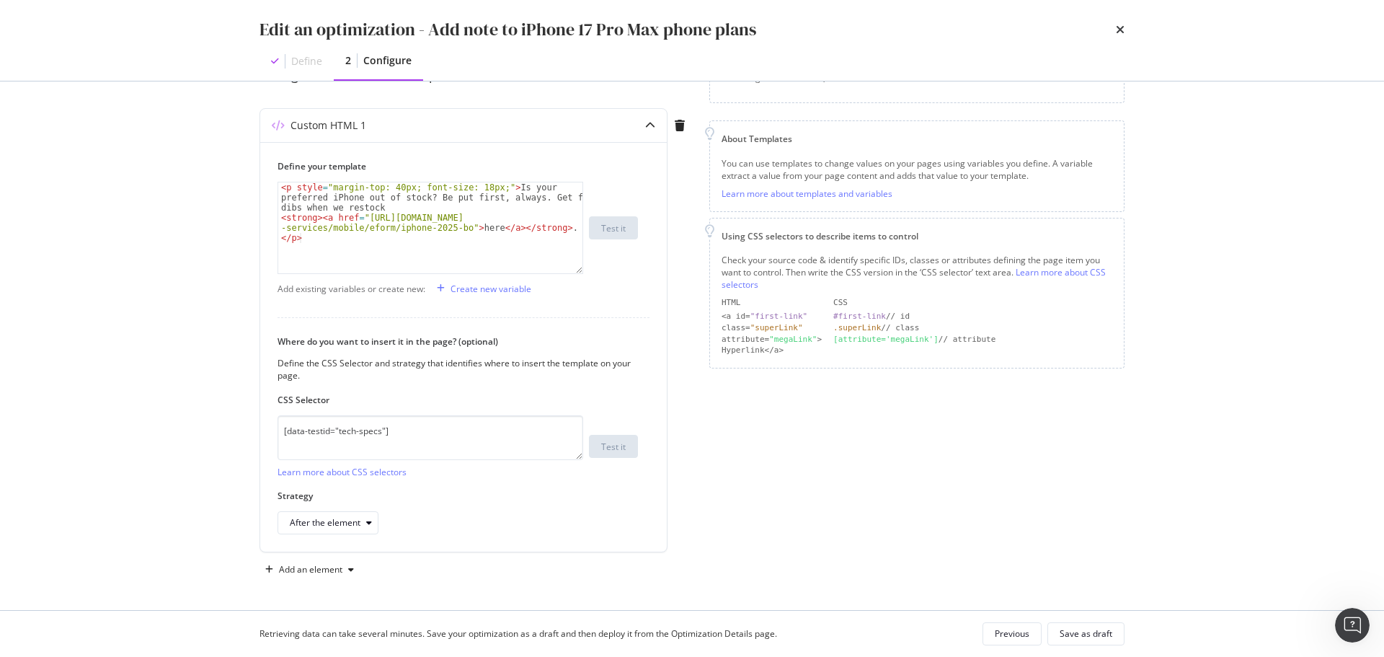
drag, startPoint x: 1119, startPoint y: 32, endPoint x: 1121, endPoint y: 41, distance: 8.9
click at [1121, 31] on icon "times" at bounding box center [1120, 30] width 9 height 12
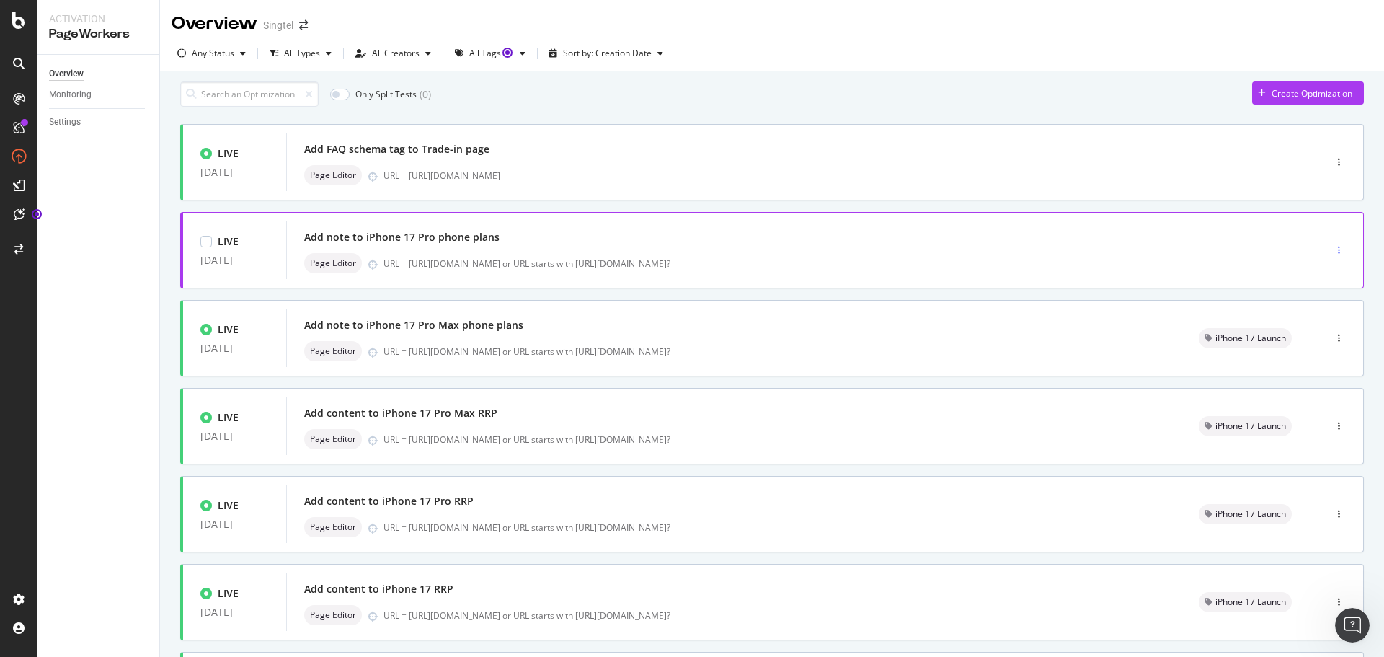
click at [1338, 252] on icon "button" at bounding box center [1339, 250] width 2 height 9
click at [1144, 51] on div "Any Status All Types All Creators All Tags Sort by: Creation Date" at bounding box center [772, 56] width 1224 height 29
click at [1333, 255] on div "button" at bounding box center [1340, 250] width 14 height 9
click at [1309, 309] on div "Pause" at bounding box center [1311, 308] width 25 height 12
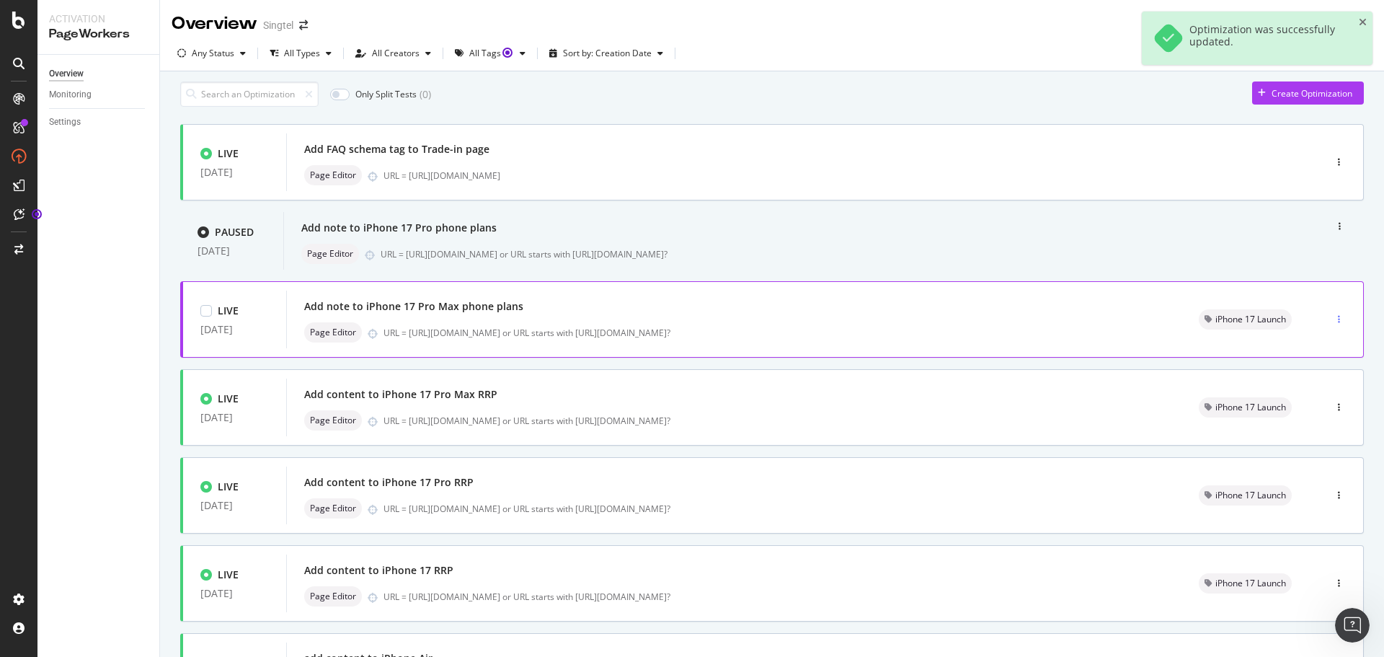
click at [1333, 324] on div "button" at bounding box center [1340, 319] width 14 height 9
drag, startPoint x: 1318, startPoint y: 392, endPoint x: 1312, endPoint y: 397, distance: 8.2
click at [1319, 392] on div "Pause" at bounding box center [1311, 396] width 25 height 12
